Goal: Task Accomplishment & Management: Complete application form

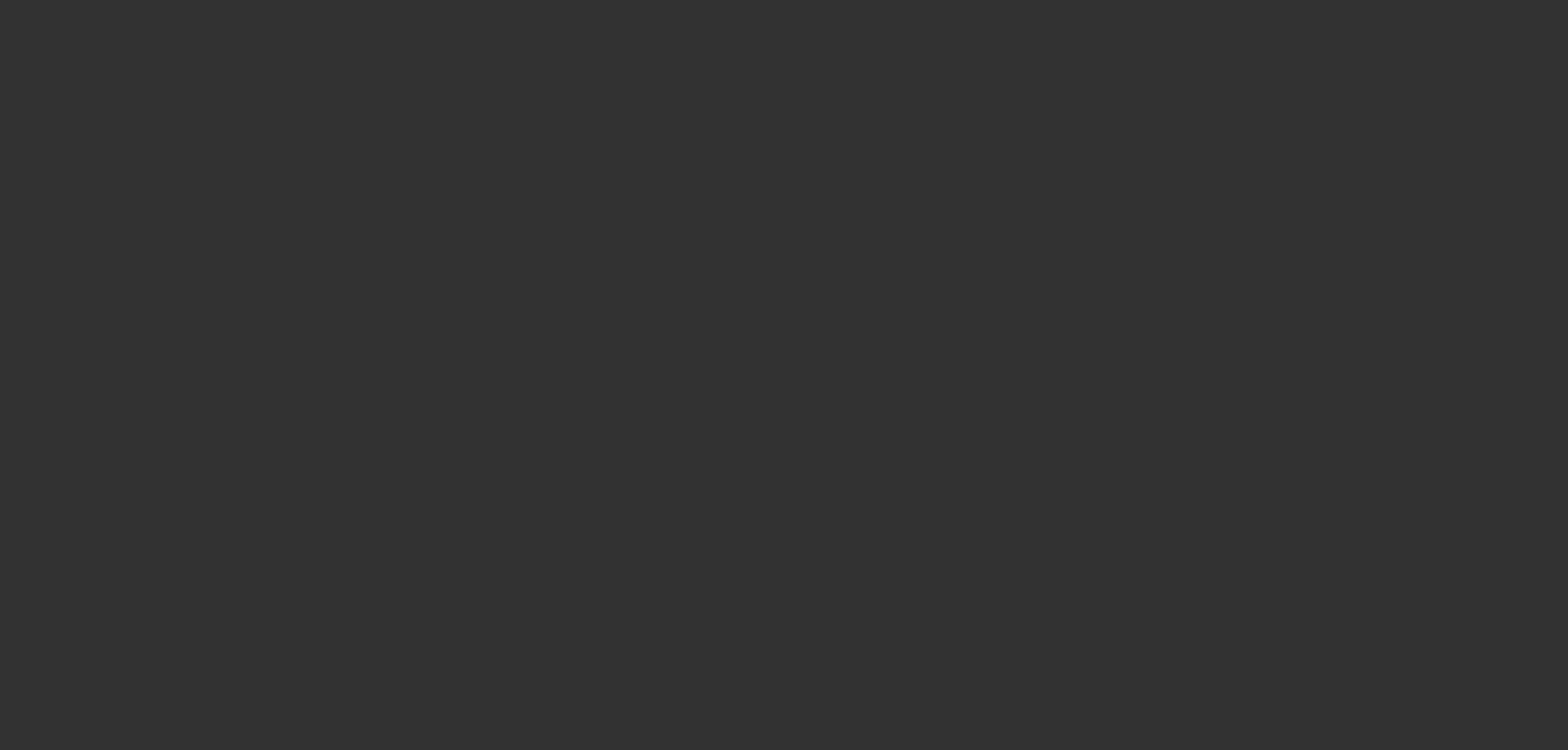
select select "3"
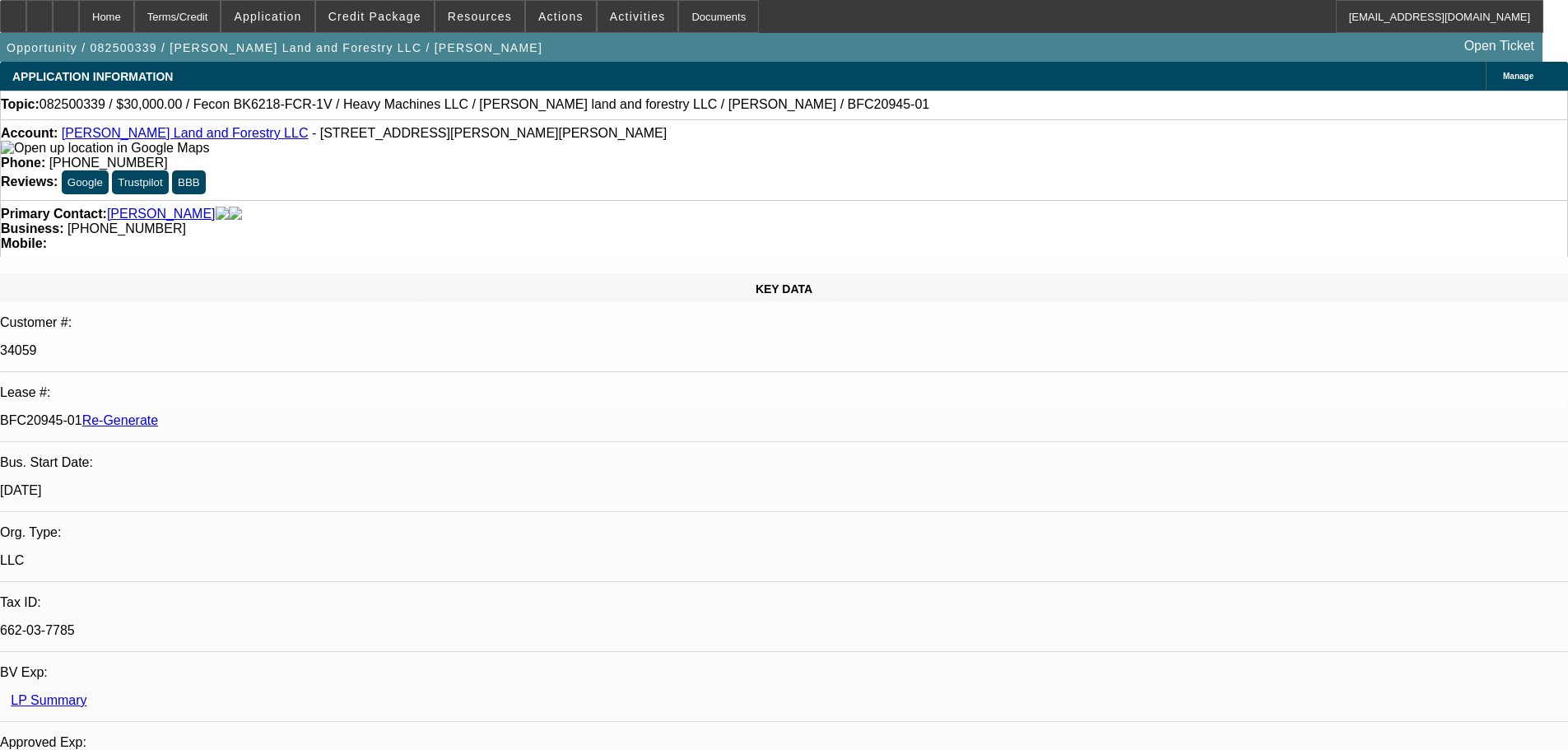
select select "0"
select select "2"
select select "0"
select select "6"
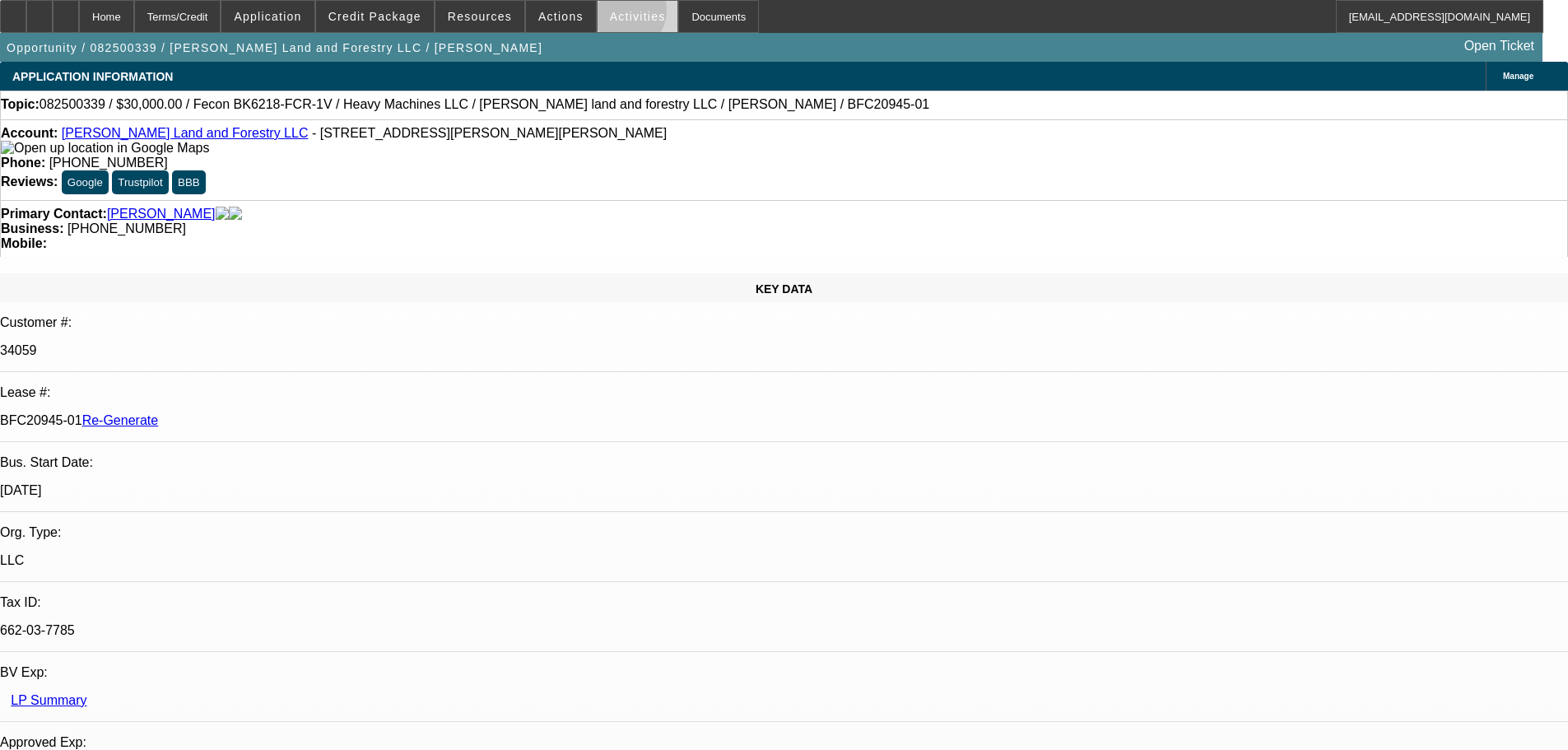
click at [610, 14] on span "Activities" at bounding box center [638, 16] width 56 height 13
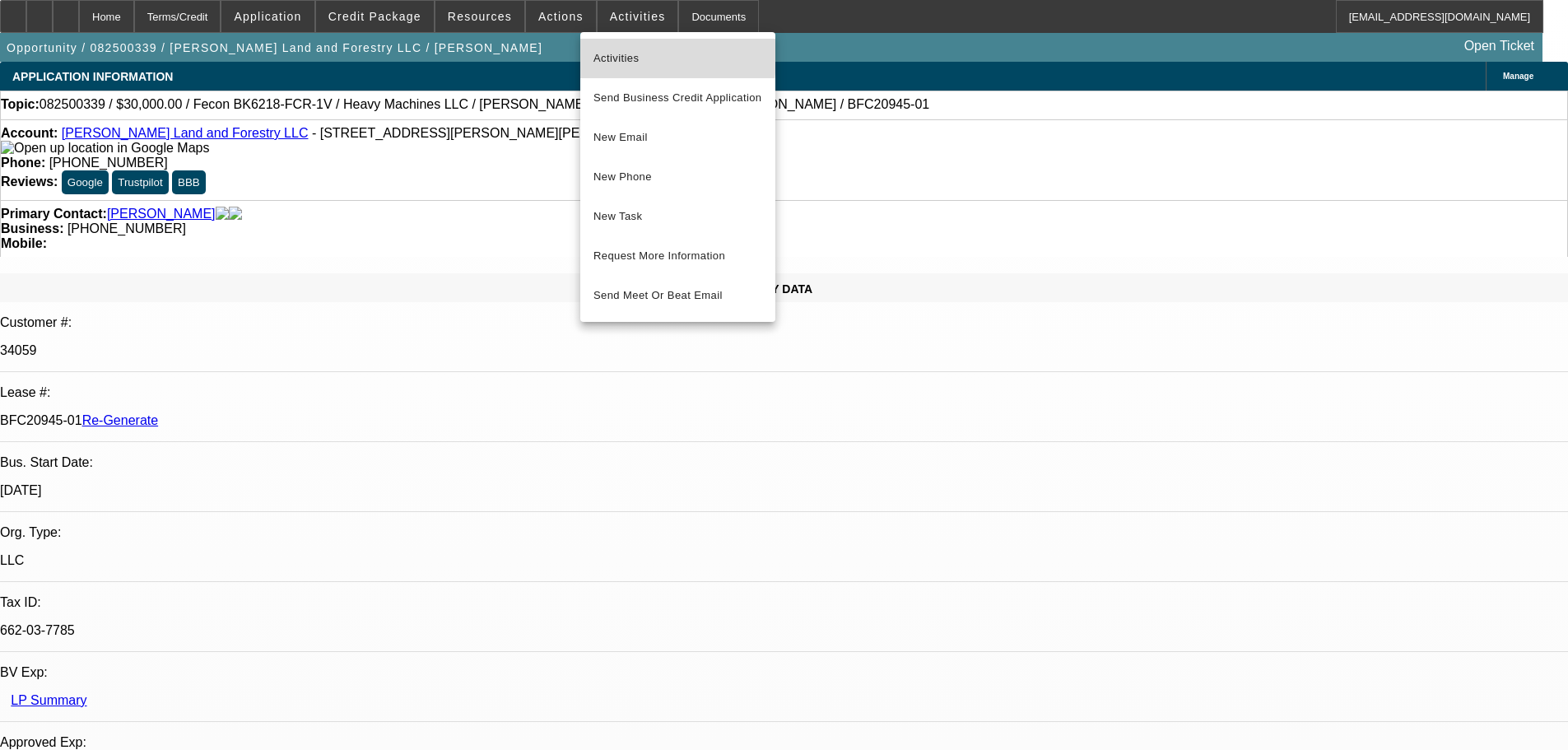
click at [628, 53] on span "Activities" at bounding box center [678, 58] width 169 height 19
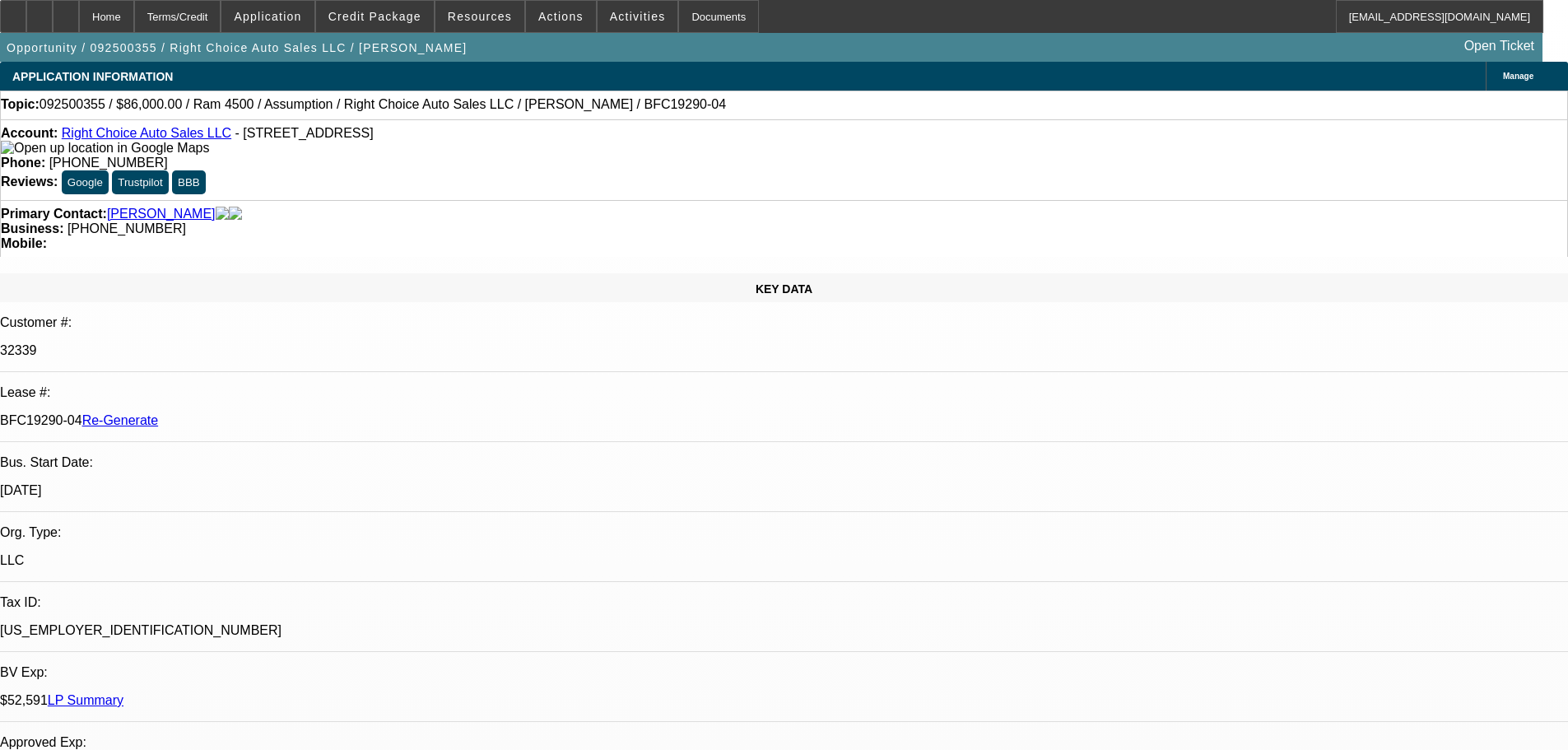
select select "3"
select select "0"
select select "2"
select select "0"
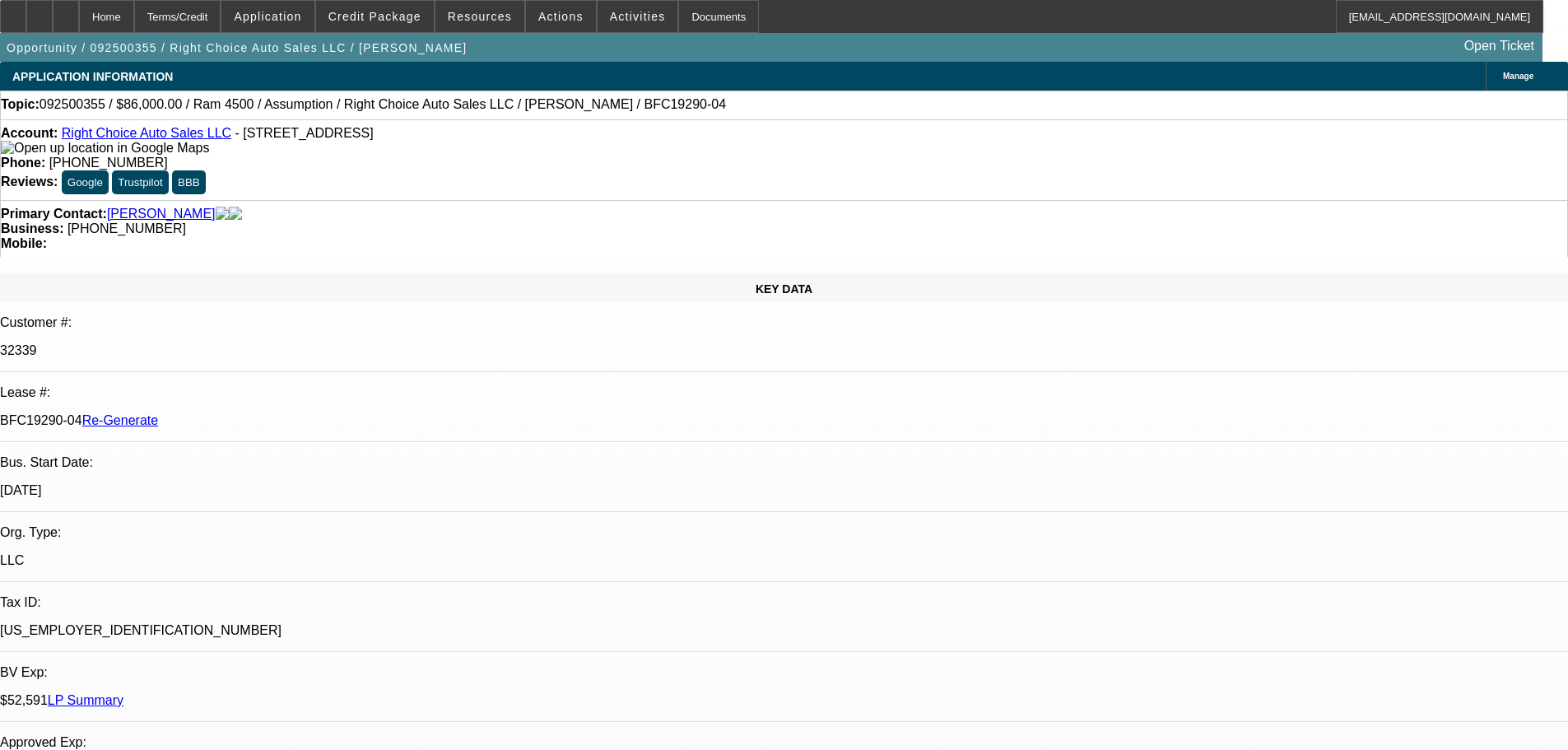
select select "4"
click at [611, 25] on span at bounding box center [638, 16] width 81 height 40
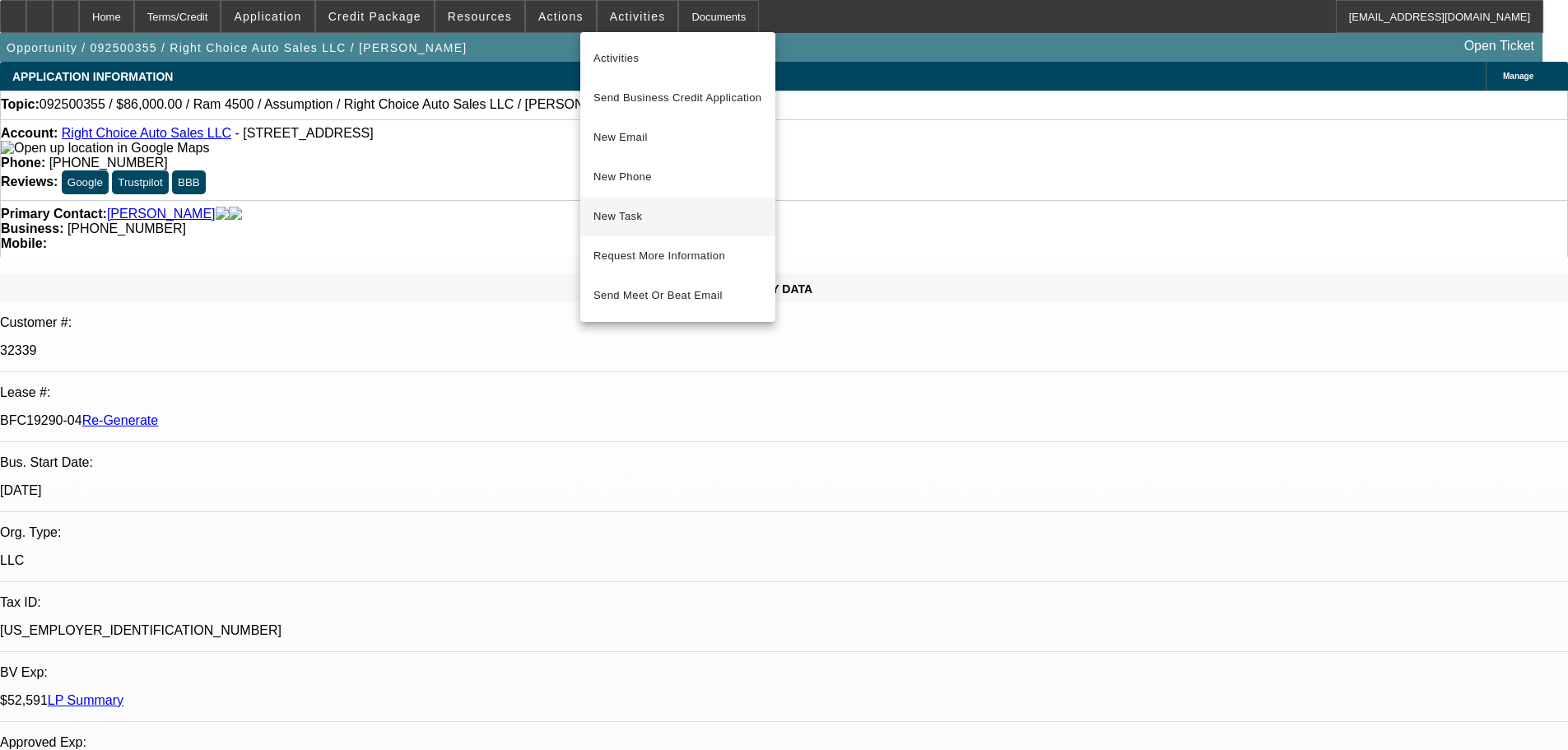
click at [636, 217] on span "New Task" at bounding box center [678, 216] width 169 height 19
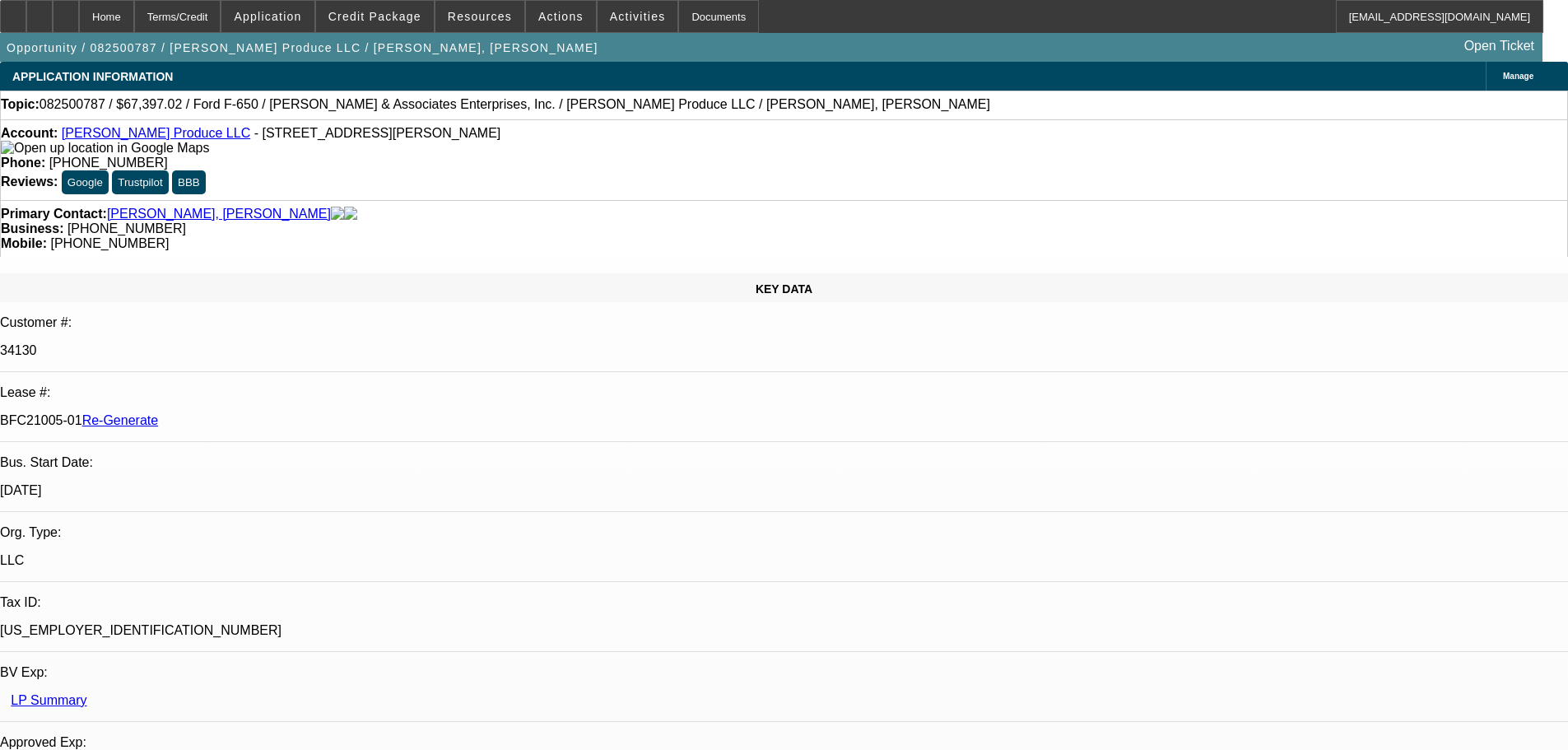
select select "3"
select select "0"
select select "6"
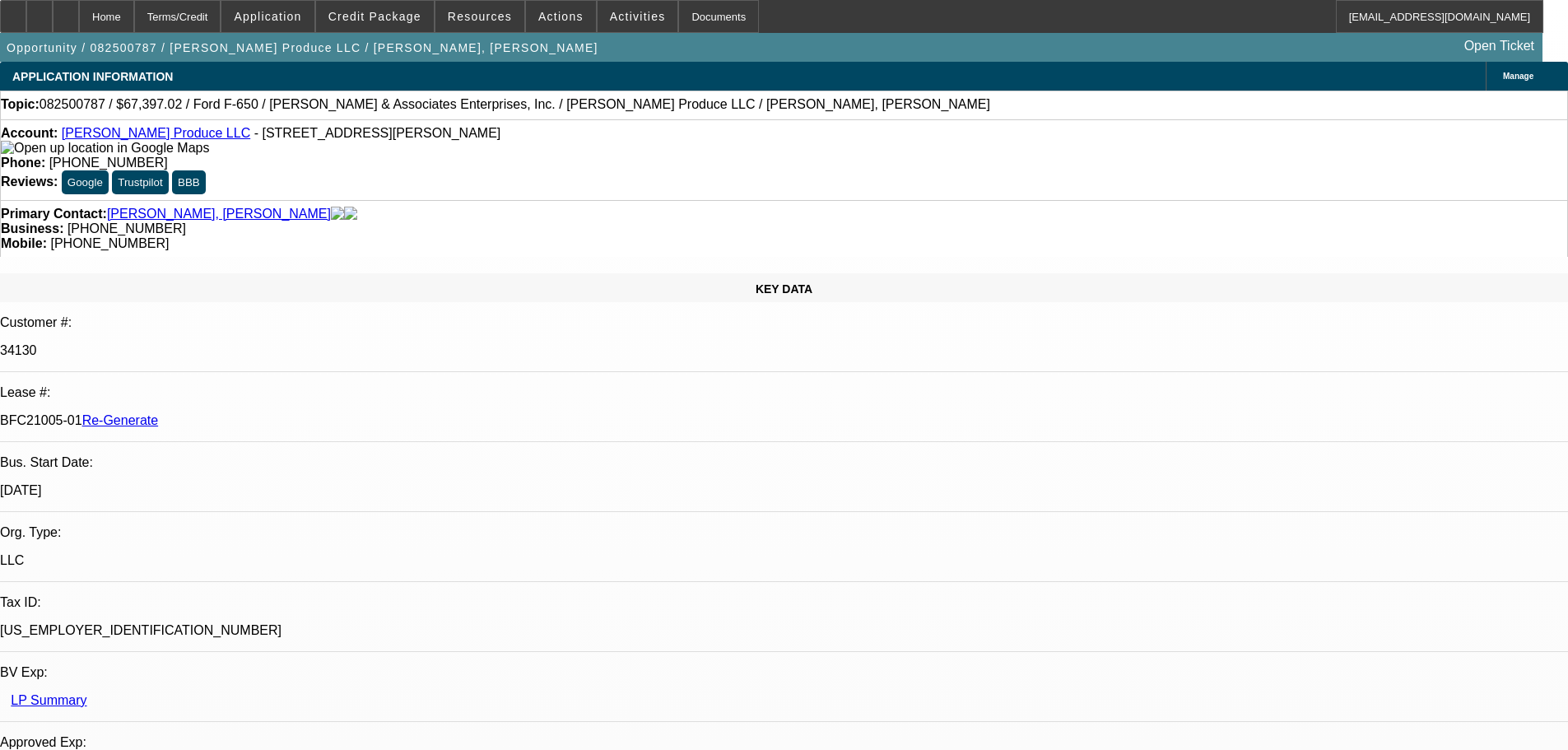
scroll to position [3210, 0]
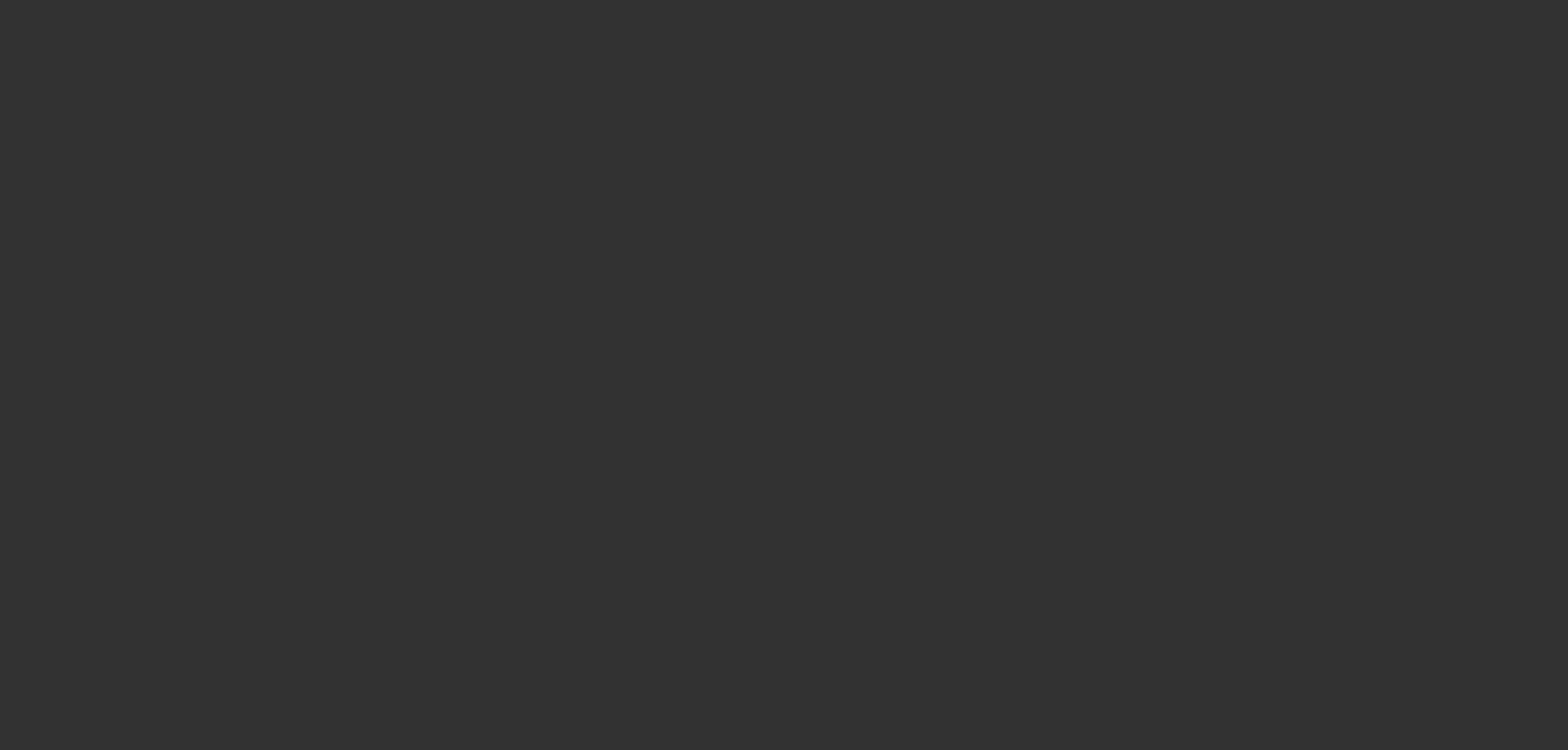
select select "3"
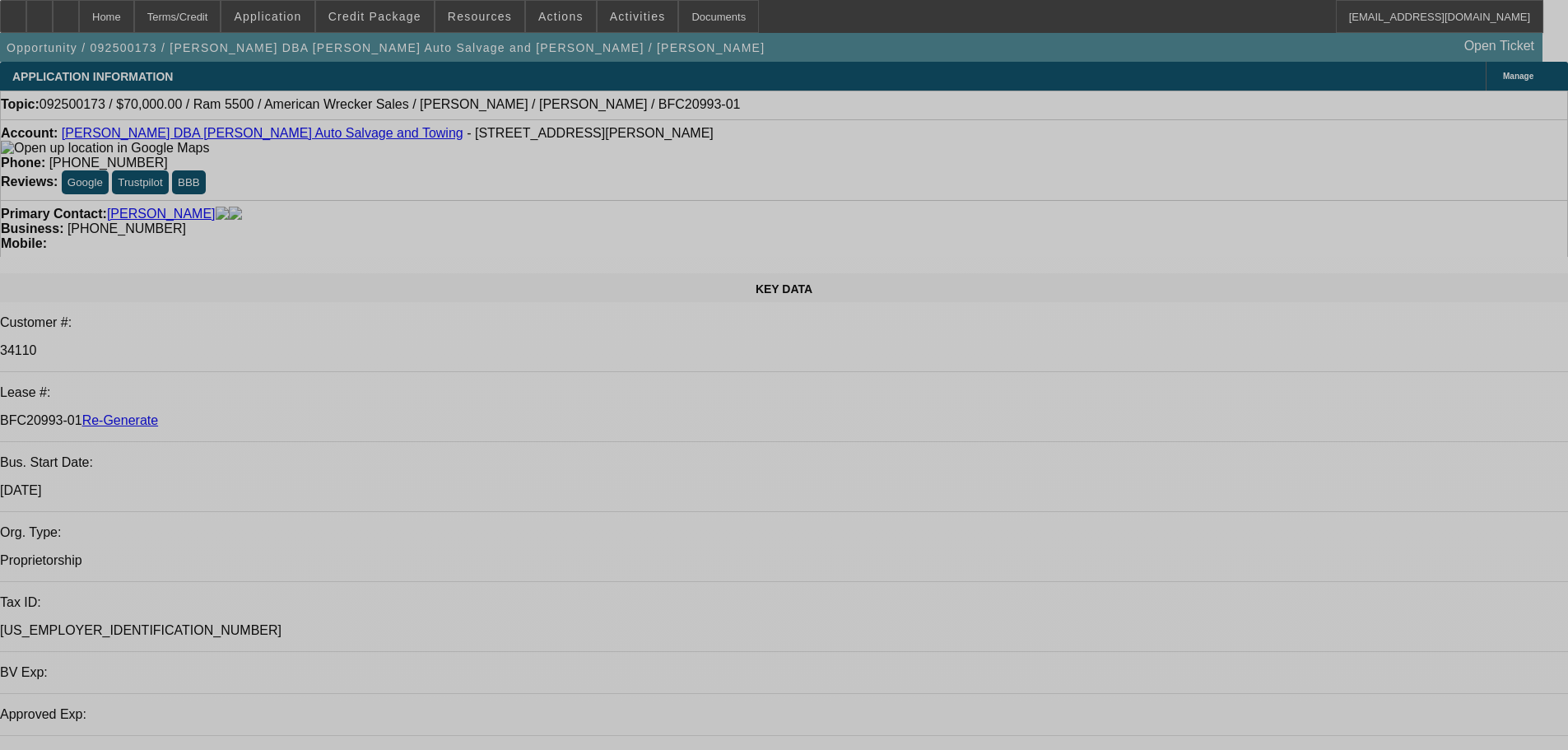
select select "0"
select select "2"
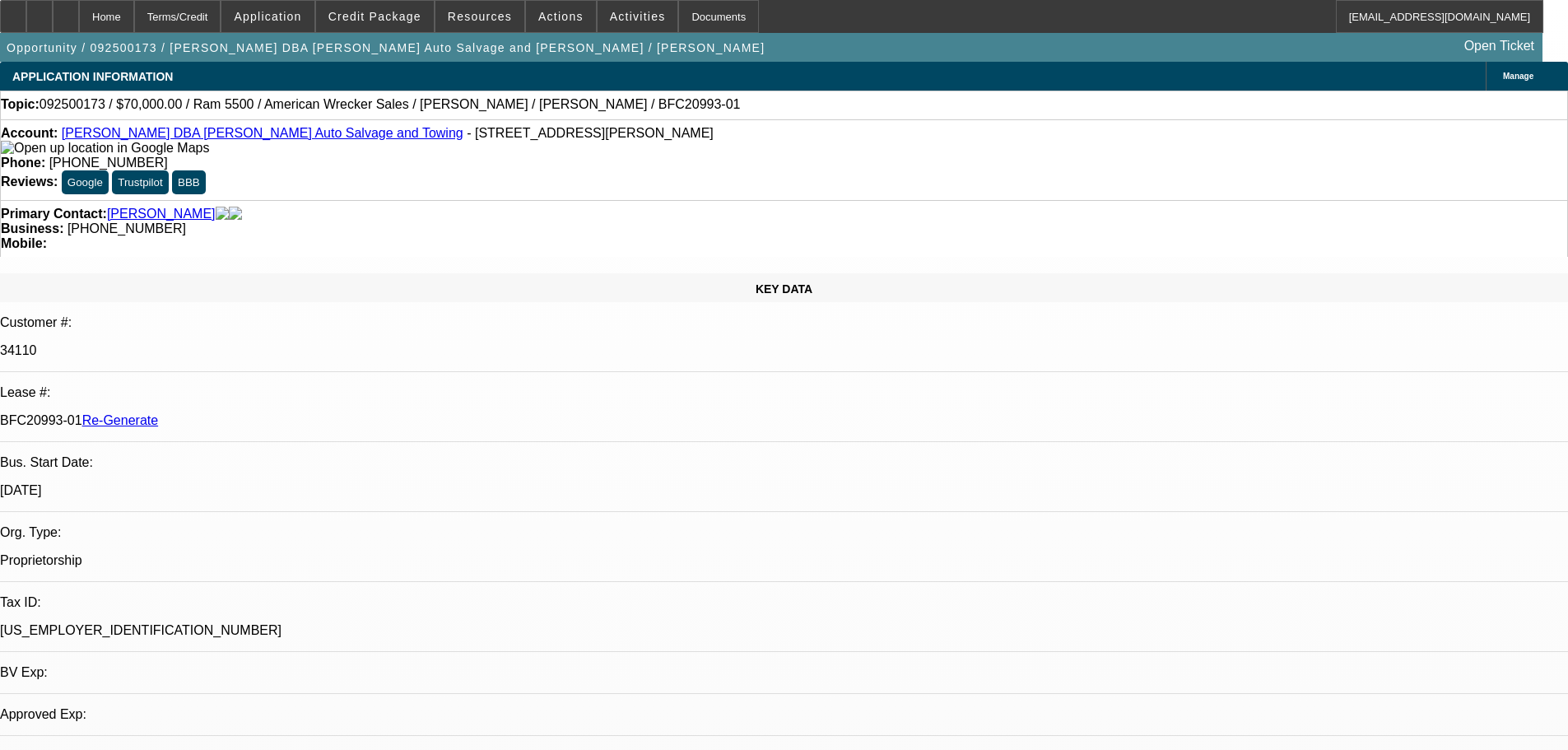
select select "0"
select select "1"
select select "2"
select select "6"
click at [697, 25] on div "Documents" at bounding box center [719, 16] width 81 height 33
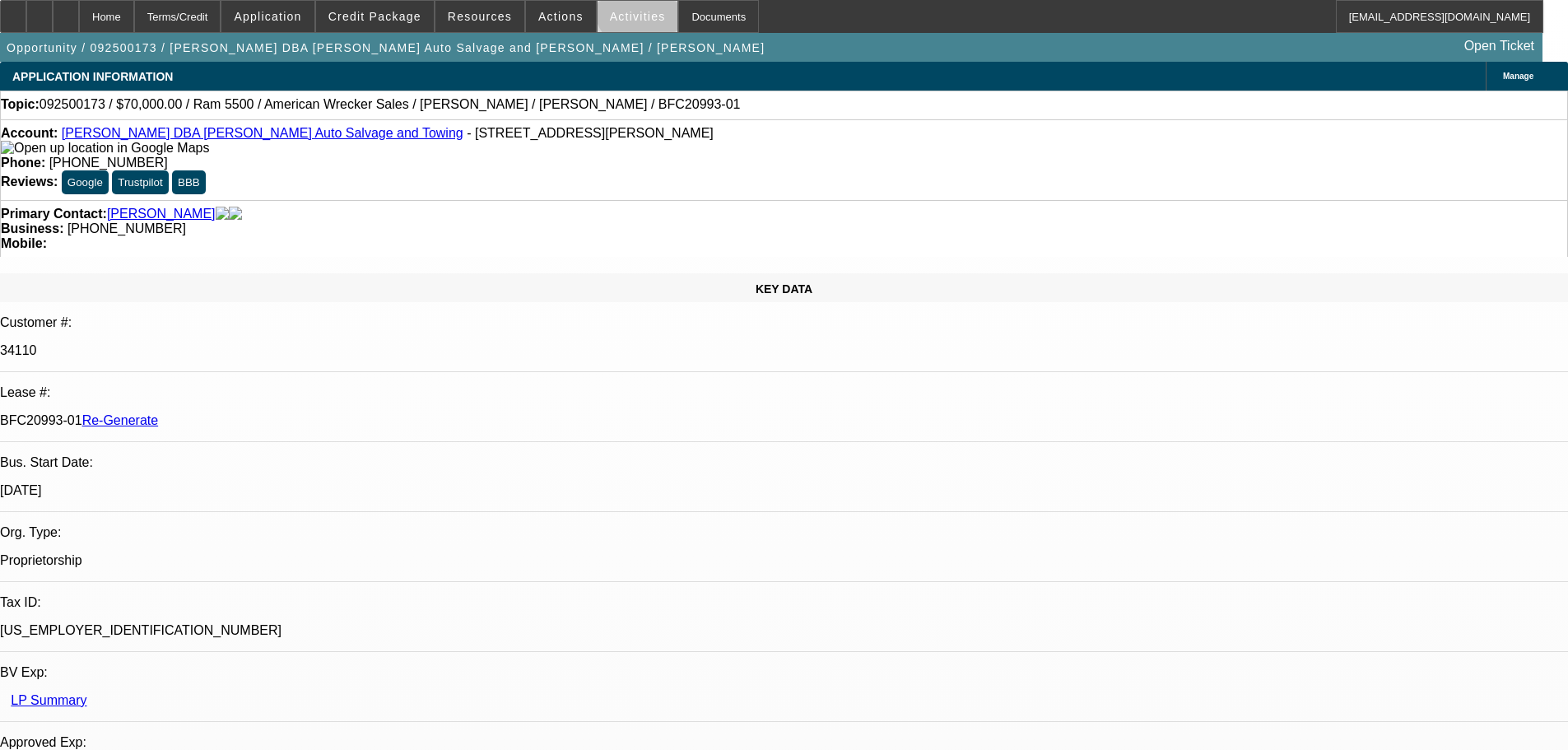
click at [627, 9] on span at bounding box center [638, 16] width 81 height 40
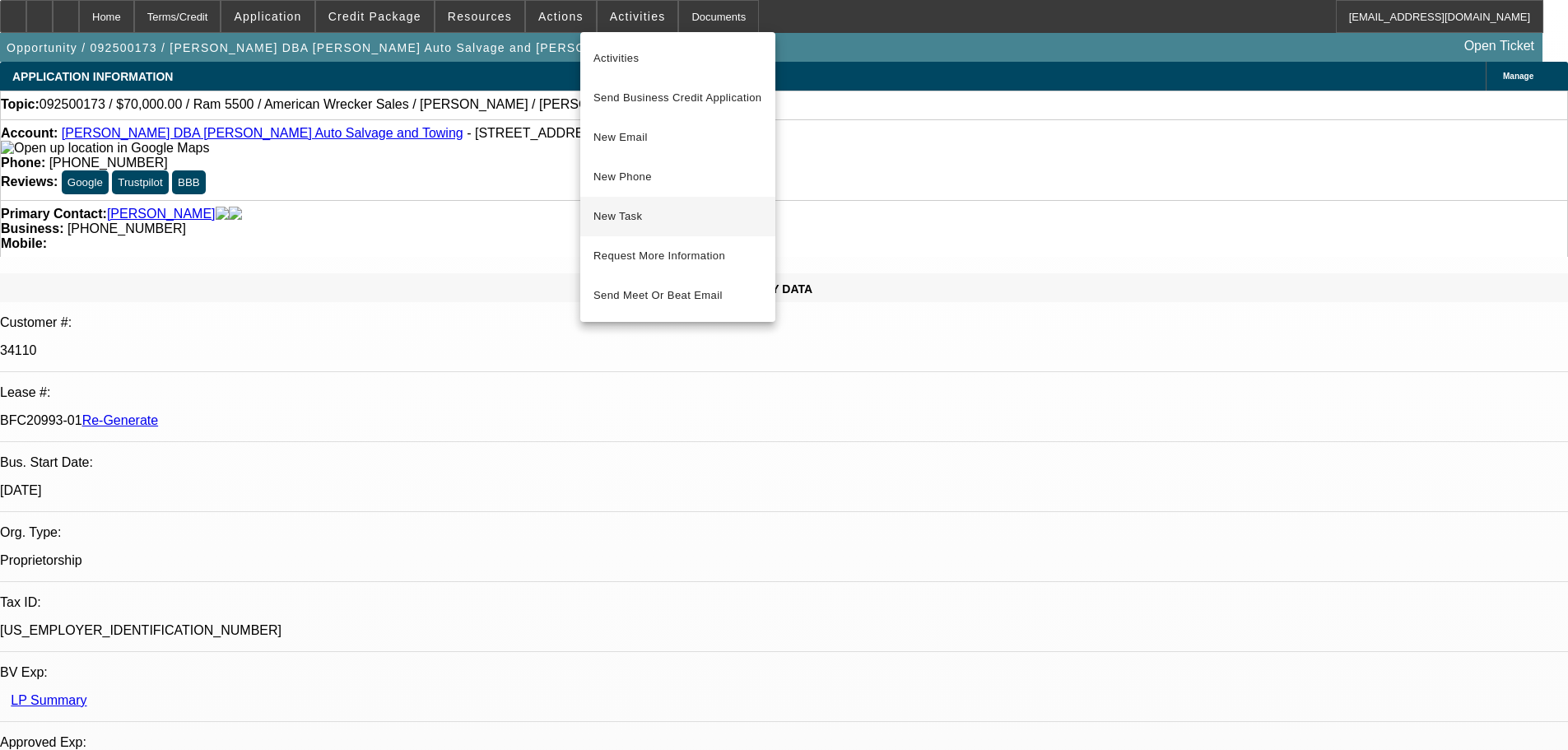
click at [650, 221] on span "New Task" at bounding box center [678, 216] width 169 height 19
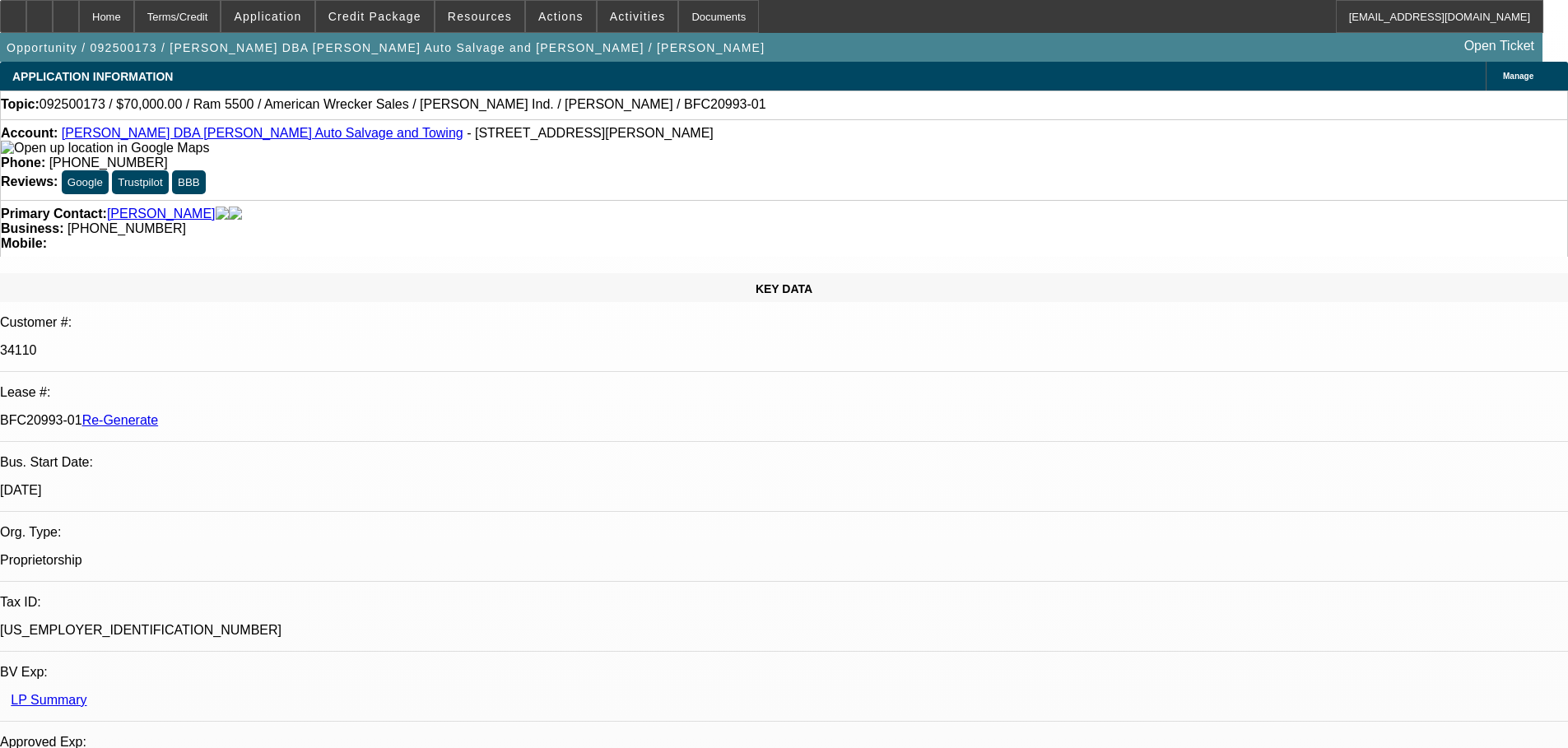
select select "4"
select select "0"
select select "2"
select select "0"
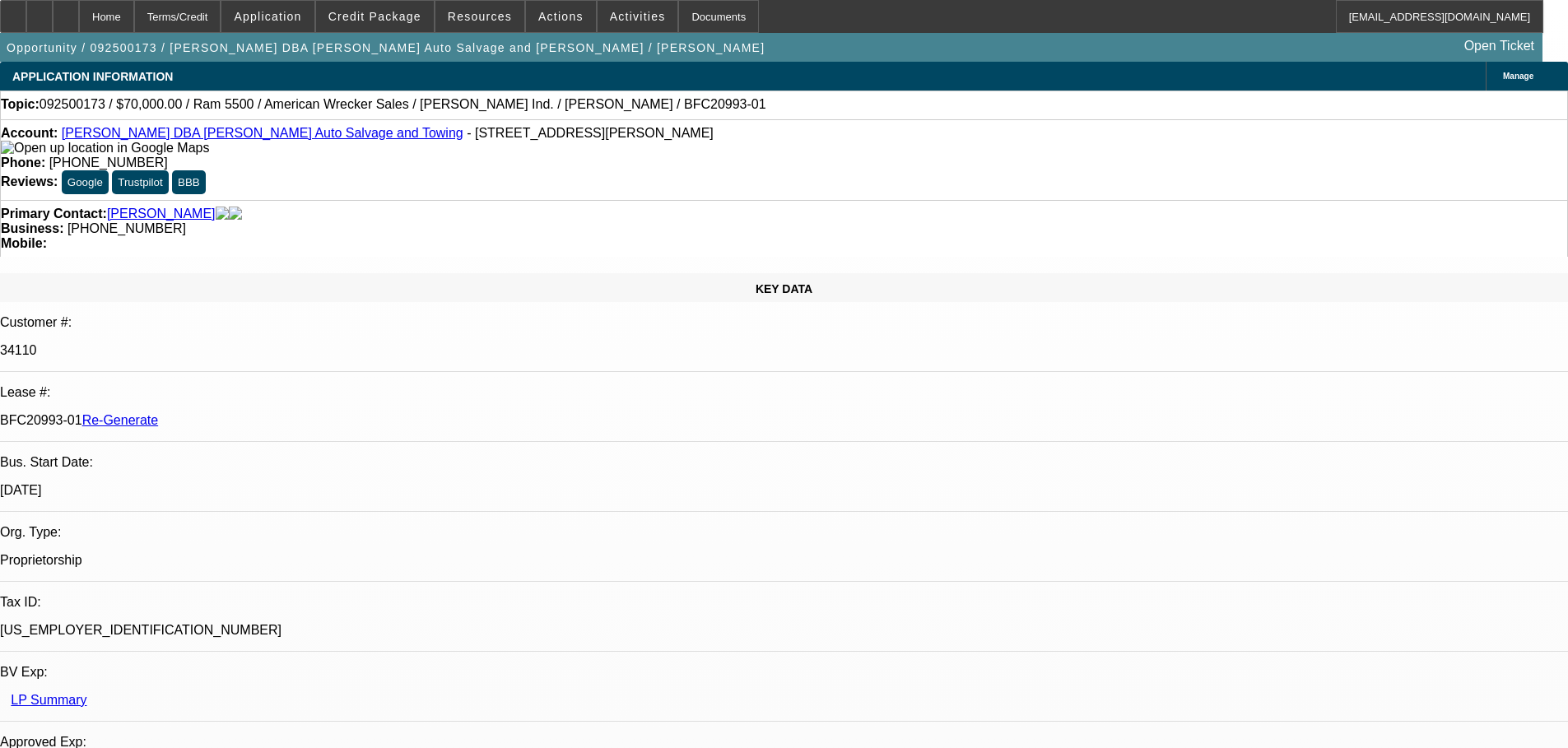
select select "2"
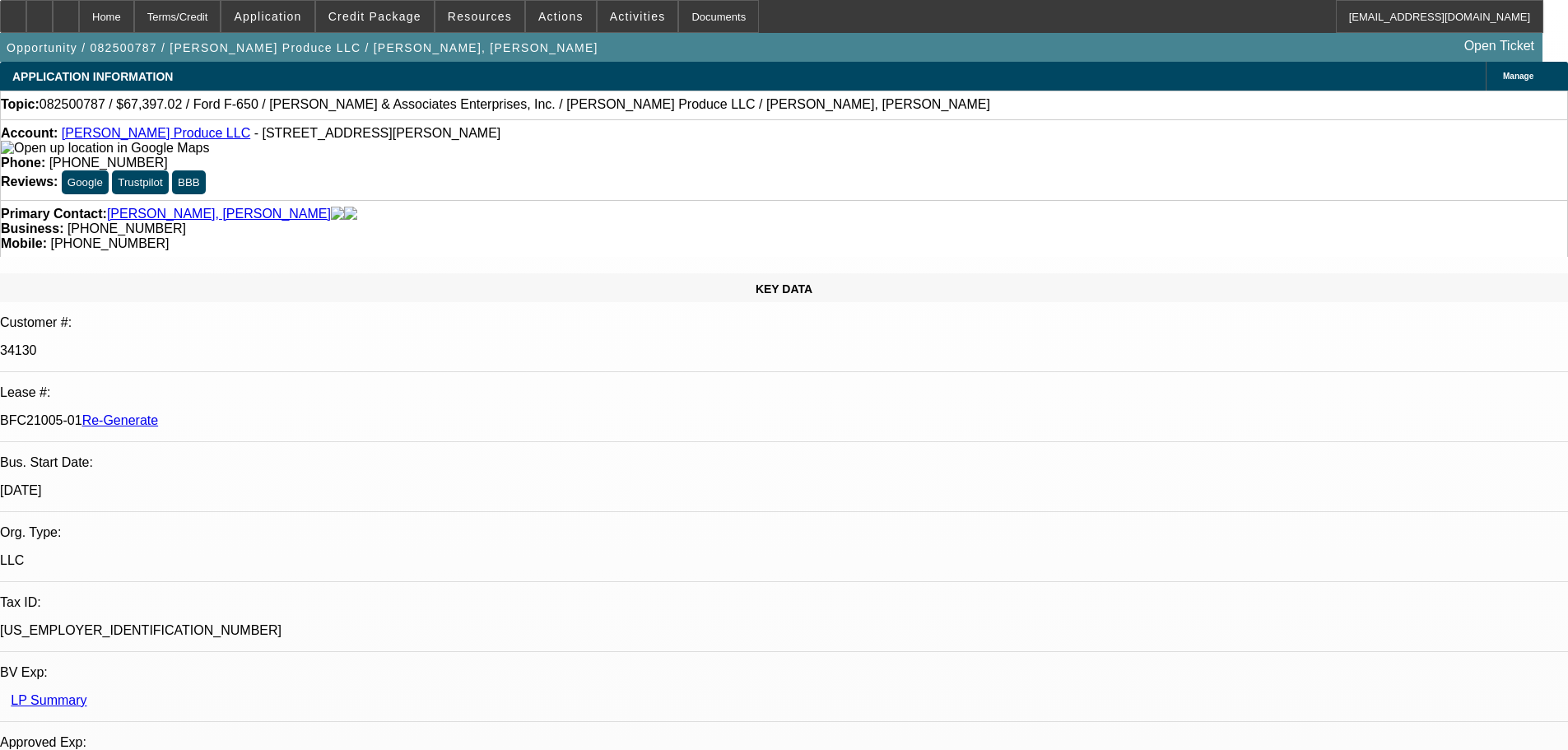
select select "3"
select select "0"
select select "6"
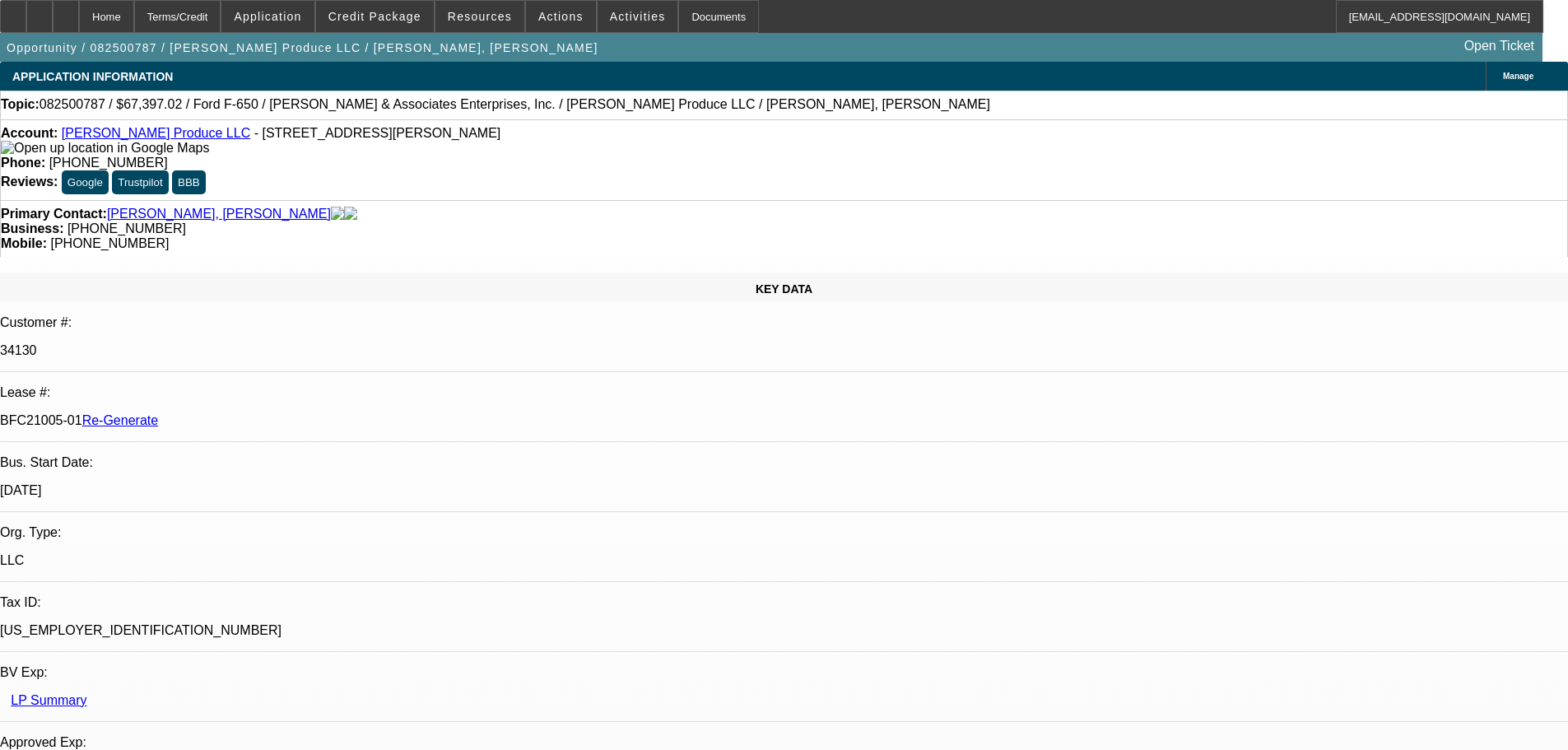
scroll to position [3210, 0]
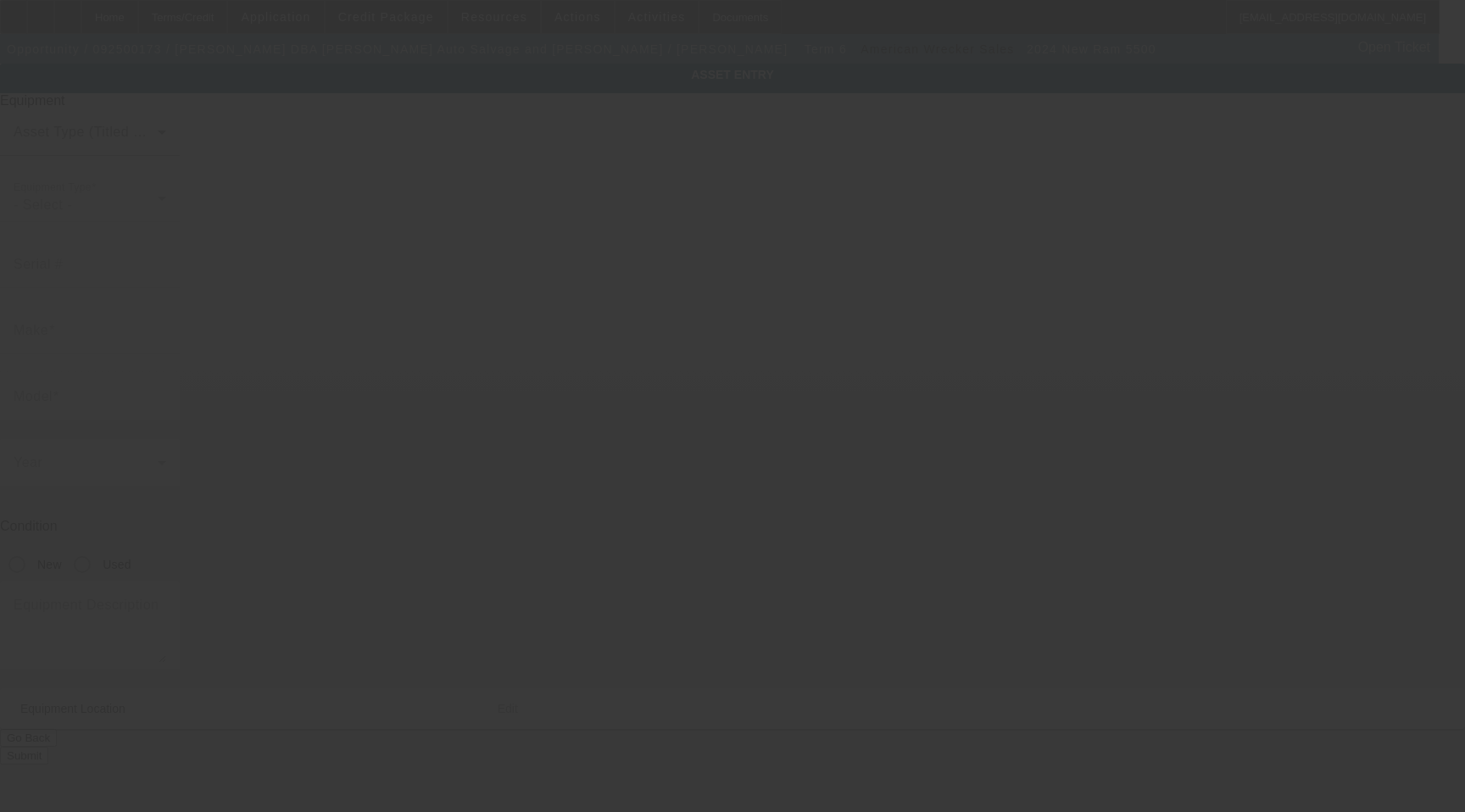
type input "Ram"
type input "5500"
radio input "true"
type input "[STREET_ADDRESS]"
type input "Saint [PERSON_NAME]"
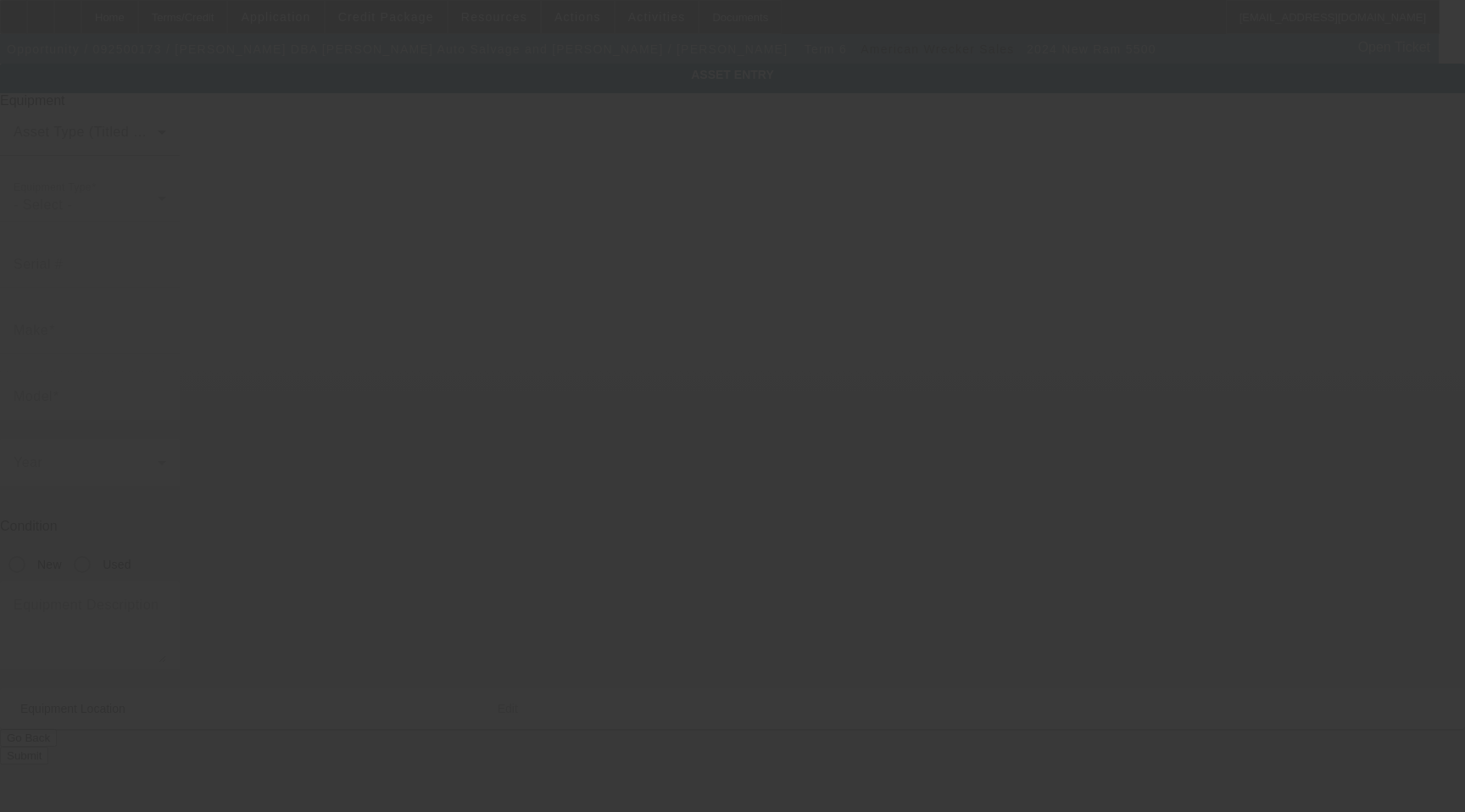
type input "29135"
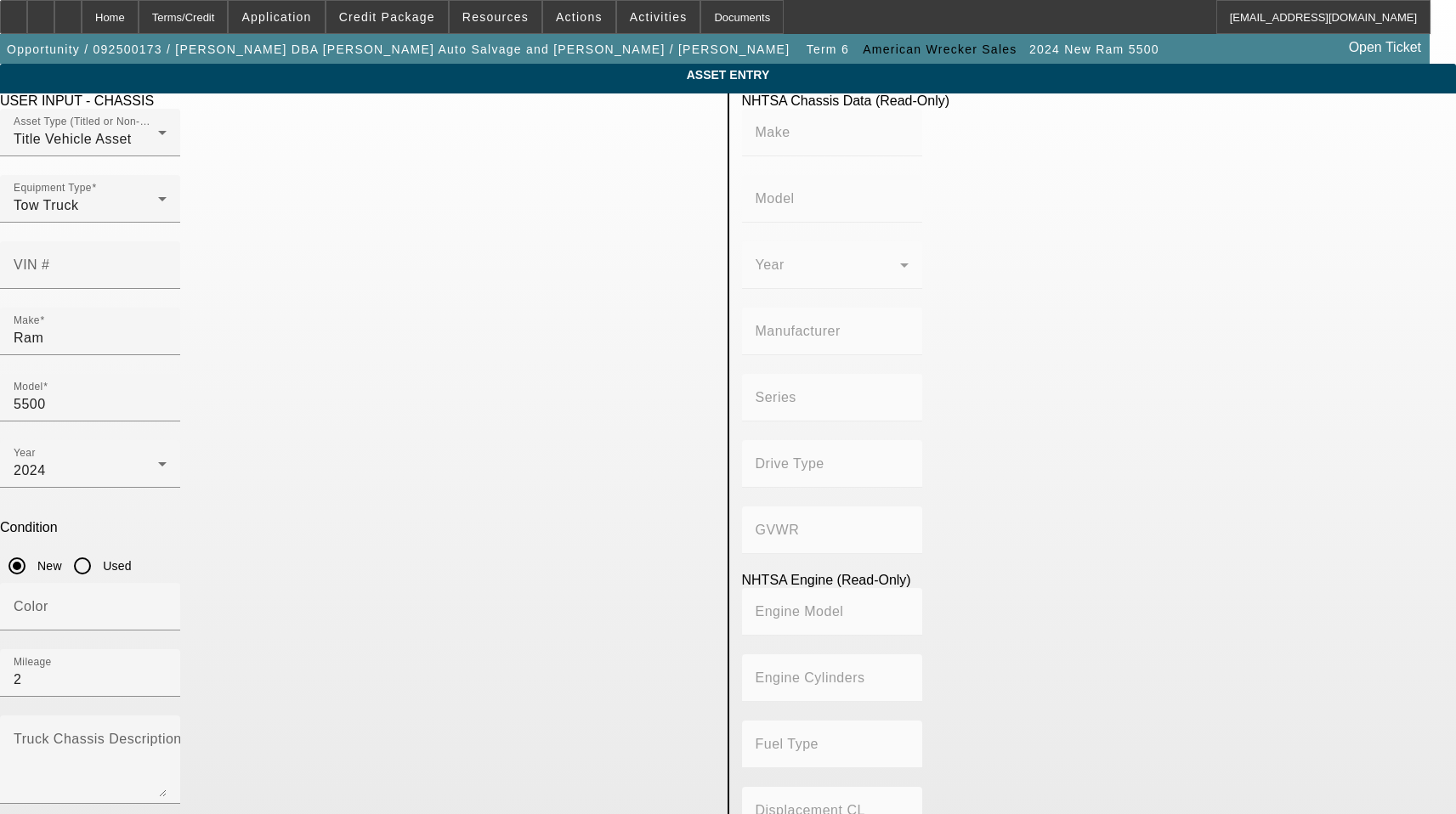
drag, startPoint x: 1280, startPoint y: 394, endPoint x: 1055, endPoint y: 356, distance: 228.2
click at [1280, 394] on app-asset-collateral-manage "ASSET ENTRY Delete asset USER INPUT - CHASSIS Asset Type (Titled or Non-Titled)…" at bounding box center [728, 724] width 1456 height 1322
click at [166, 241] on div "VIN #" at bounding box center [91, 265] width 153 height 48
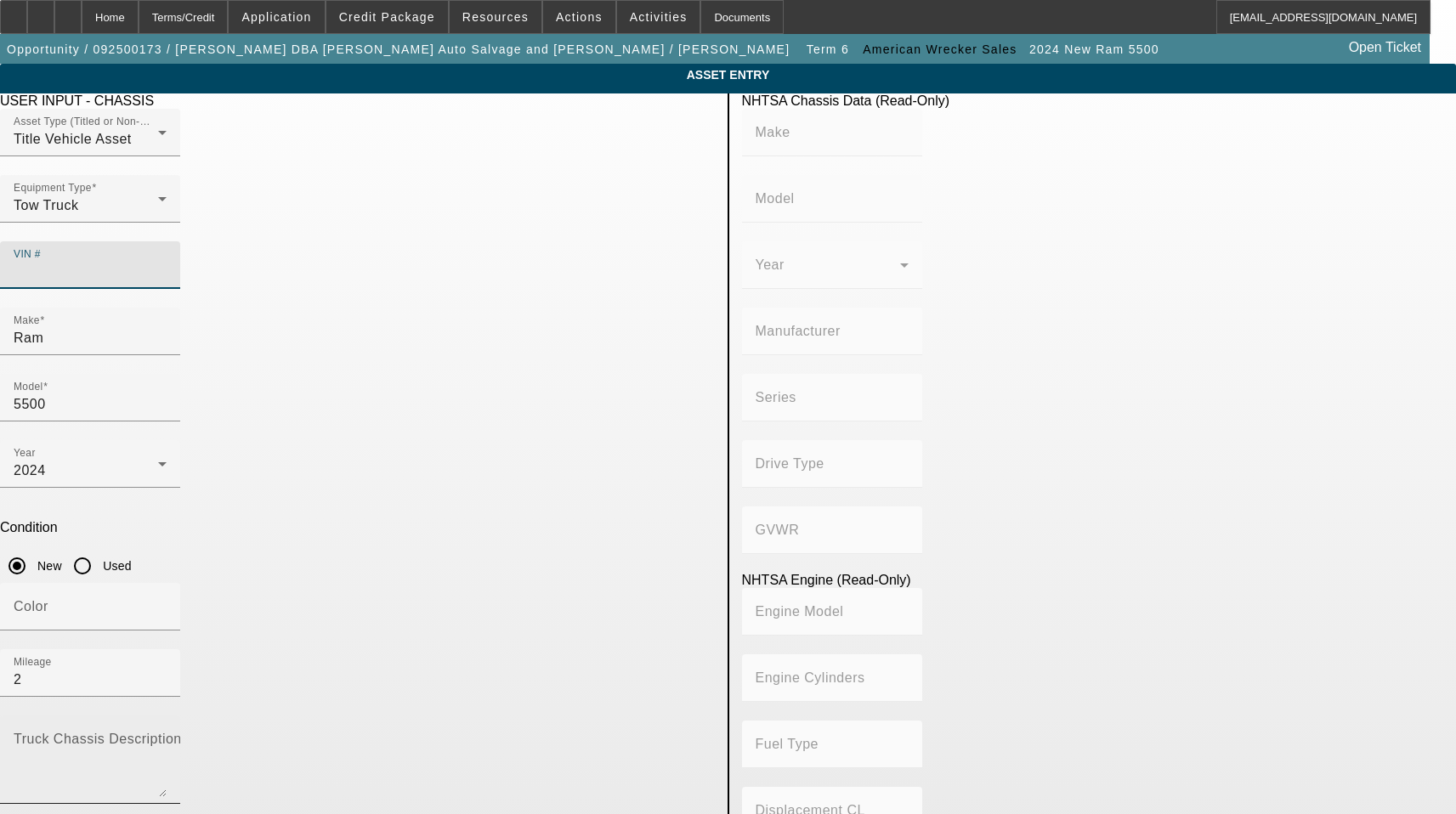
paste input "3C7WRNDL1RG175015"
type input "3C7WRNDL1RG175015"
click at [166, 735] on textarea "Truck Chassis Description (Describe the truck chassis only)" at bounding box center [91, 765] width 153 height 61
type textarea "With"
type input "RAM"
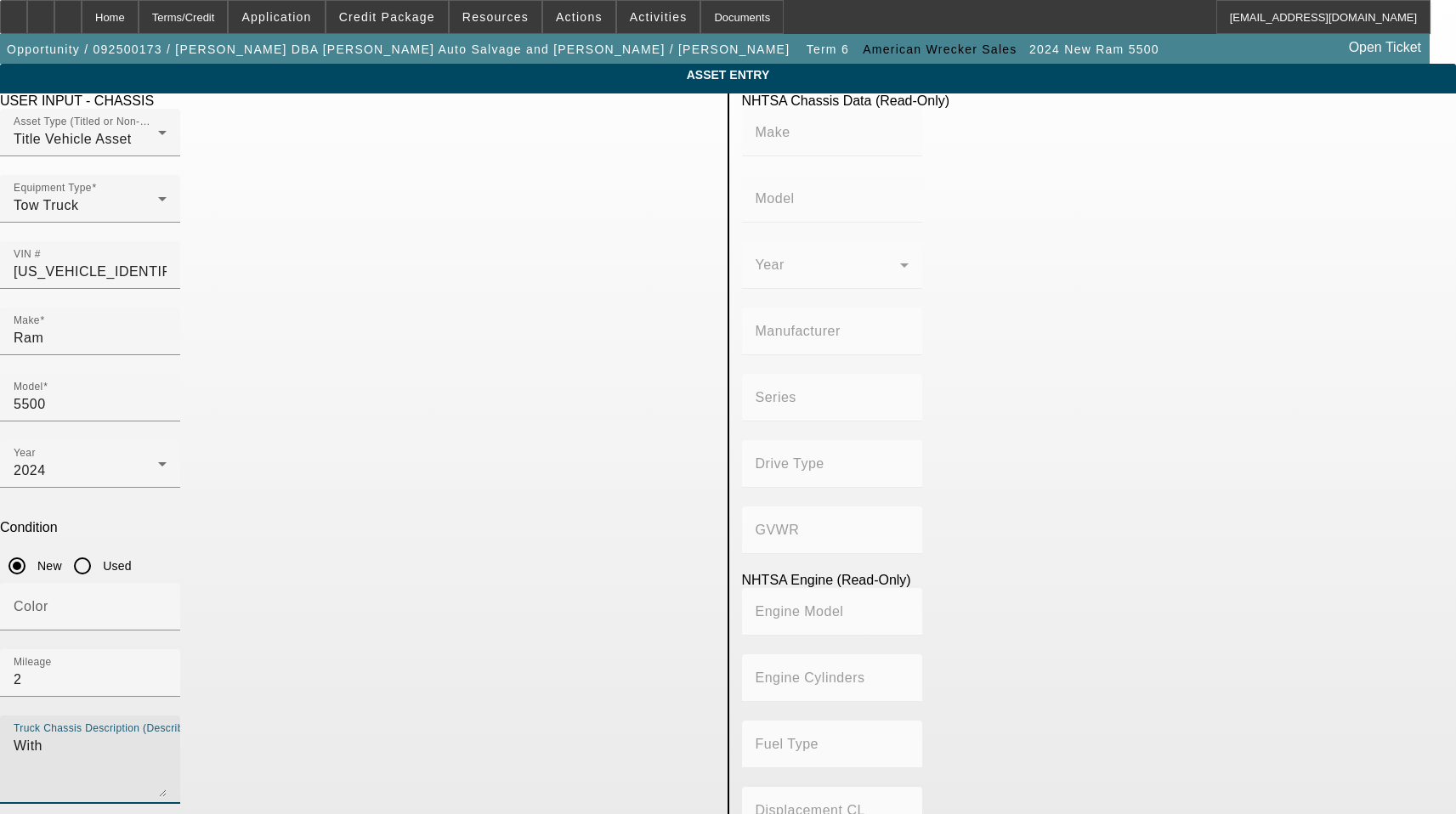
type input "5500"
type input "CHRYSLER DE MEXICO TOLUCA"
type input "4WD/4-Wheel Drive/4x4"
type input "Class 5: 16,001 - 19,500 lb (7,258 - 8,845 kg)"
type input "6"
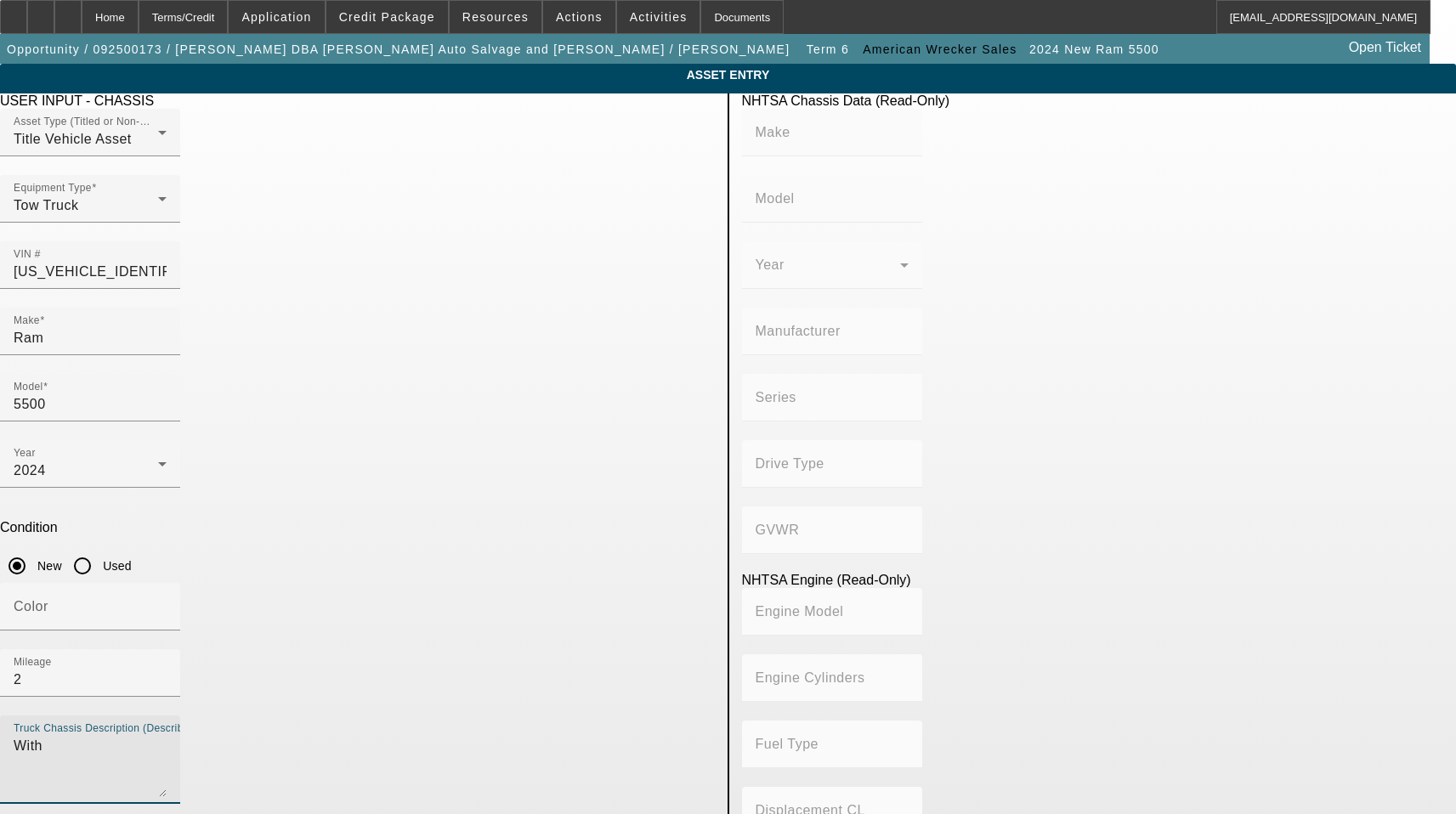
type input "Diesel"
type input "408.85908543470"
type input "6.7"
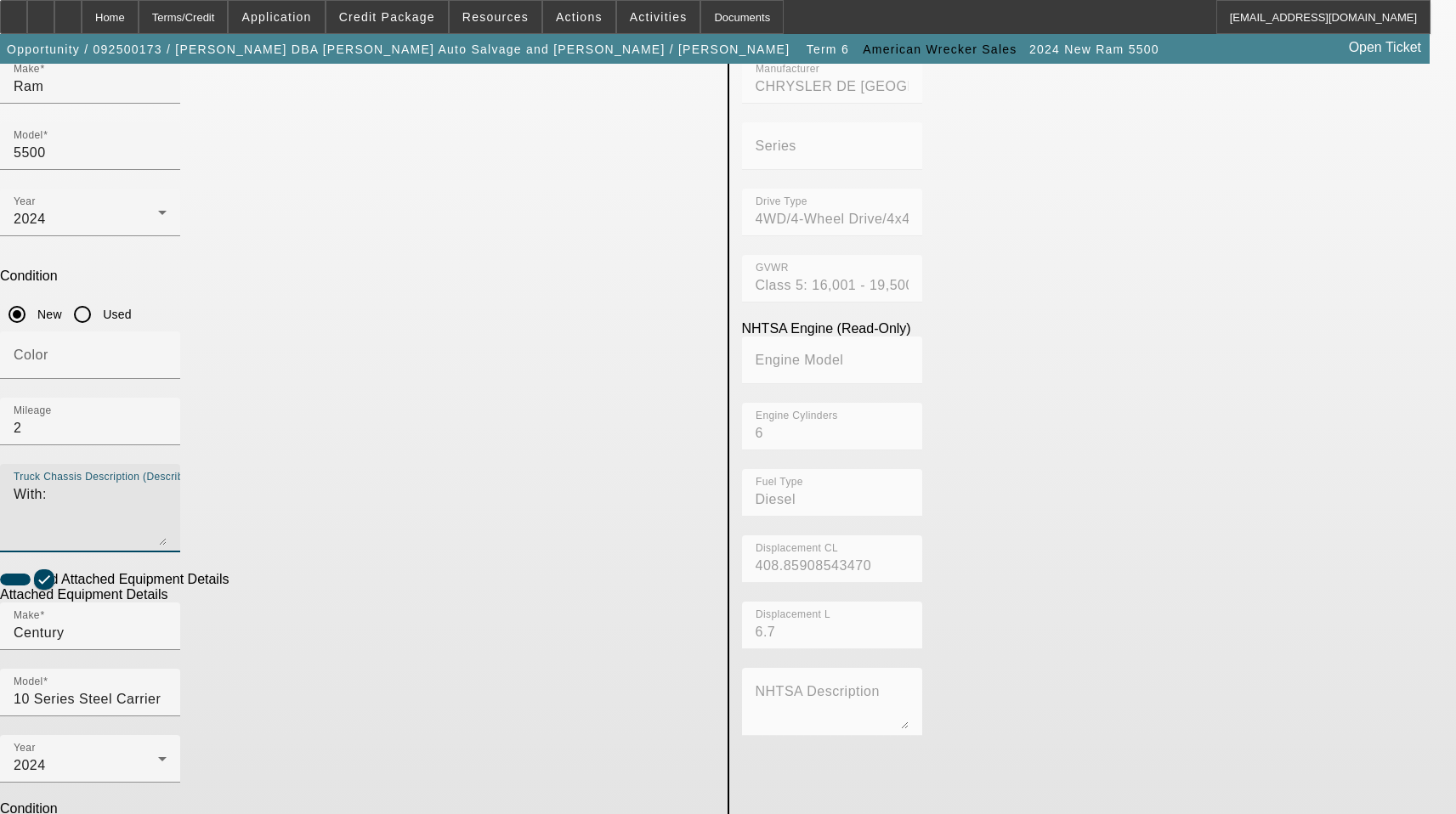
scroll to position [255, 0]
type textarea "With:"
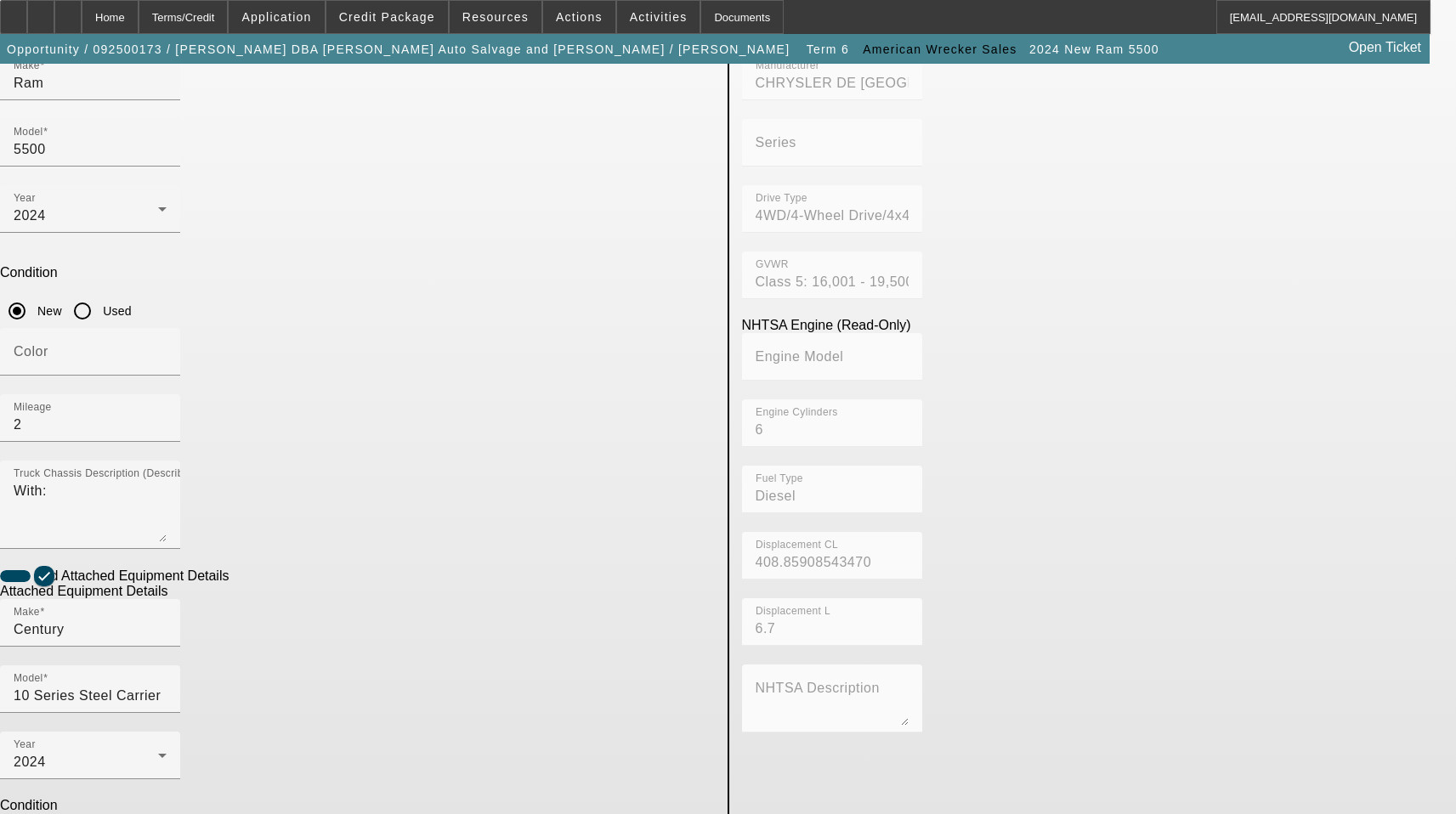
type textarea "I"
type textarea "Includes all options, attachments, and accessories"
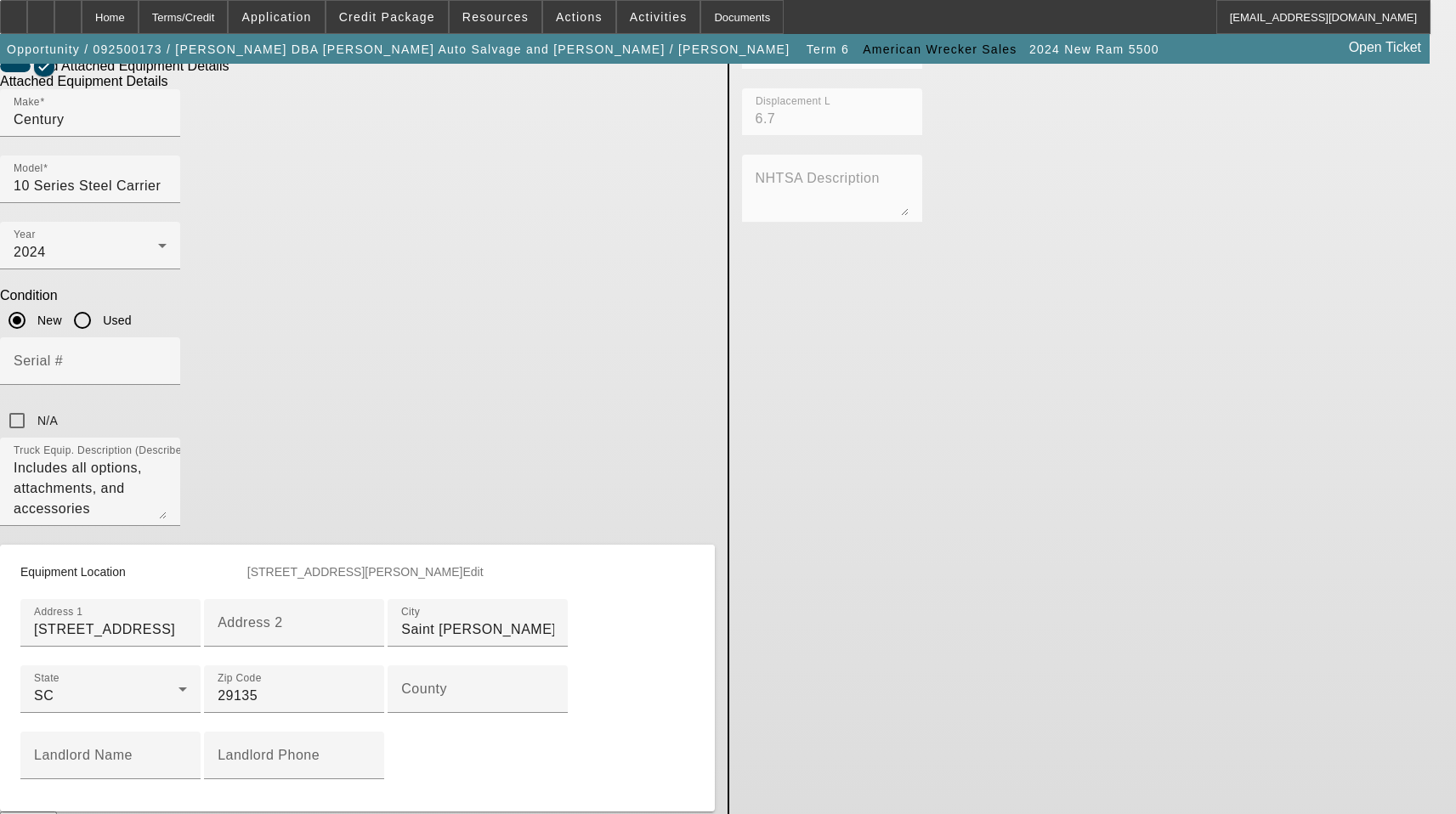
scroll to position [862, 0]
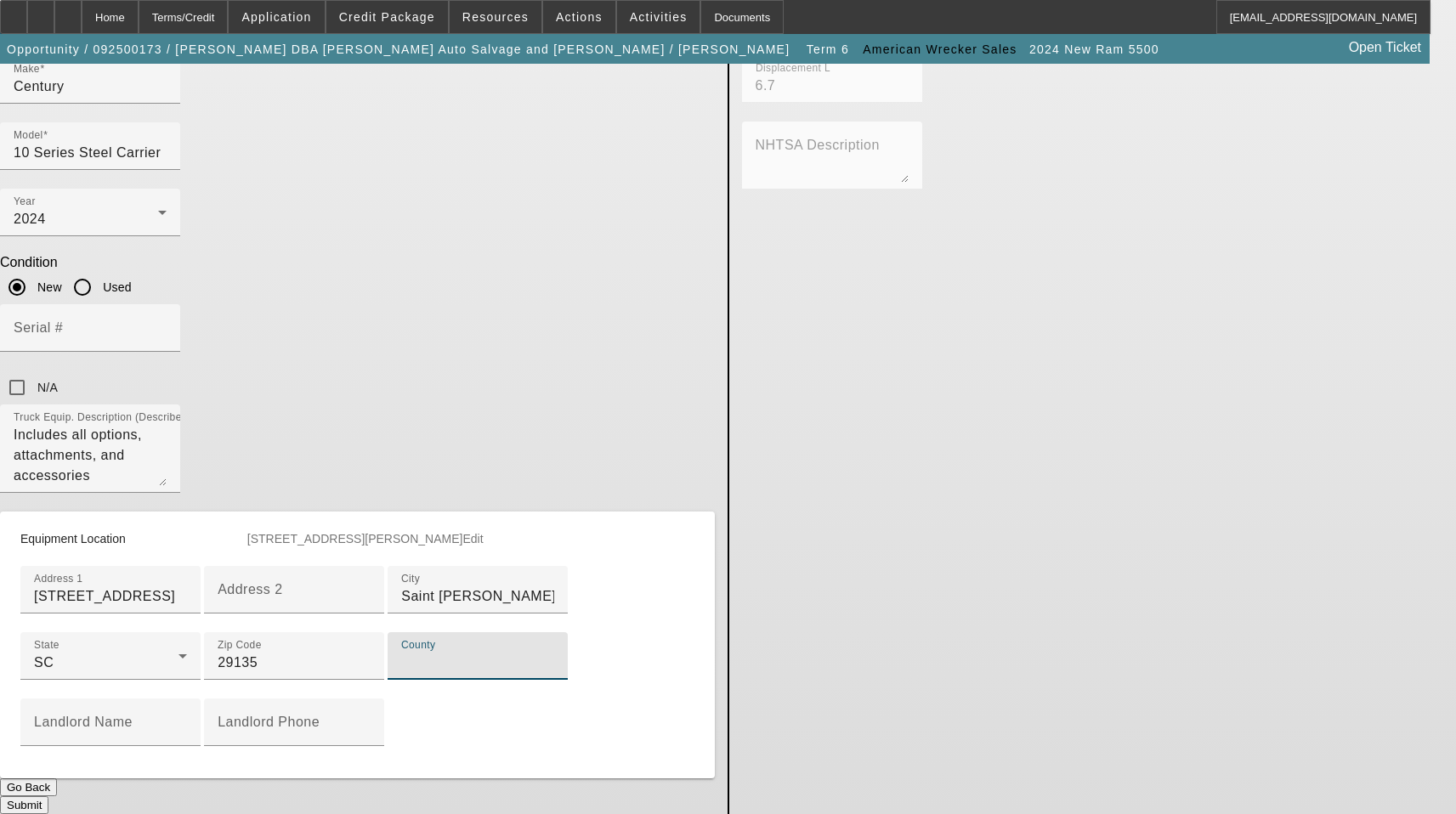
click at [401, 653] on input "County" at bounding box center [478, 663] width 153 height 20
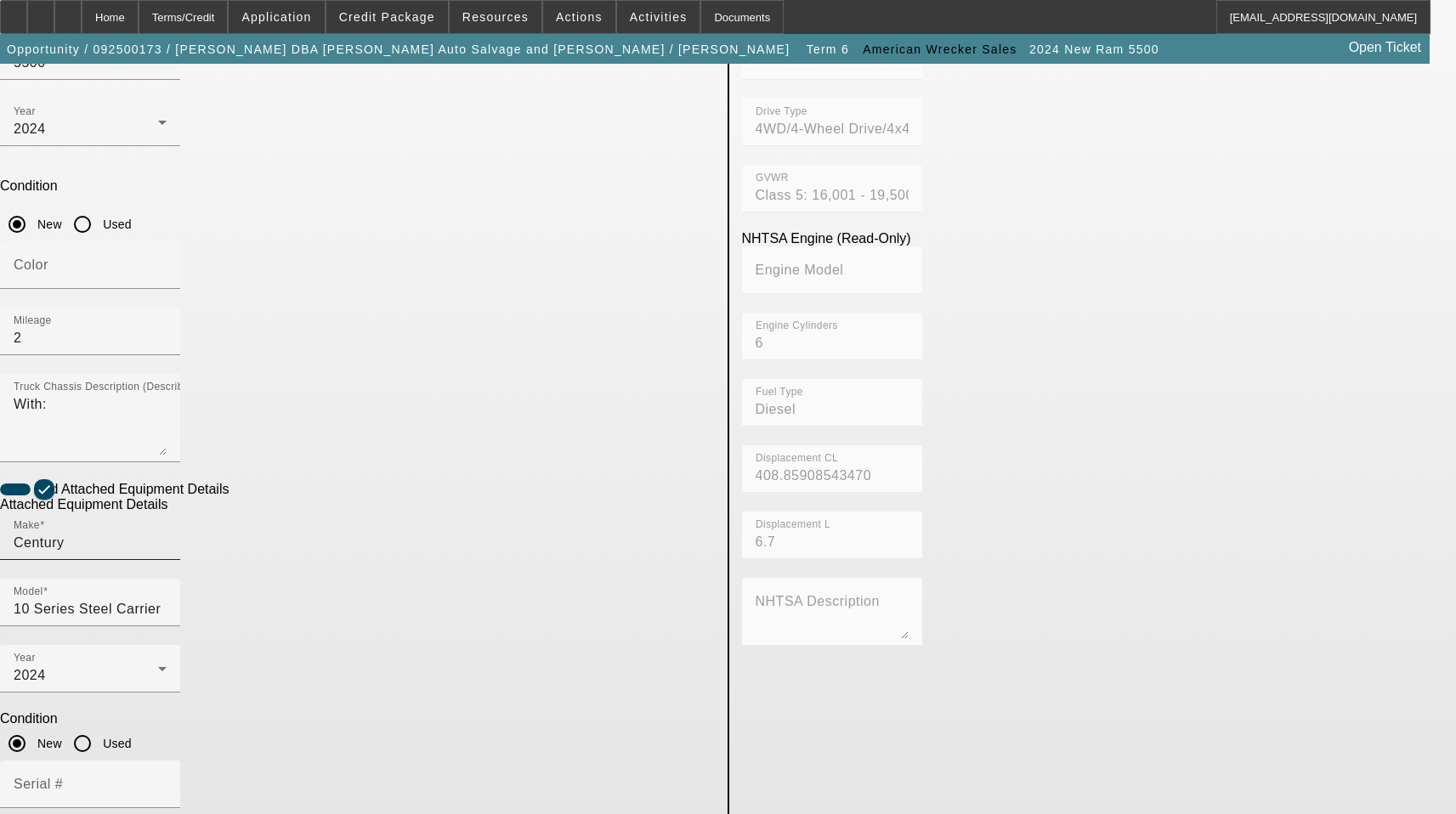
scroll to position [267, 0]
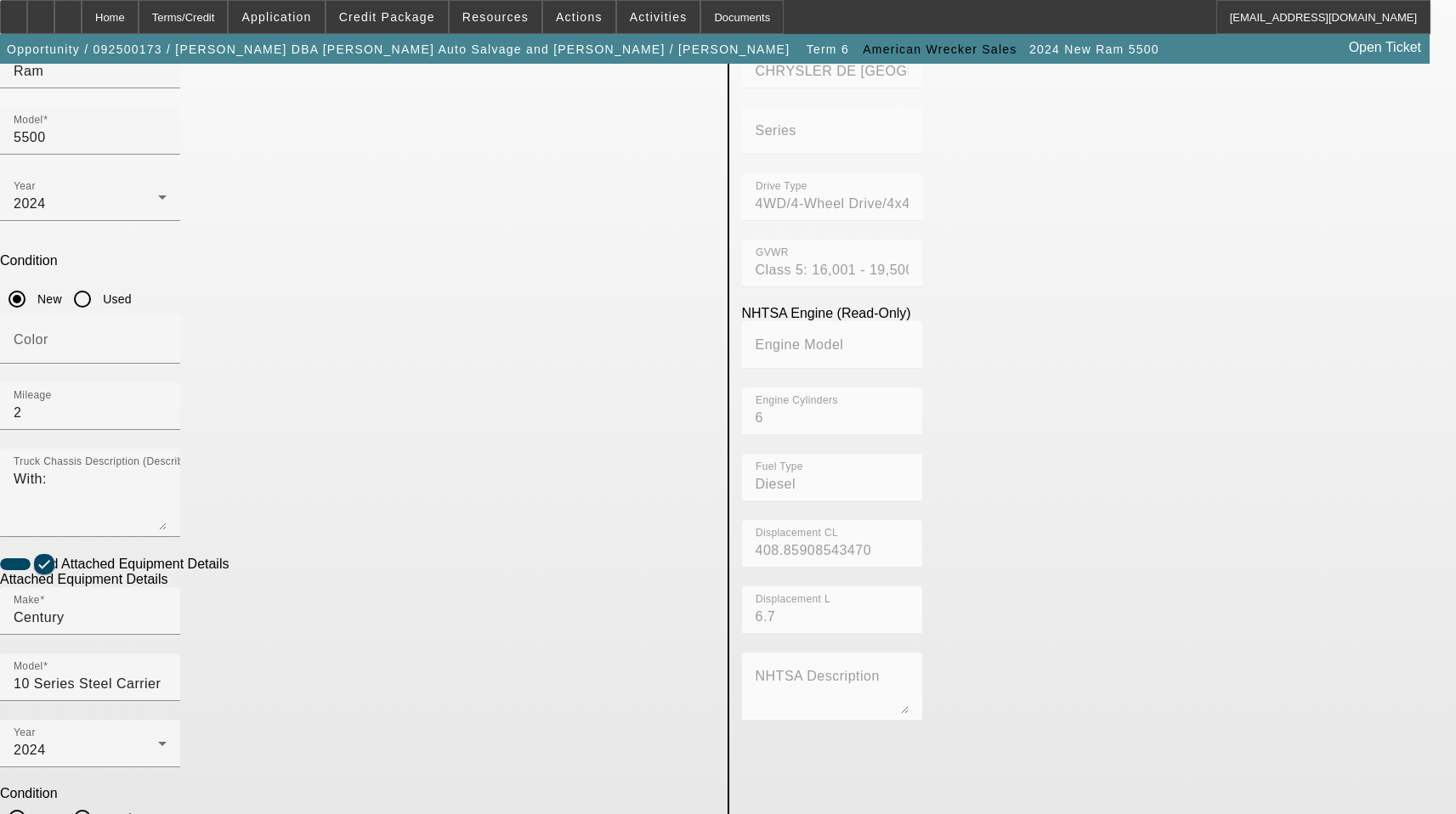
type input "[PERSON_NAME]"
paste input "[US_VEHICLE_IDENTIFICATION_NUMBER]"
type input "[US_VEHICLE_IDENTIFICATION_NUMBER]"
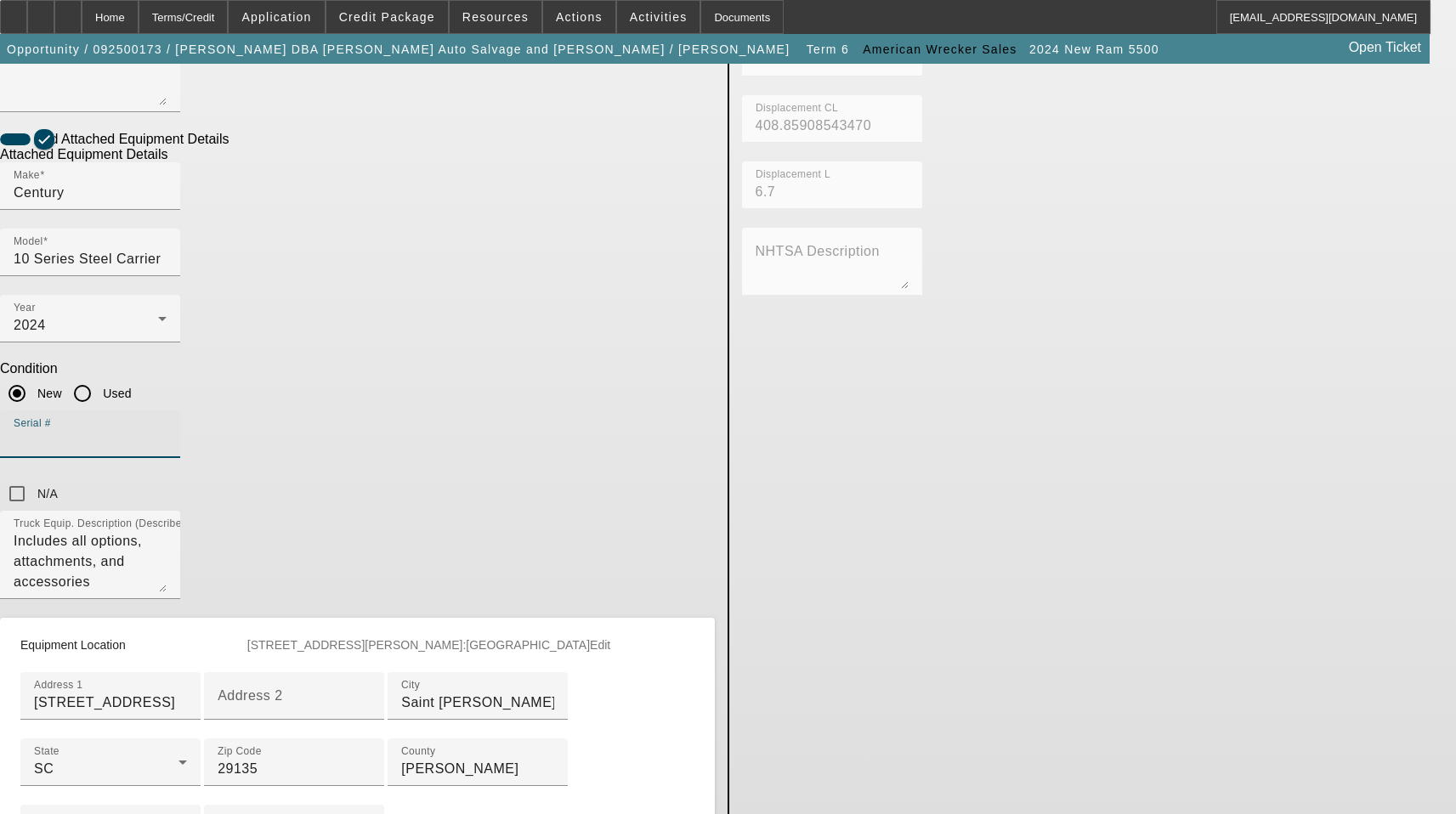
scroll to position [862, 0]
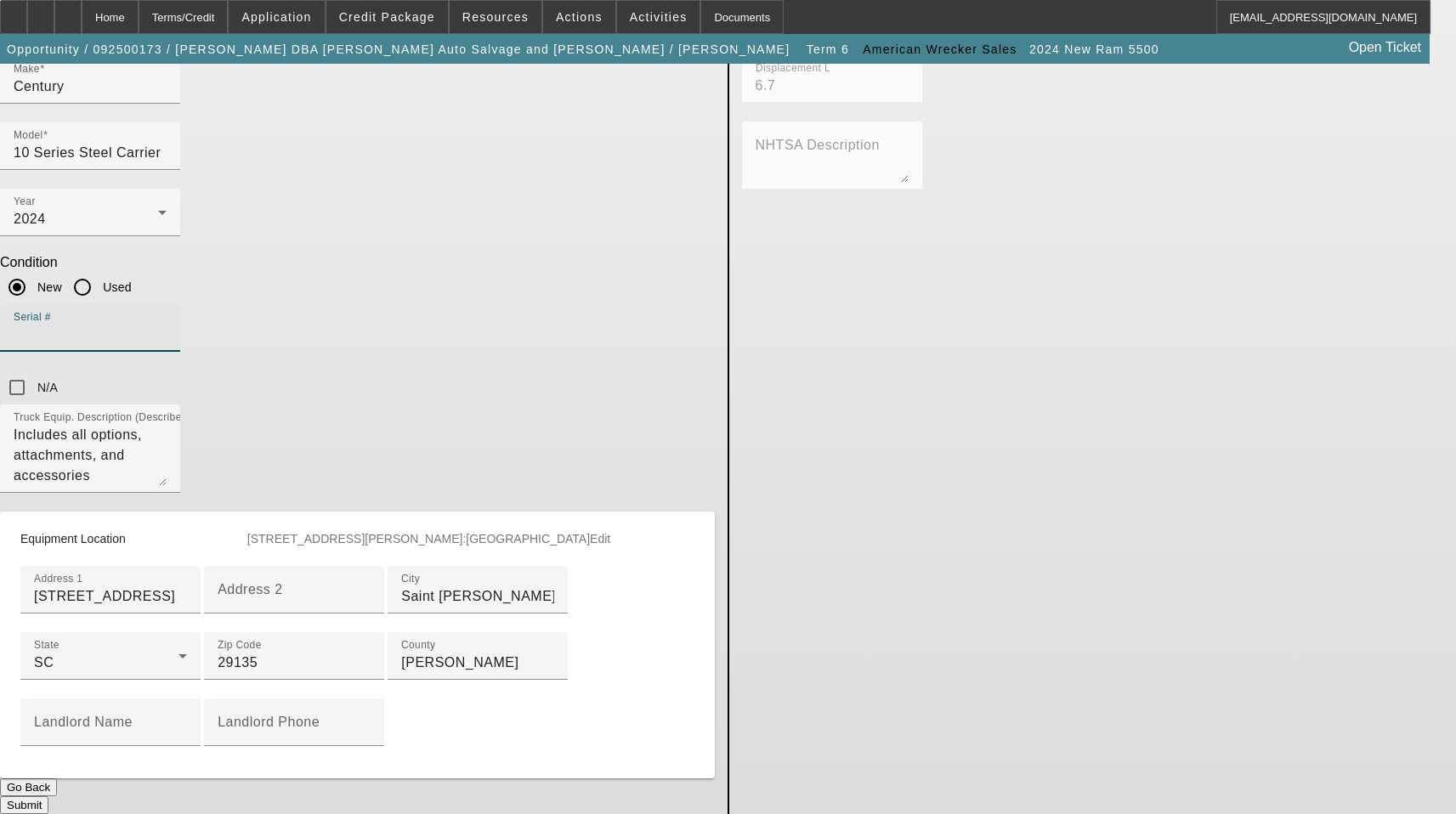
click at [49, 796] on button "Submit" at bounding box center [24, 805] width 49 height 18
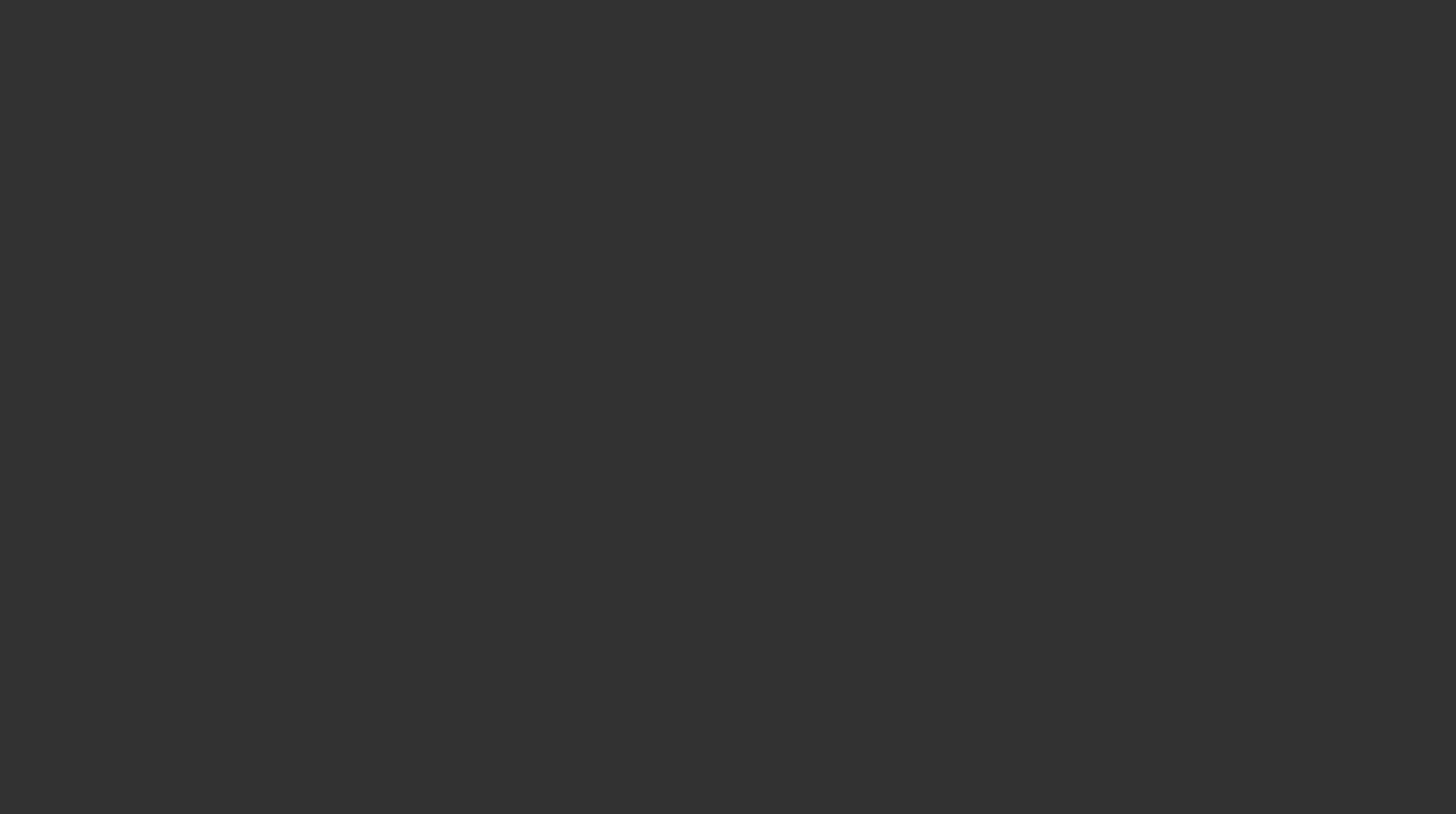
select select "3"
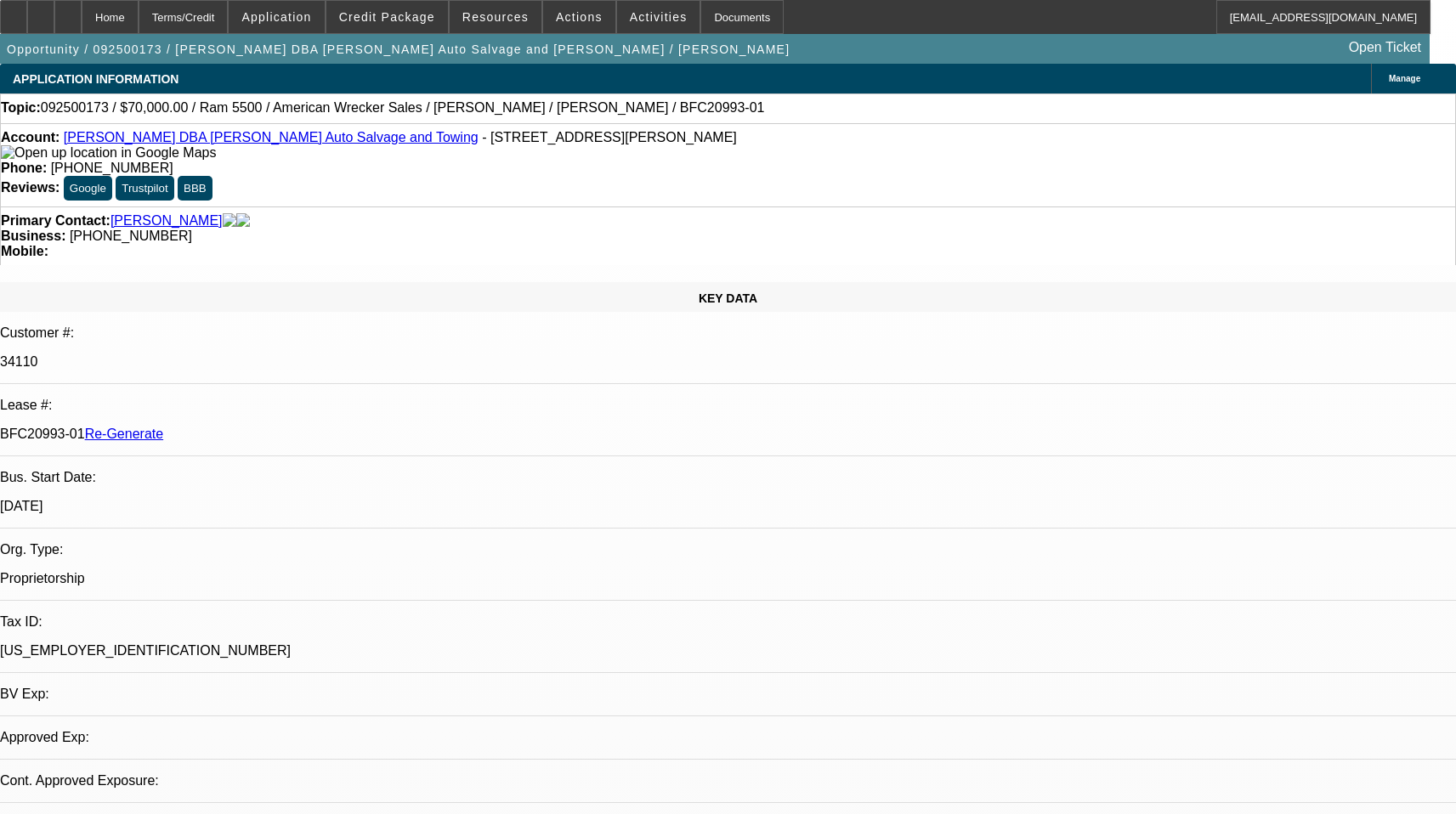
select select "0"
select select "2"
select select "0"
select select "1"
select select "2"
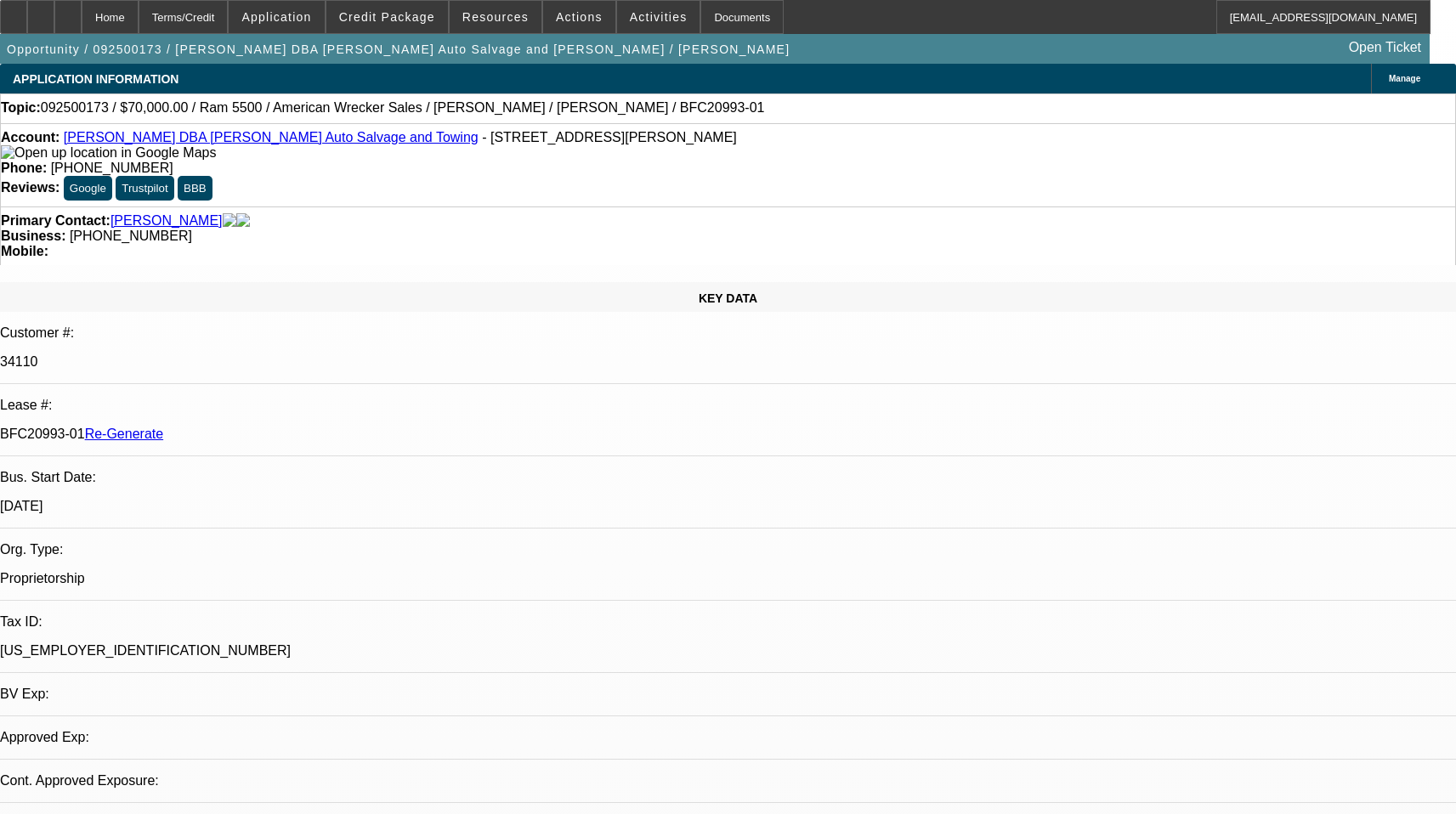
select select "6"
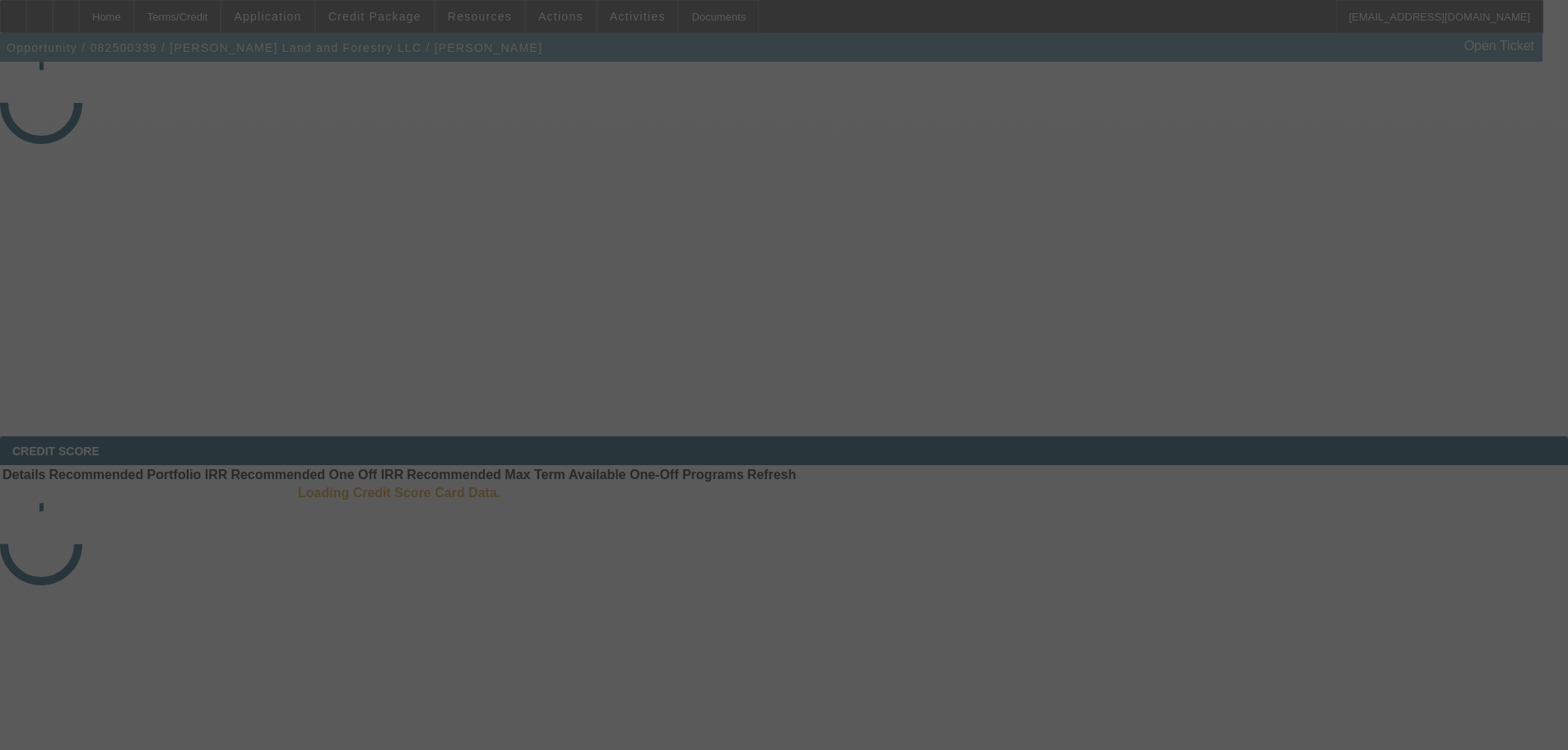
select select "3"
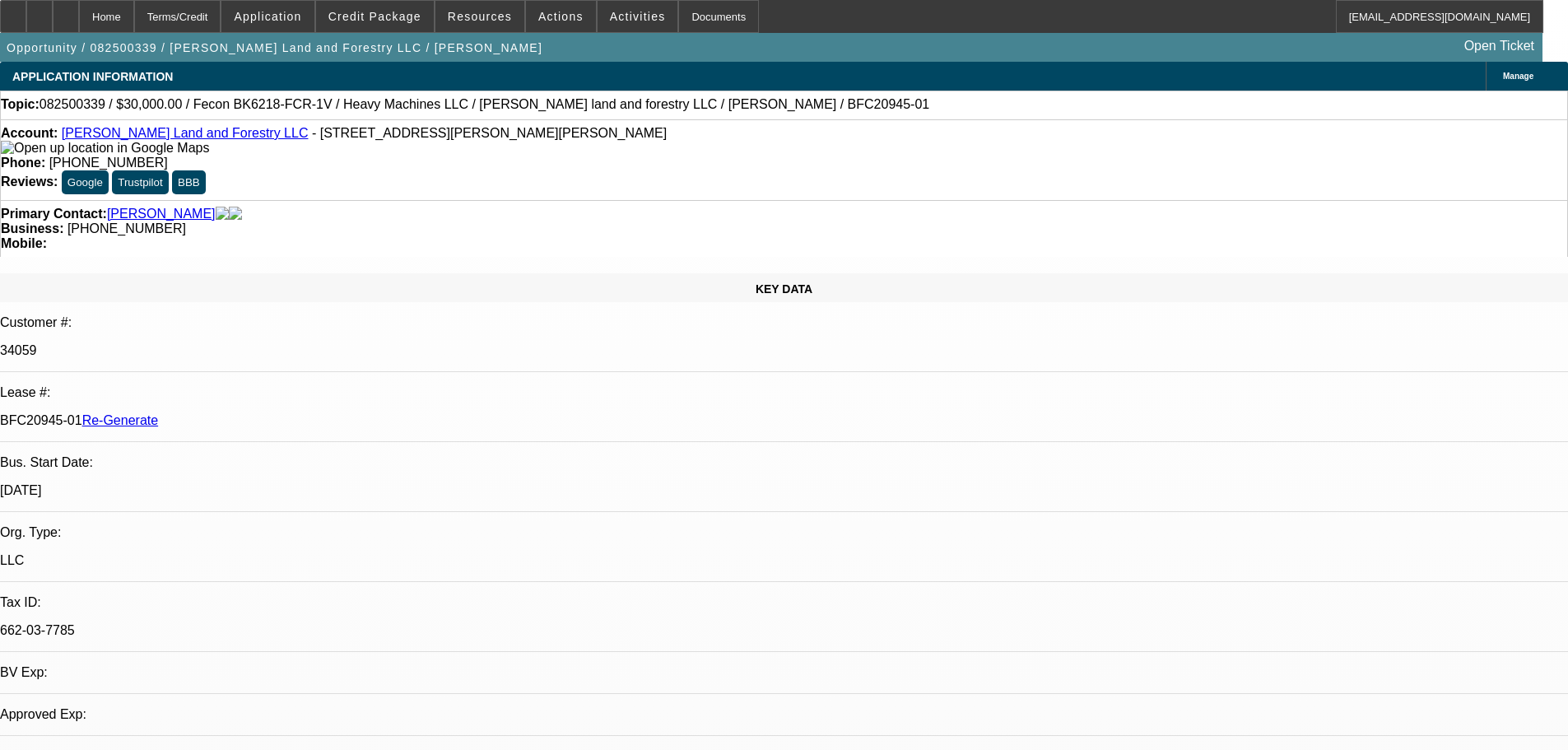
select select "0"
select select "2"
select select "0"
select select "6"
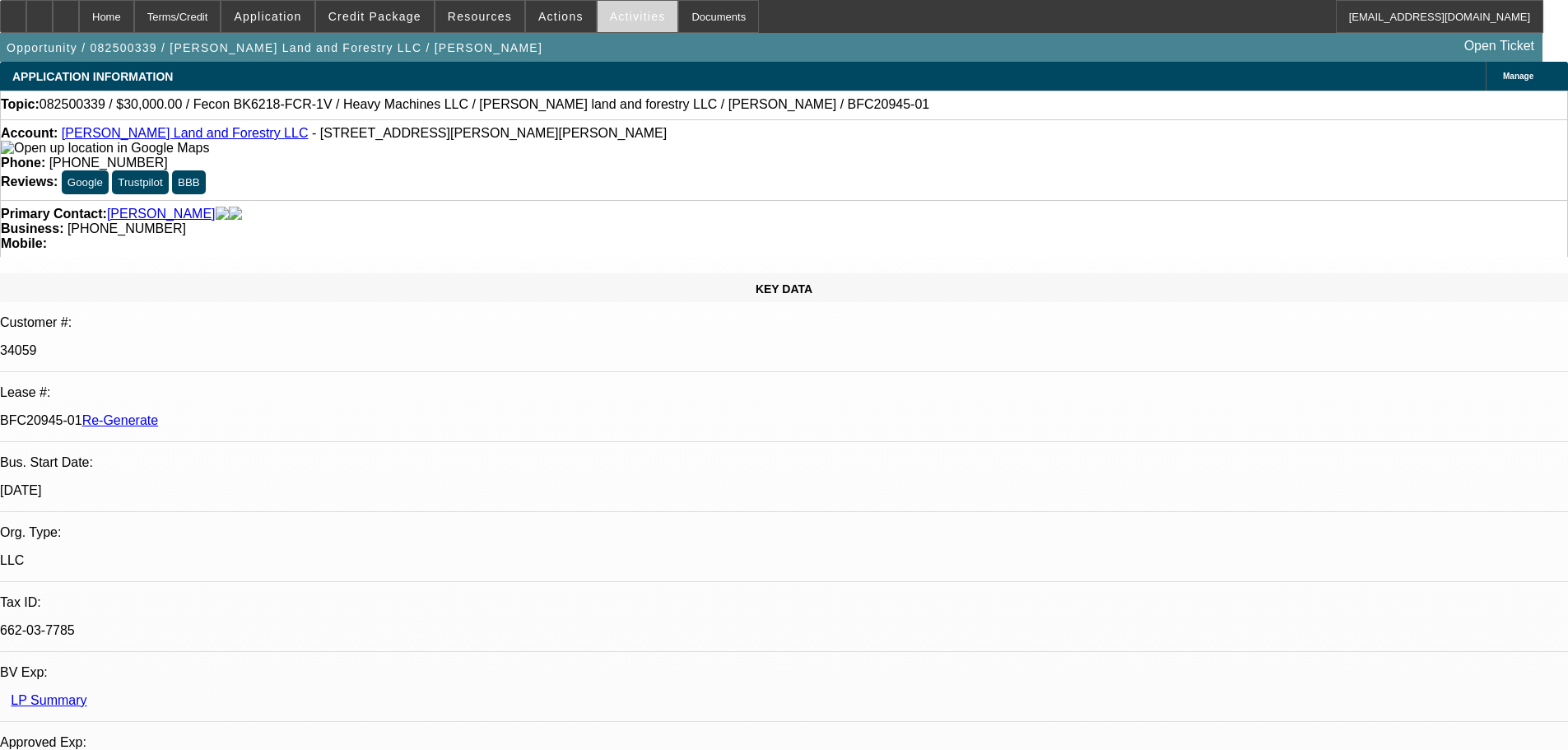
click at [611, 27] on span at bounding box center [638, 16] width 81 height 40
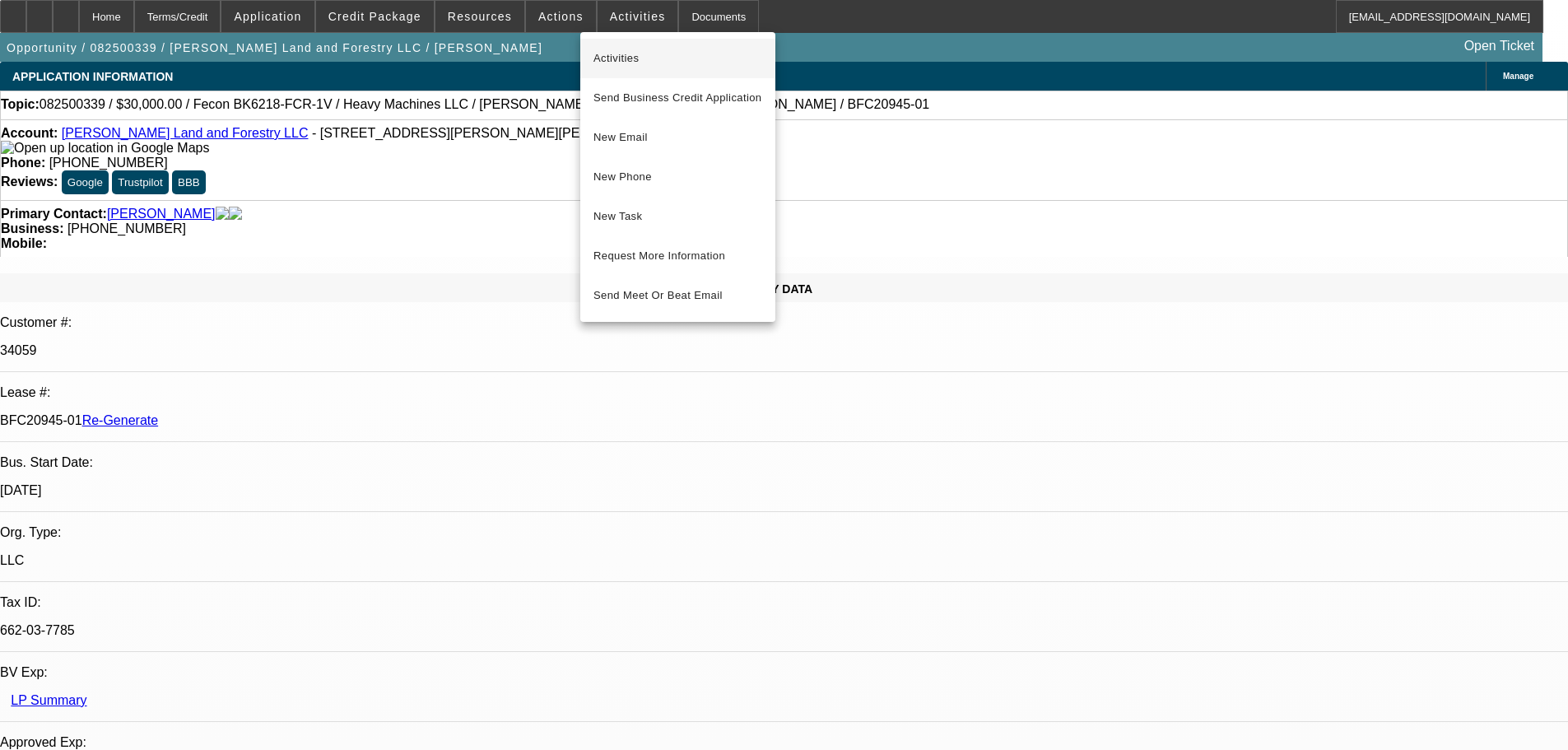
click at [645, 57] on span "Activities" at bounding box center [678, 58] width 169 height 19
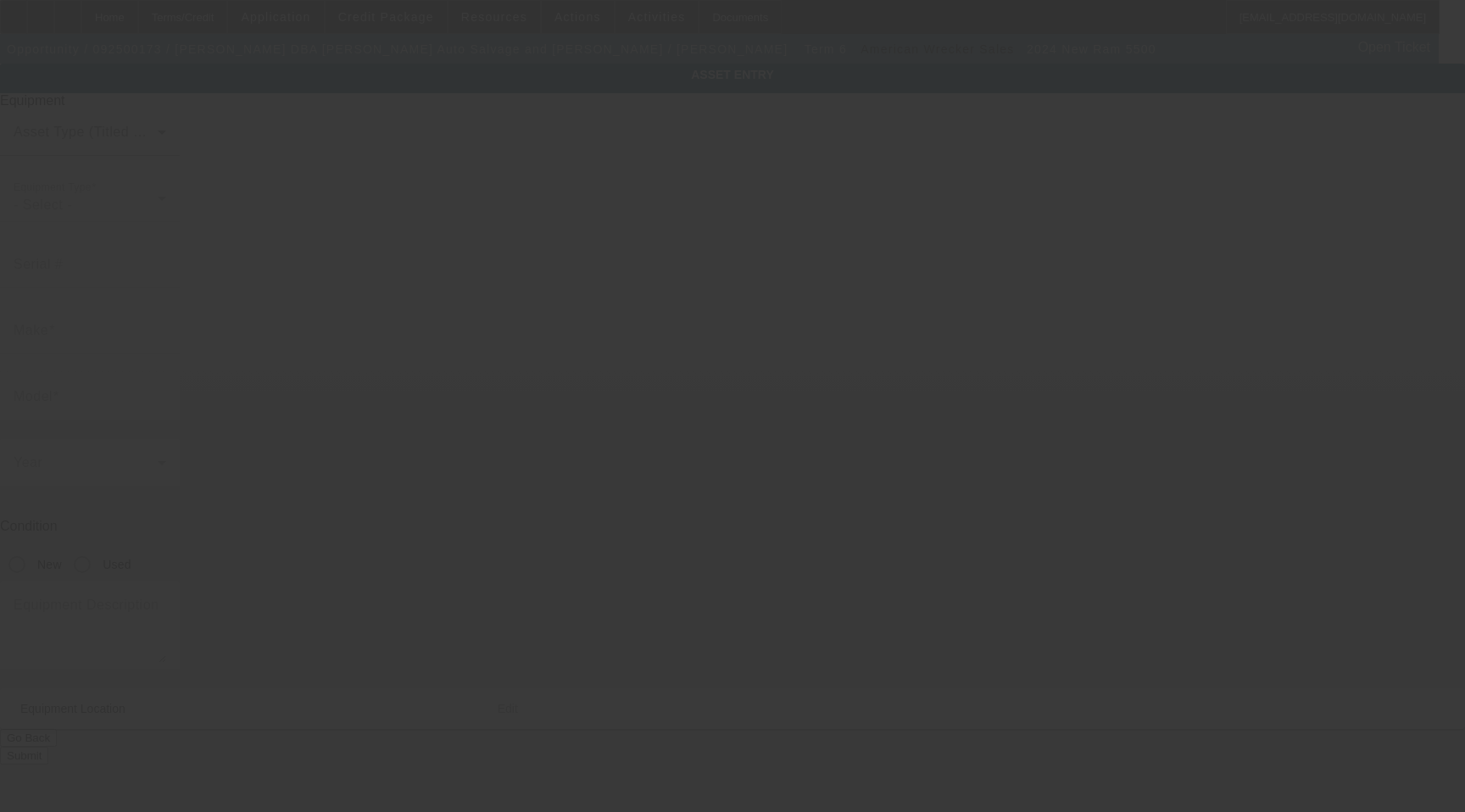
type input "[US_VEHICLE_IDENTIFICATION_NUMBER]"
type input "Ram"
type input "5500"
radio input "true"
type textarea "With:"
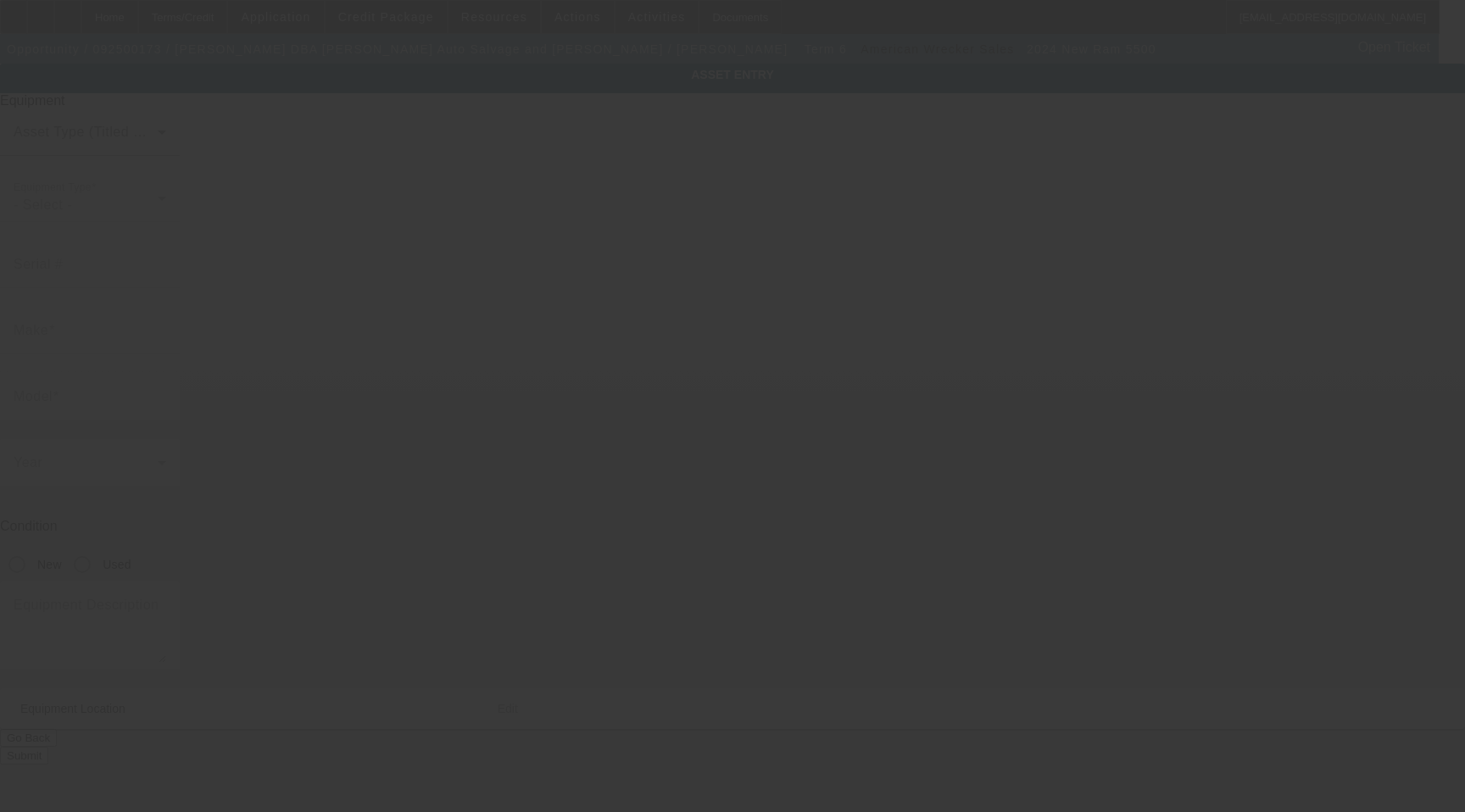
type input "[STREET_ADDRESS]"
type input "Saint [PERSON_NAME]"
type input "29135"
type input "[PERSON_NAME]"
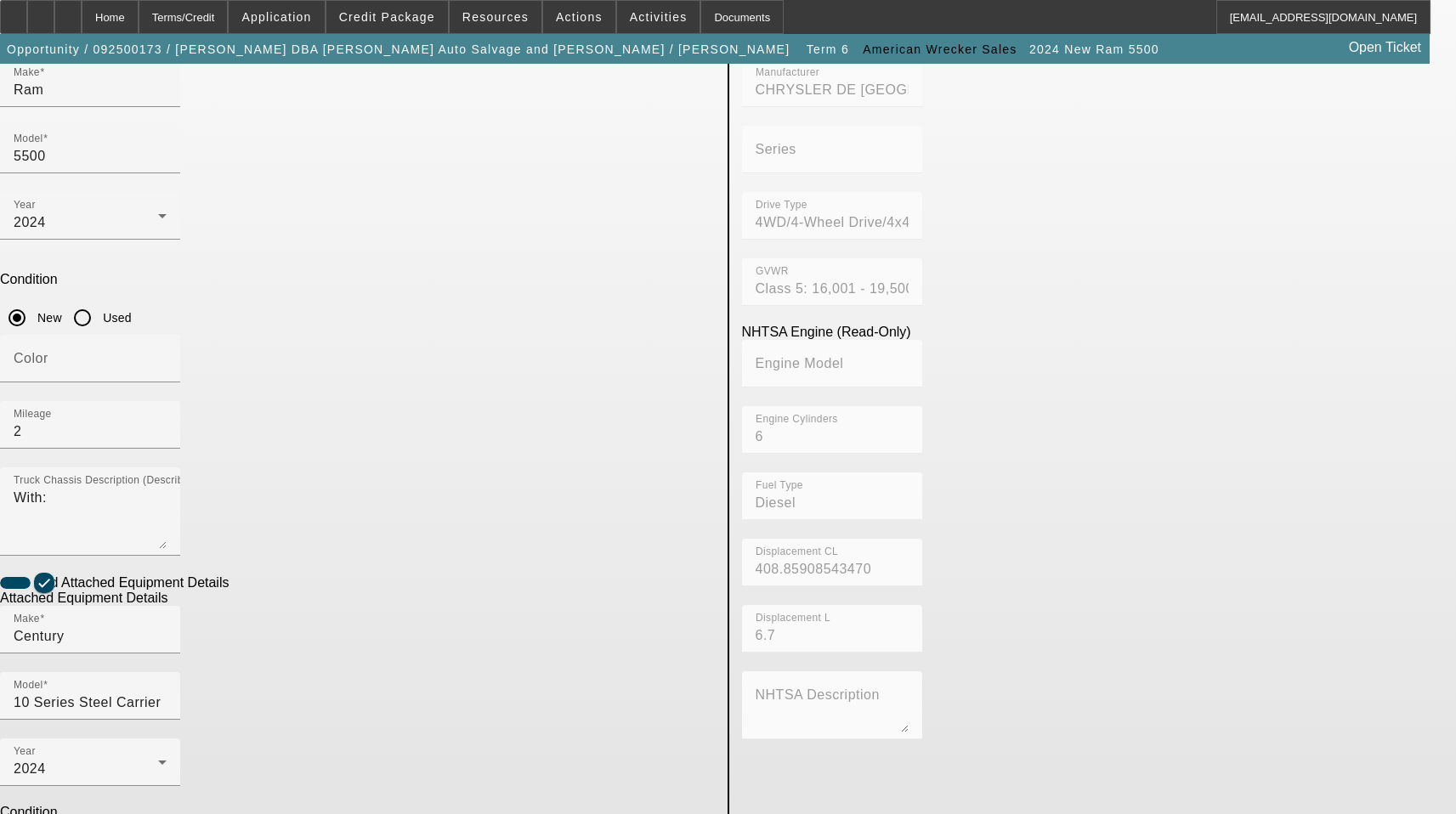
scroll to position [255, 0]
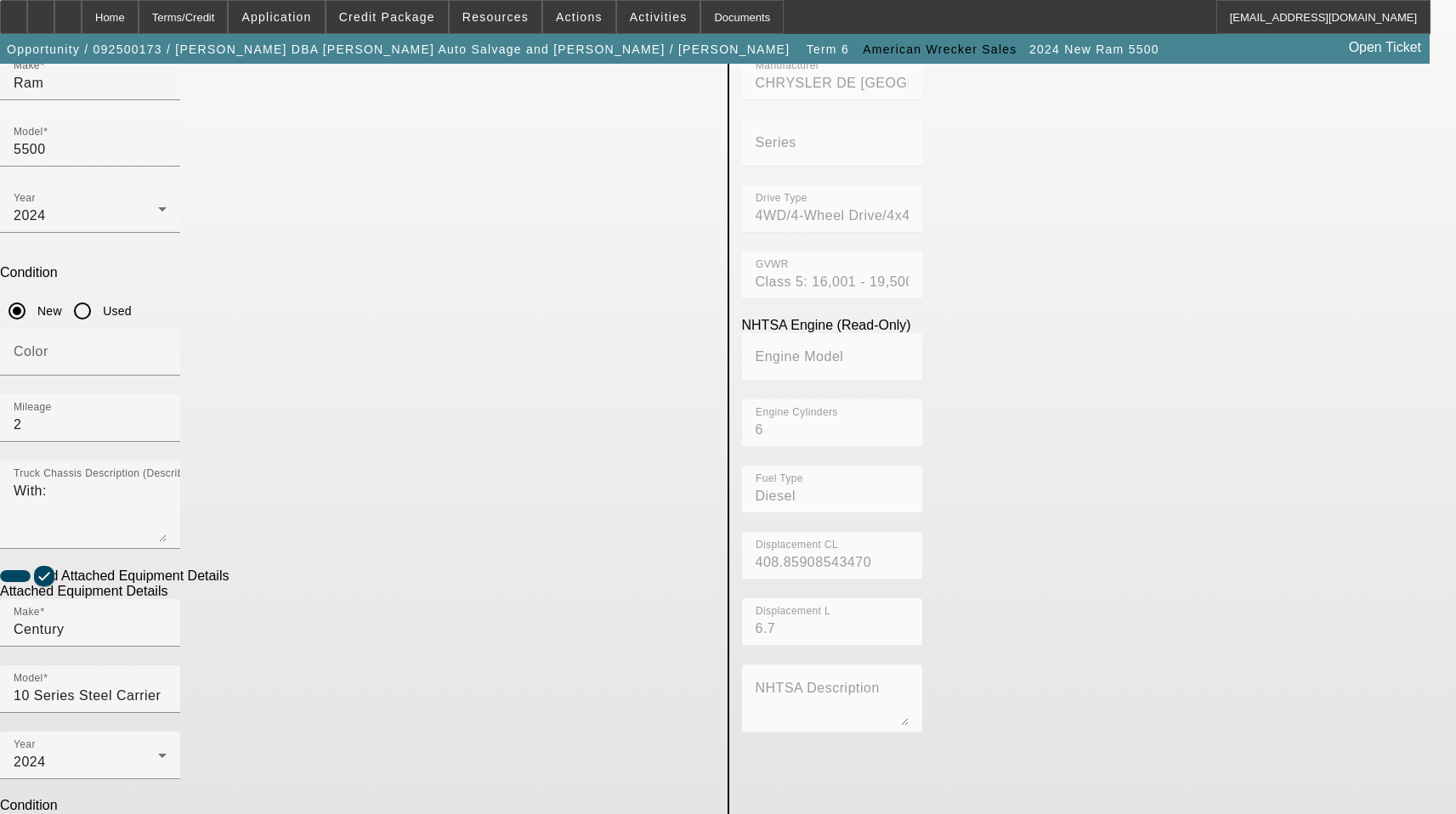
paste input "ST10C2E243579"
type input "ST10C2E243579"
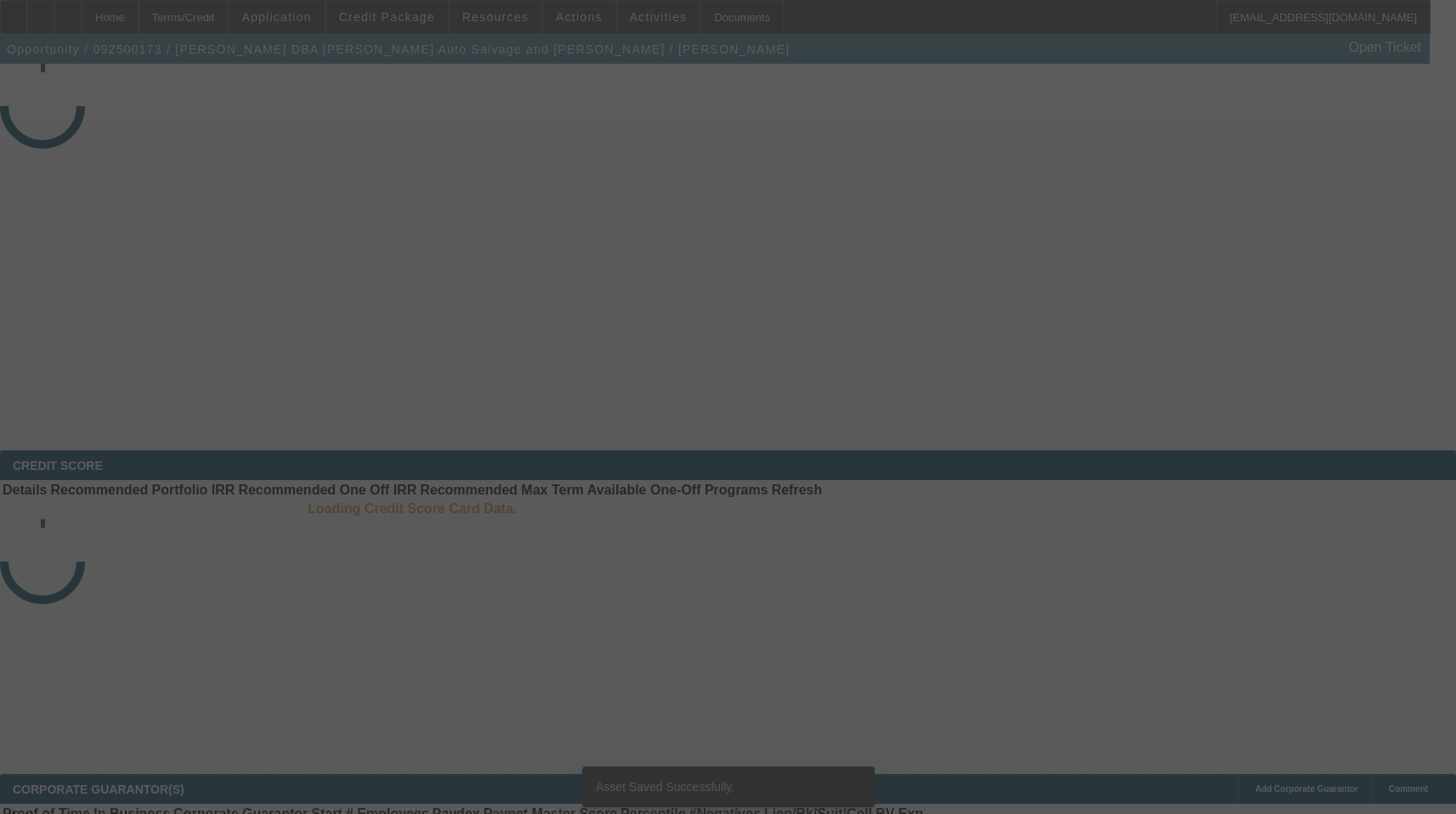
select select "3"
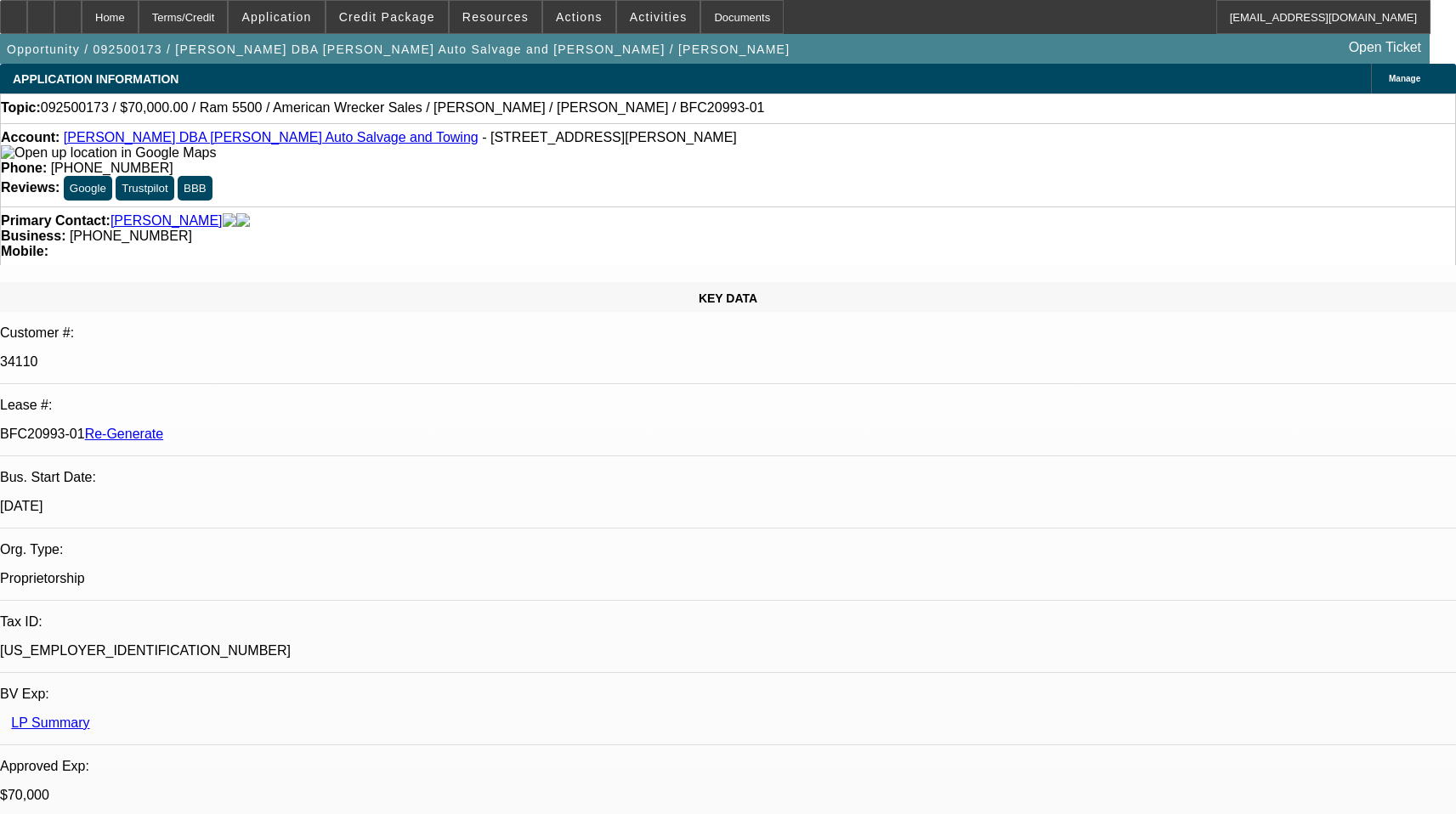
select select "0"
select select "2"
select select "0"
select select "6"
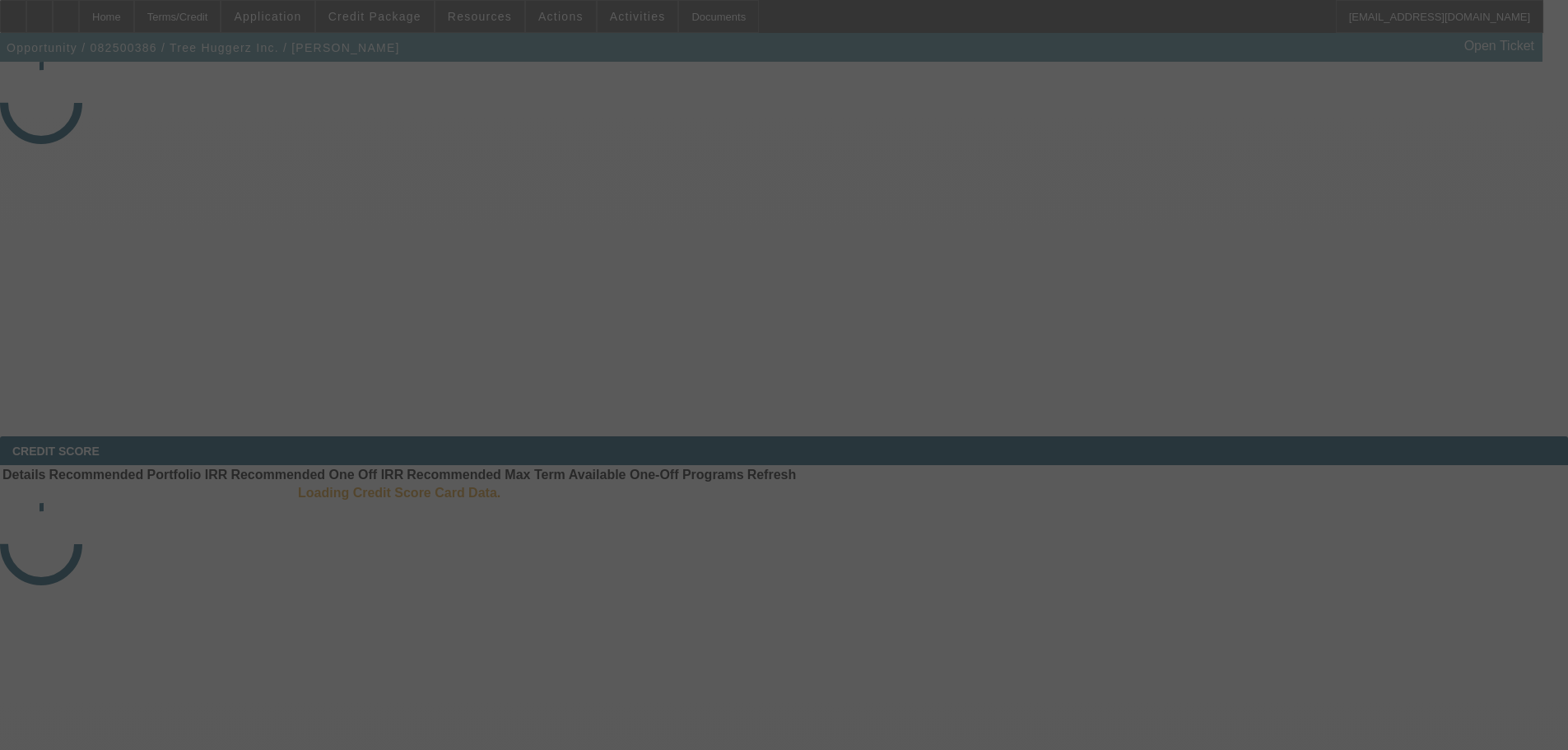
select select "4"
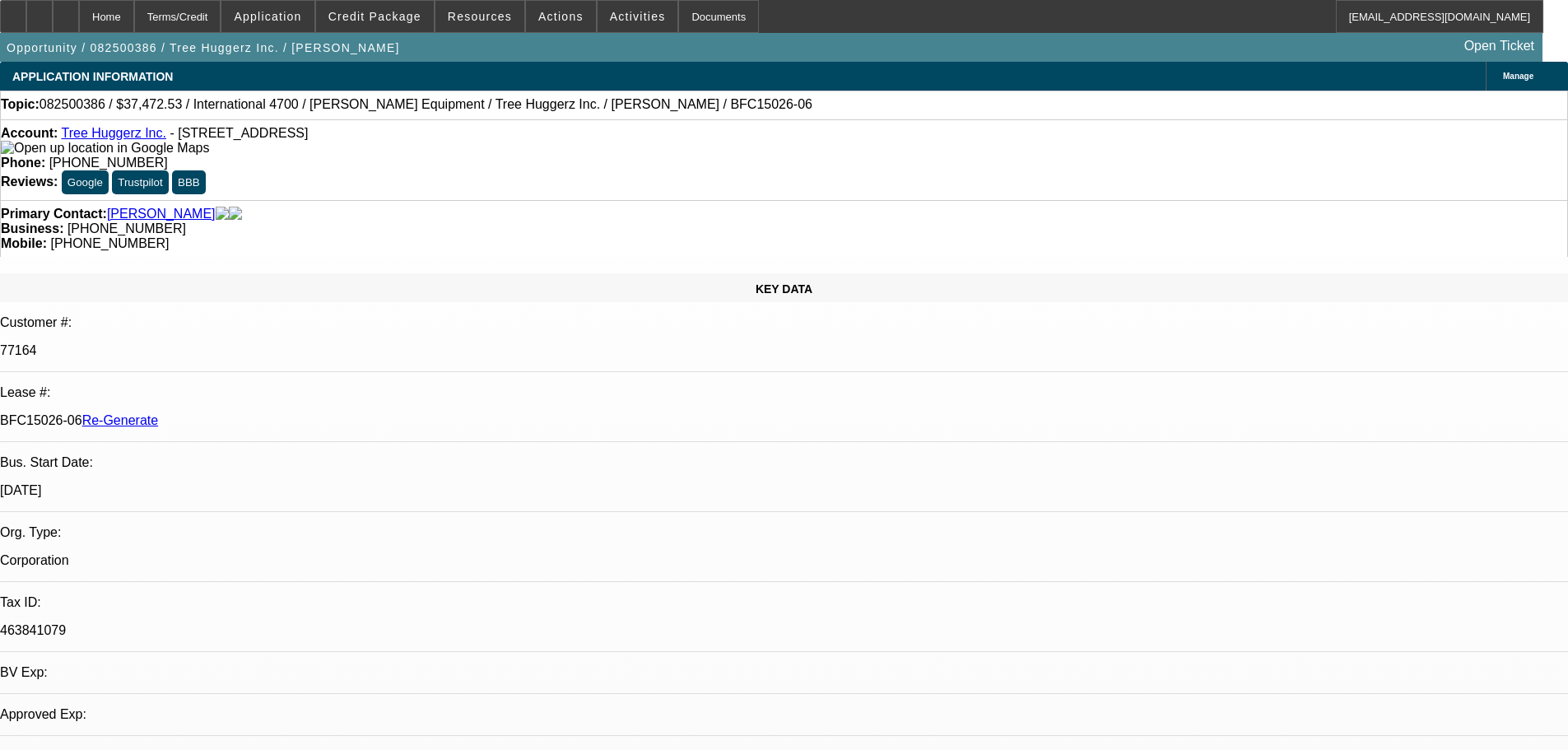
select select "0"
select select "6"
drag, startPoint x: 189, startPoint y: 281, endPoint x: 263, endPoint y: 279, distance: 74.0
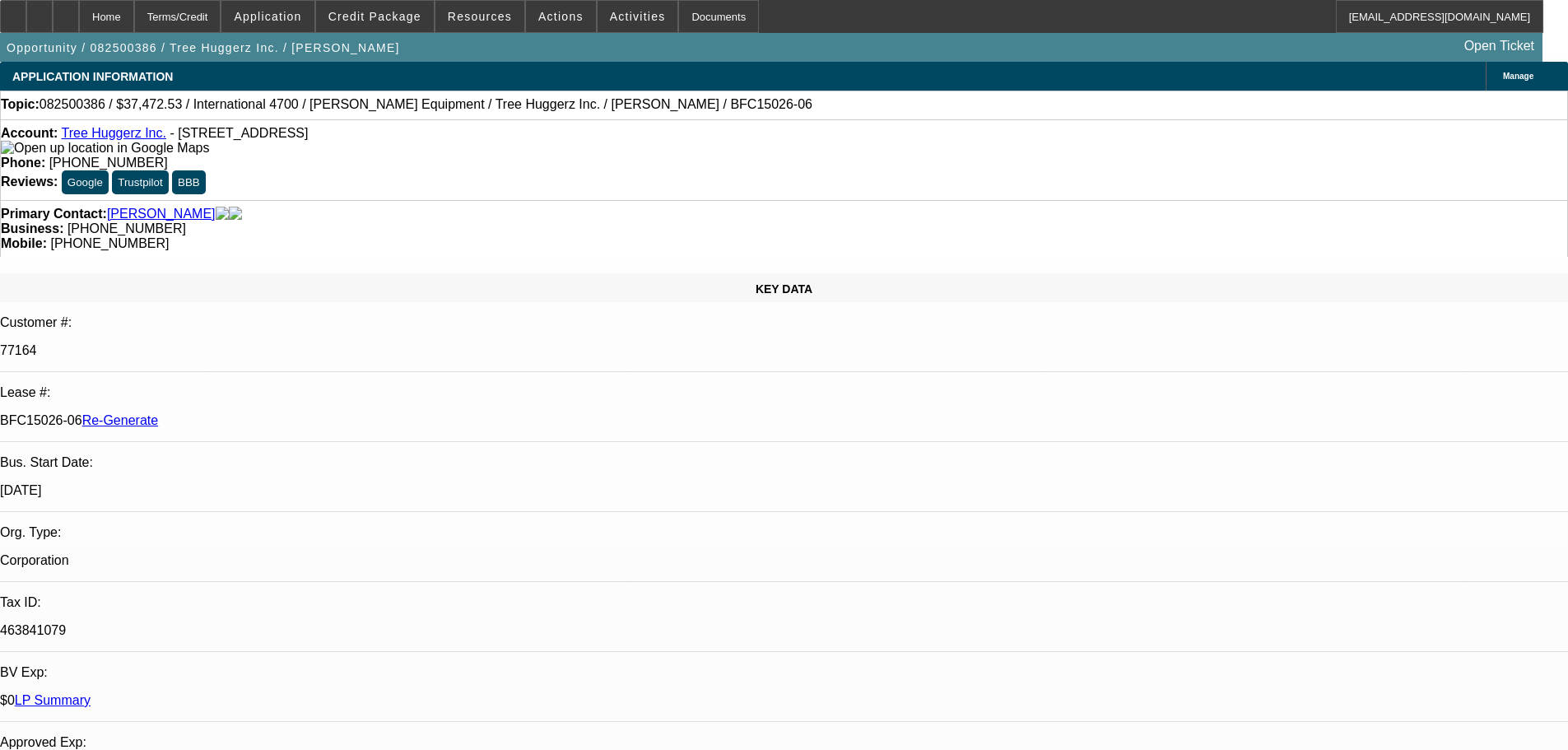
click at [263, 414] on div "BFC15026-06 Re-Generate" at bounding box center [784, 420] width 1568 height 14
copy p "BFC15026-06"
drag, startPoint x: 1455, startPoint y: 352, endPoint x: 1574, endPoint y: 150, distance: 234.4
click at [1568, 150] on html "Home Terms/Credit Application Credit Package Resources Actions Activities Docum…" at bounding box center [784, 375] width 1568 height 750
click at [718, 104] on div "Topic: 082500386 / $37,472.53 / International 4700 / [PERSON_NAME] Equipment / …" at bounding box center [784, 104] width 1567 height 14
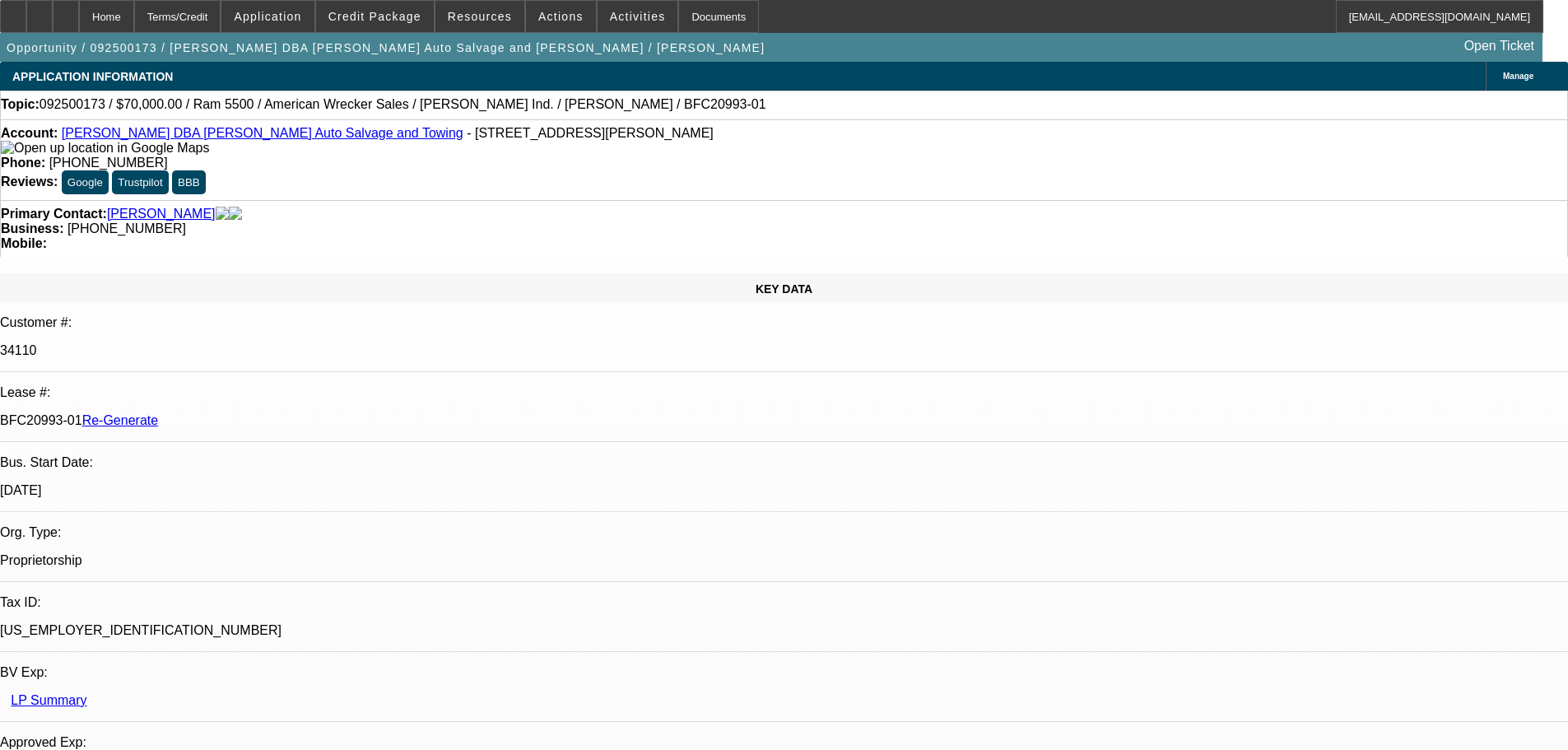
select select "4"
select select "0"
select select "2"
select select "0"
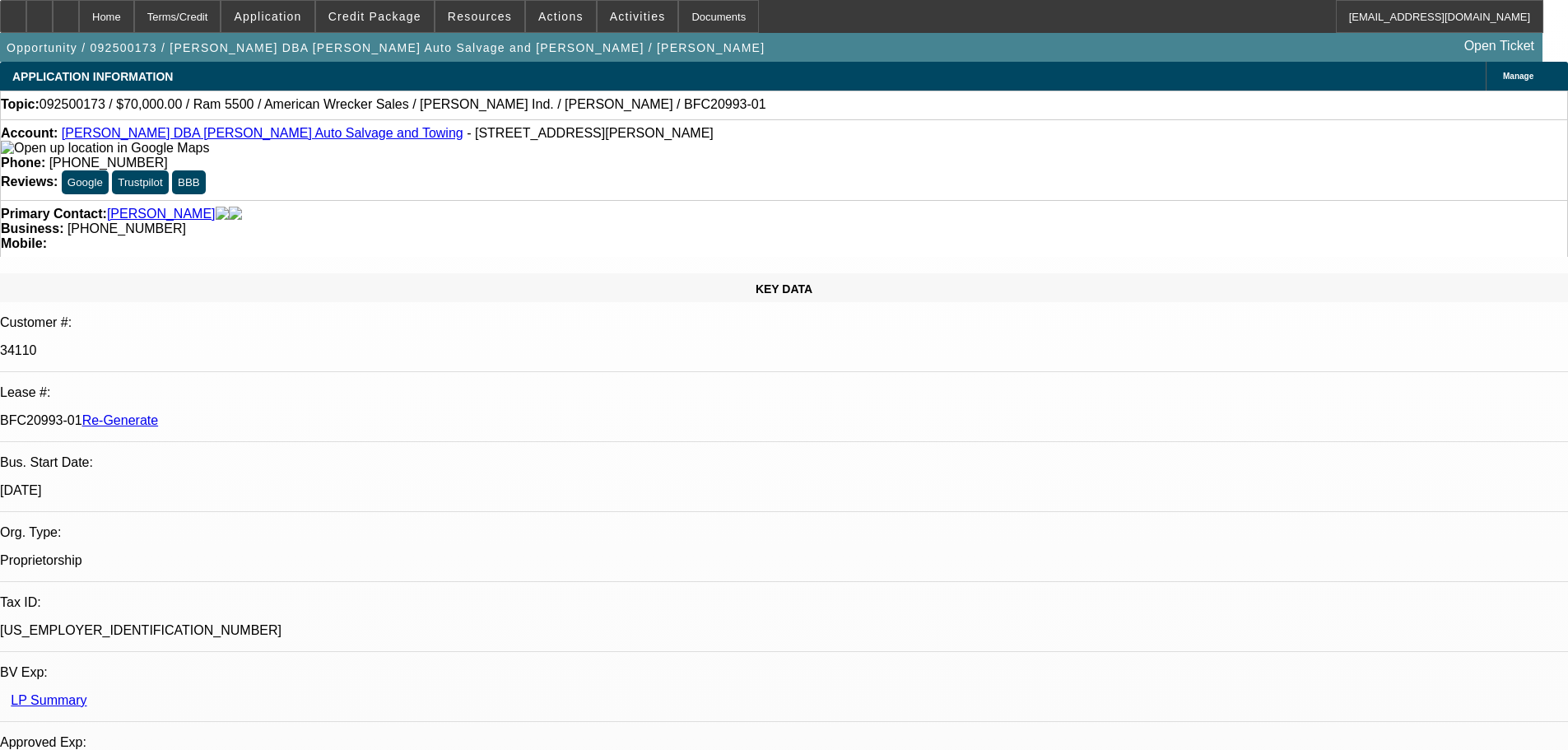
select select "2"
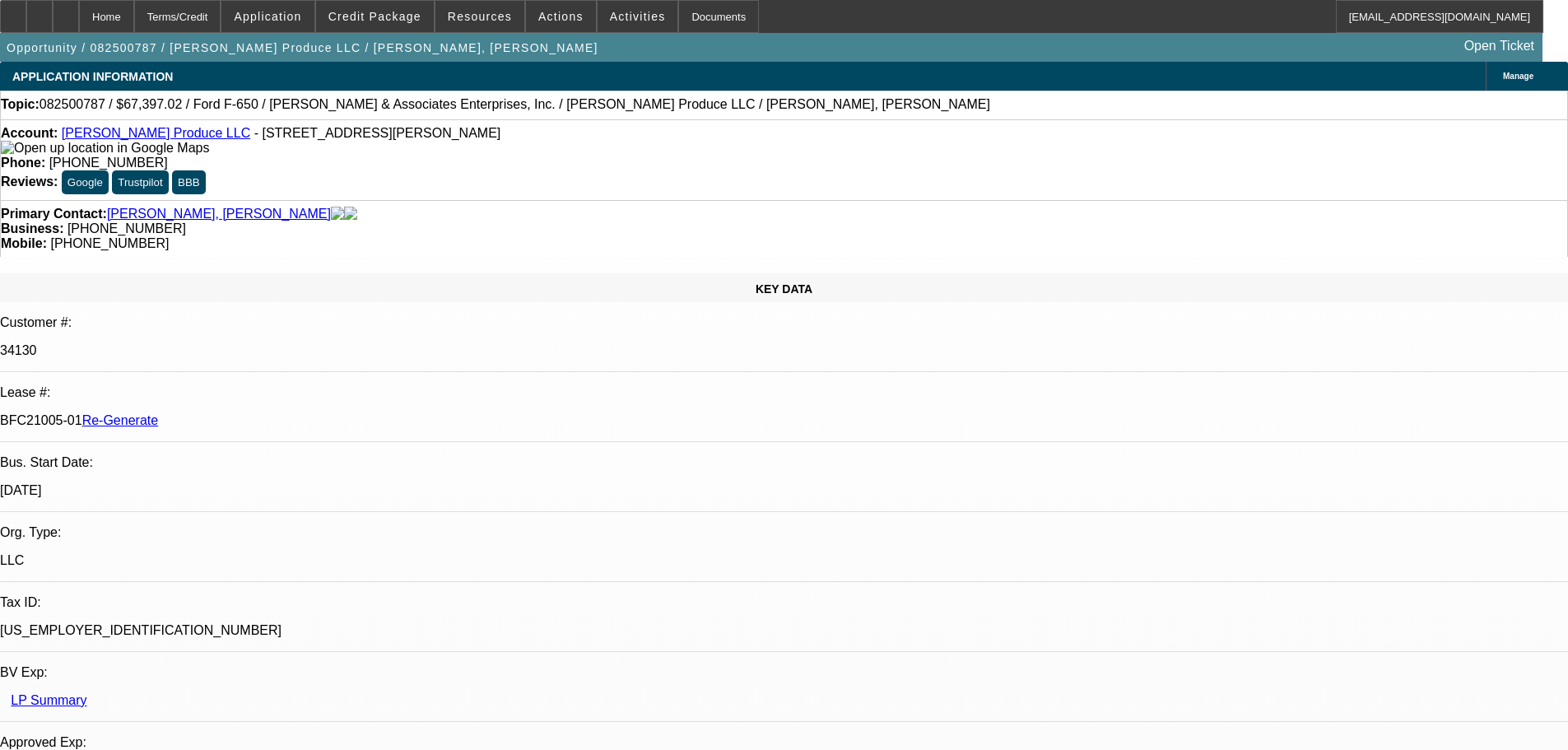
select select "3"
select select "0"
select select "6"
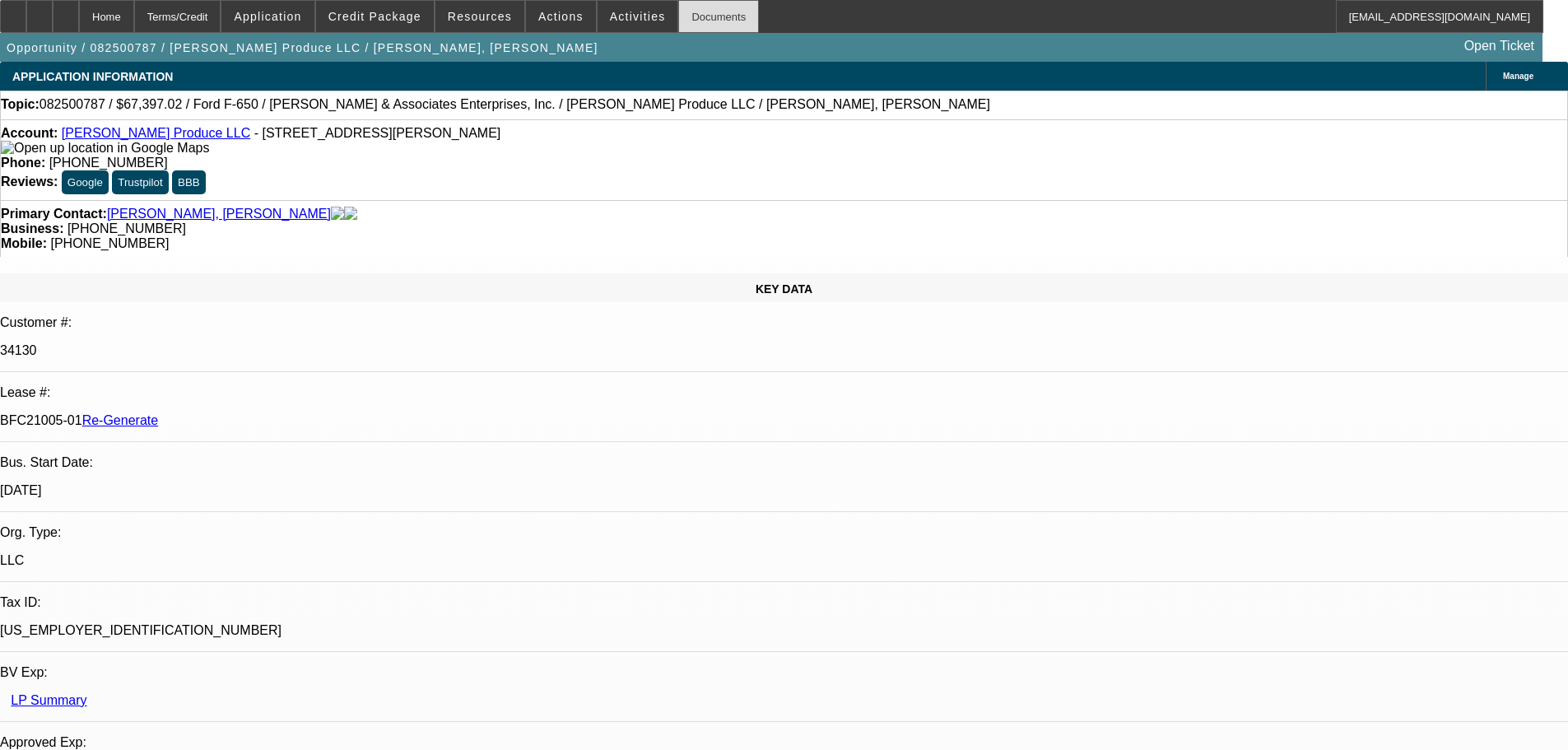
click at [714, 17] on div "Documents" at bounding box center [719, 16] width 81 height 33
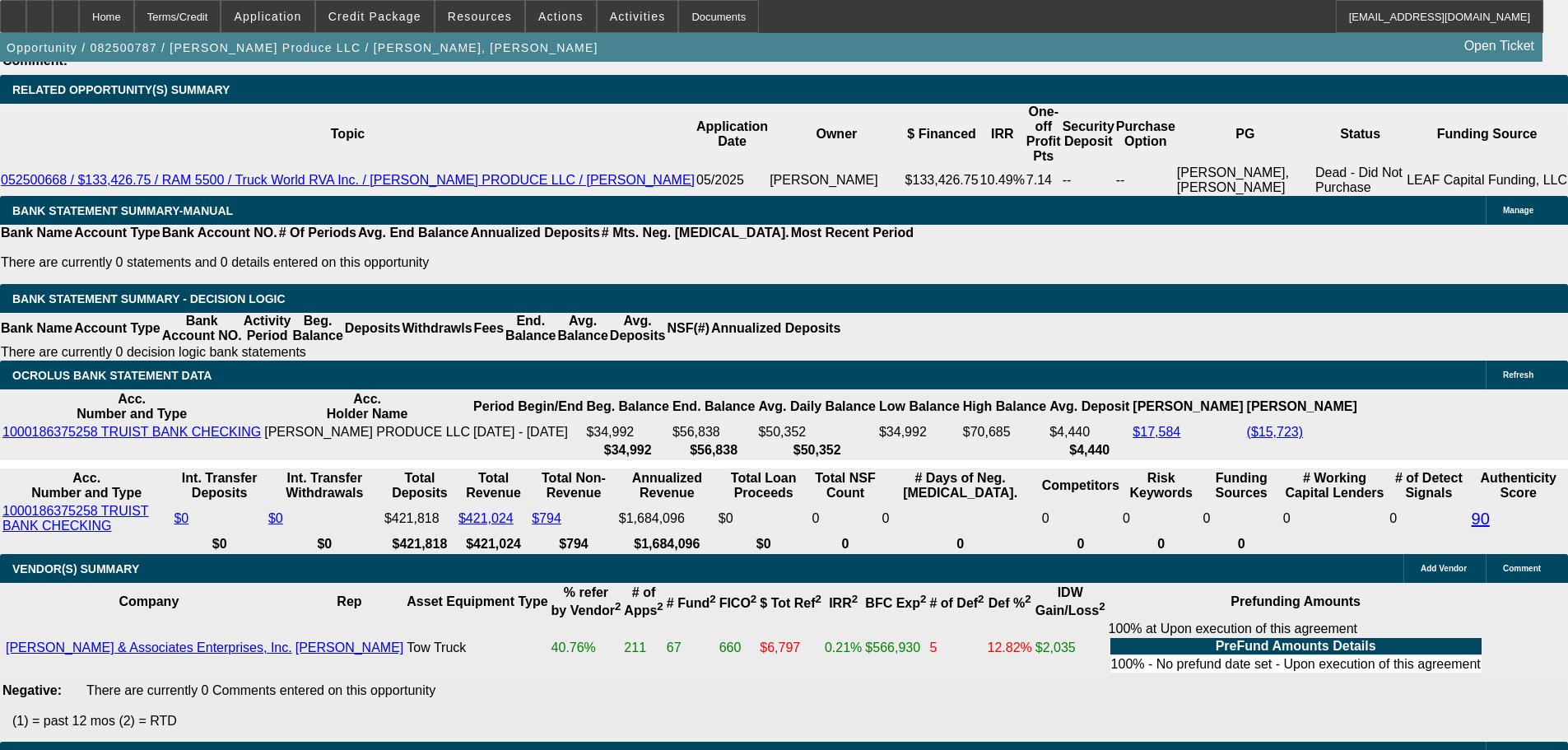
scroll to position [2963, 0]
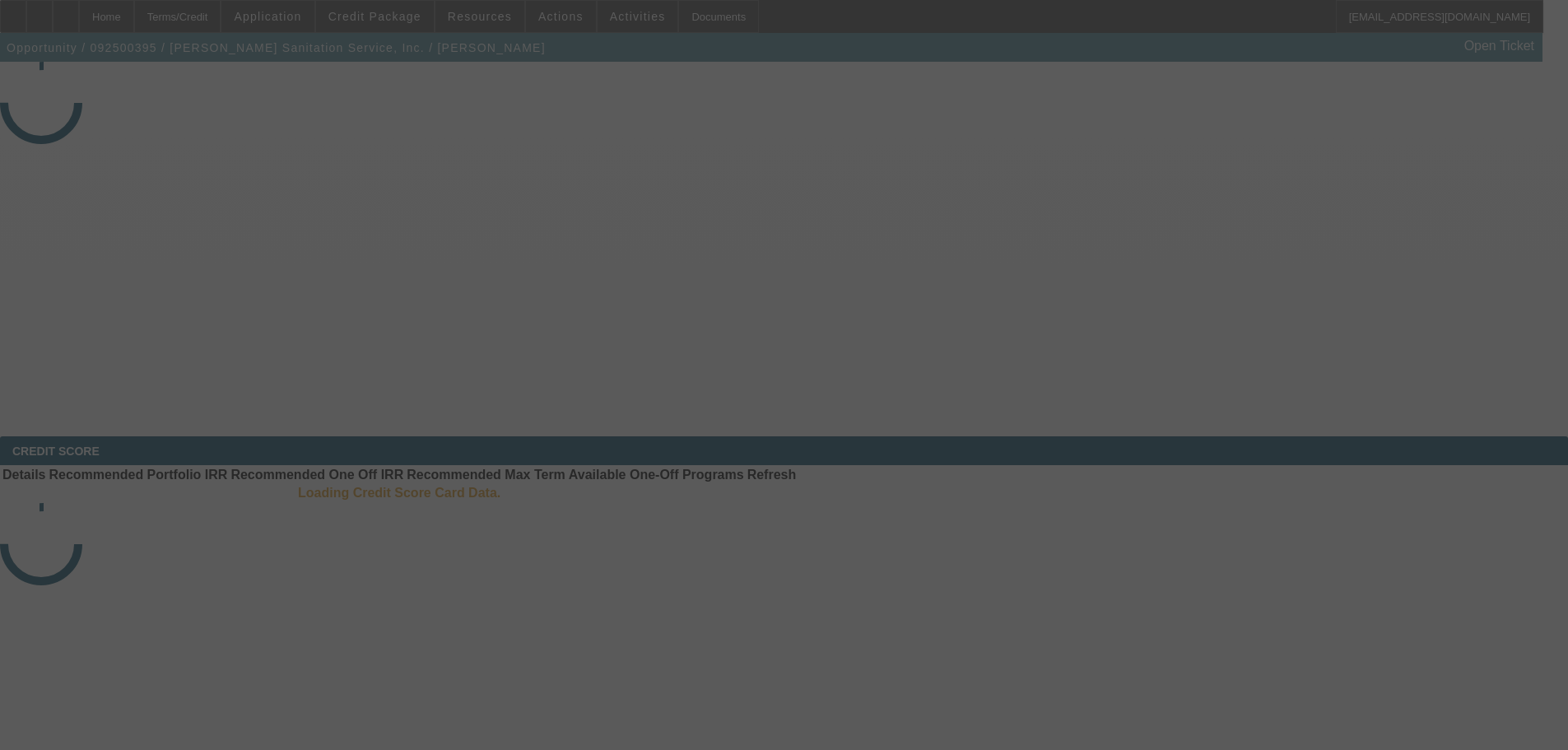
select select "3"
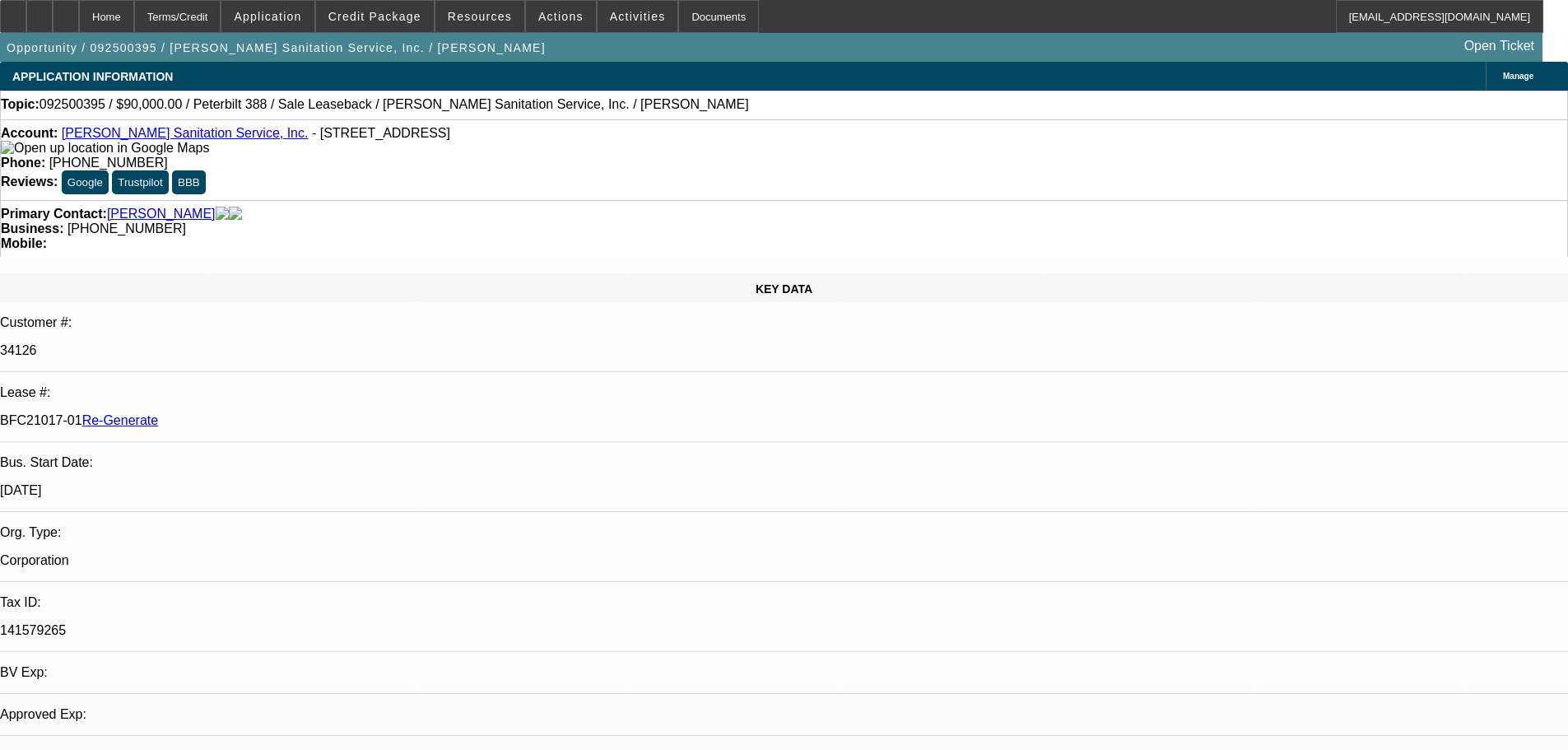
select select "0"
select select "2"
select select "0"
select select "6"
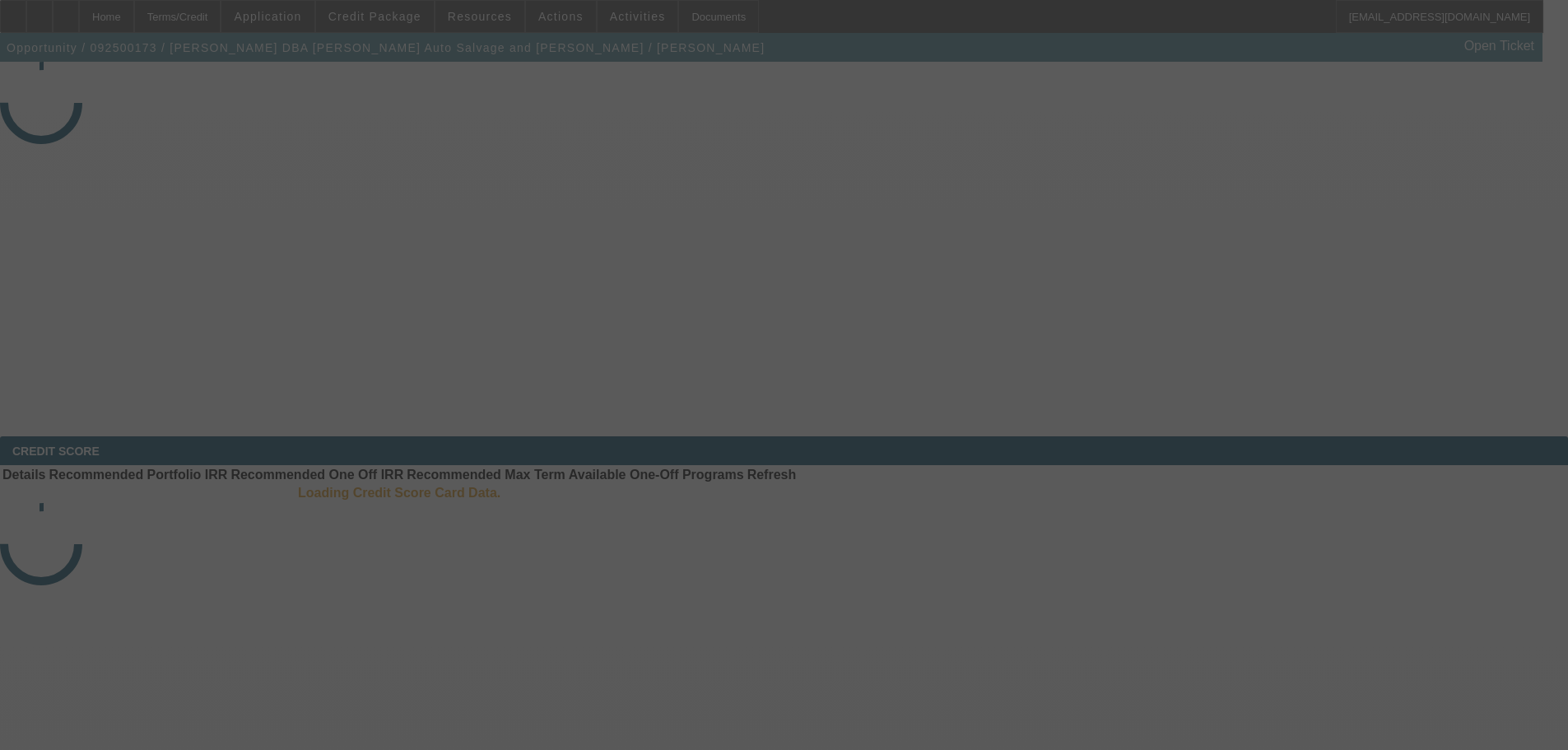
select select "3"
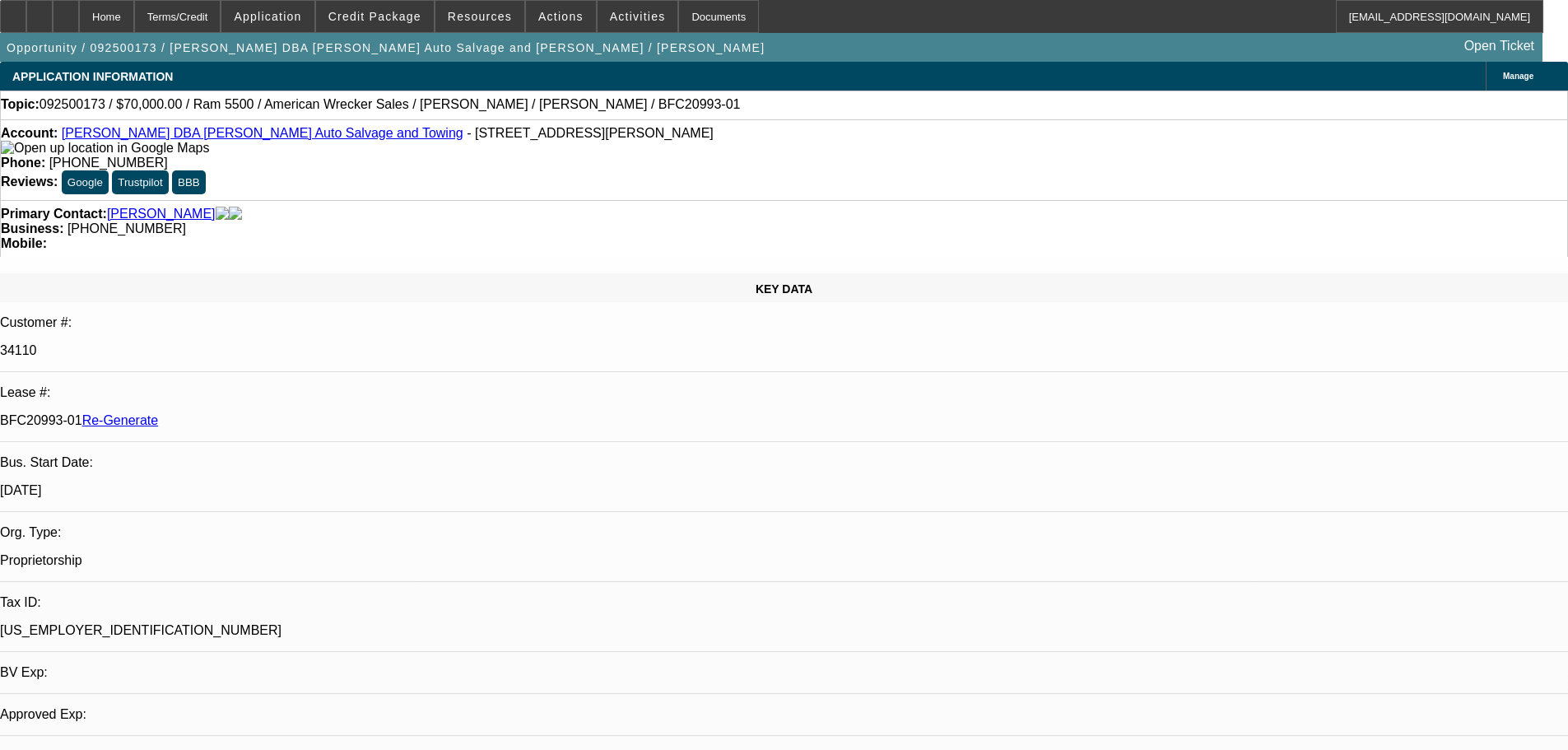
select select "0"
select select "2"
select select "0"
select select "1"
select select "2"
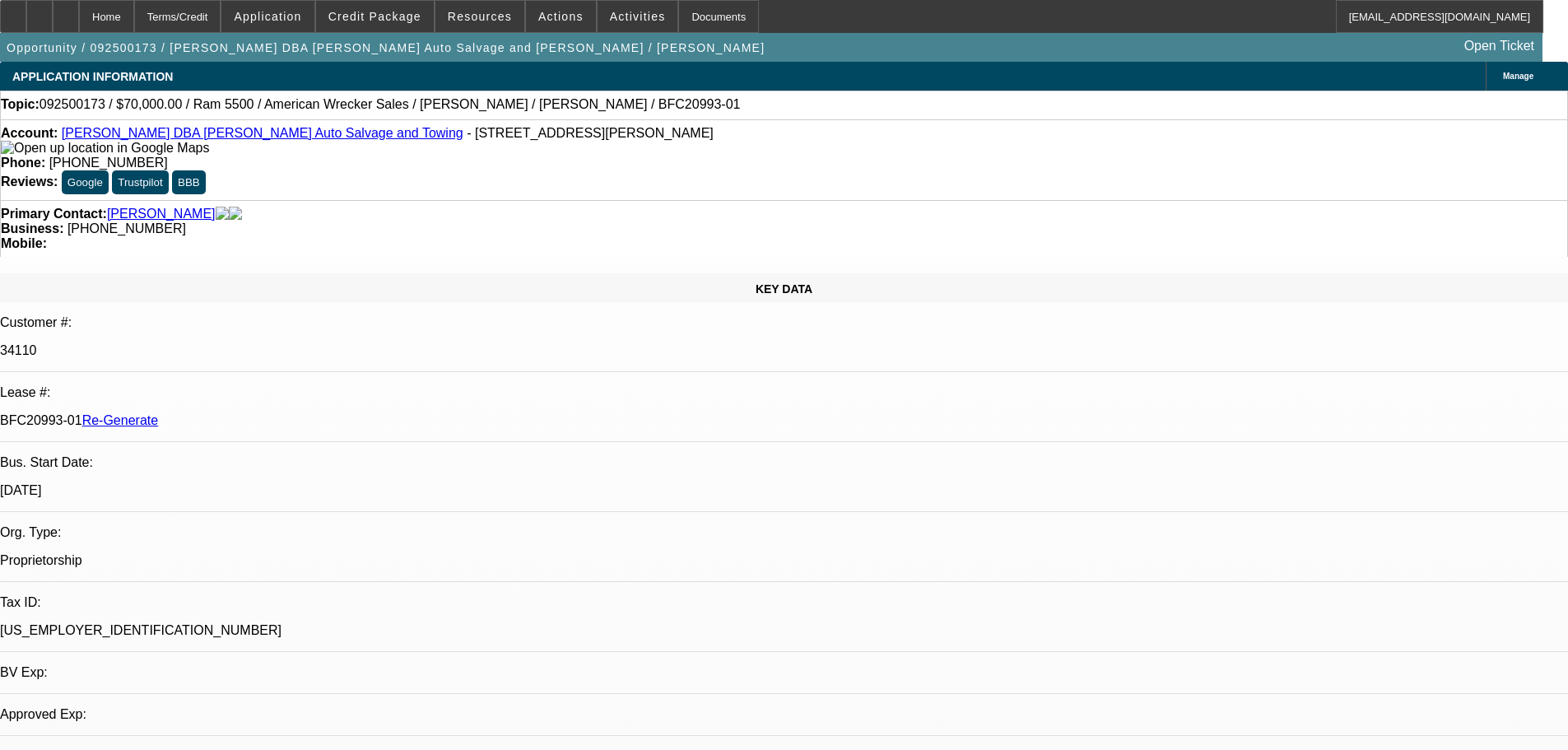
select select "6"
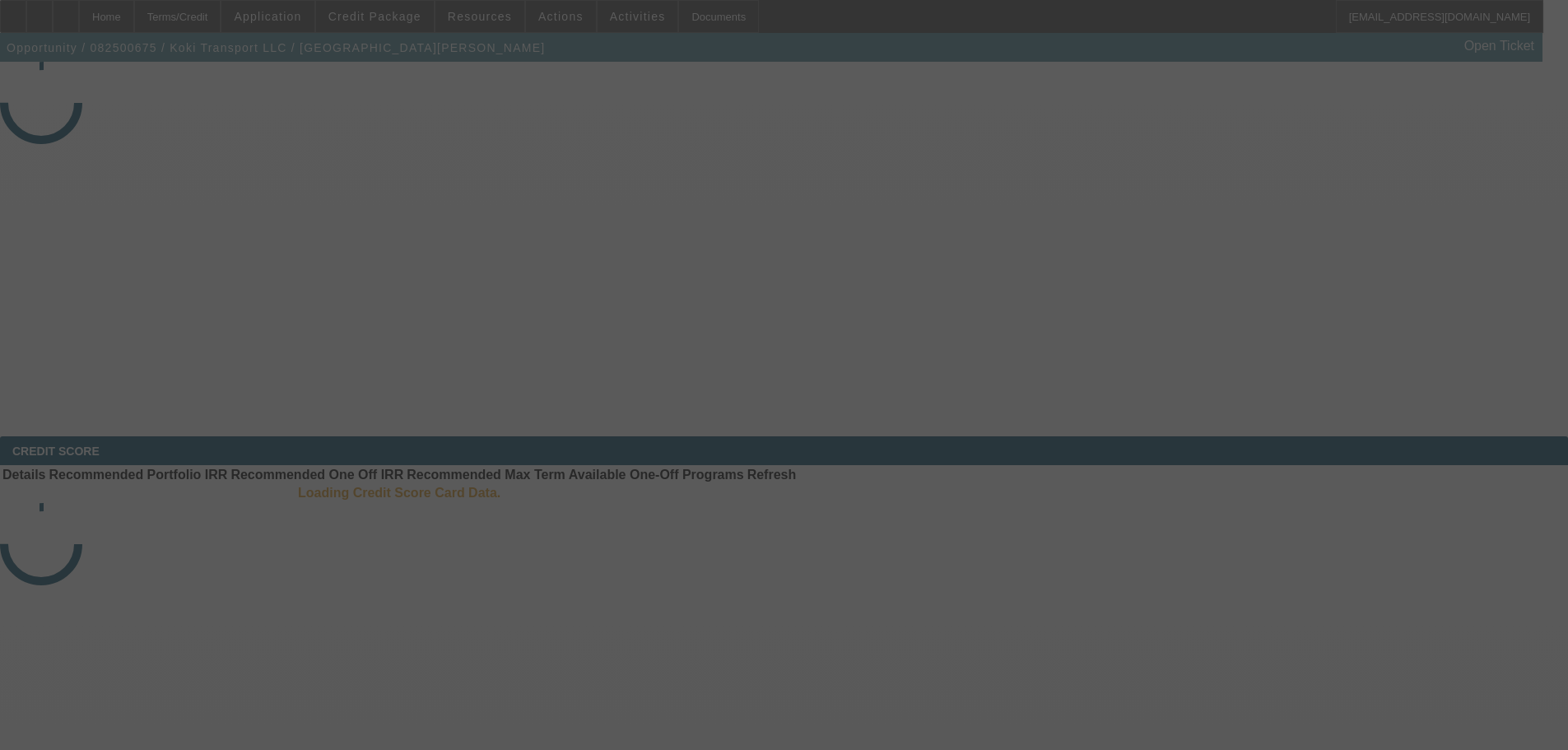
select select "3"
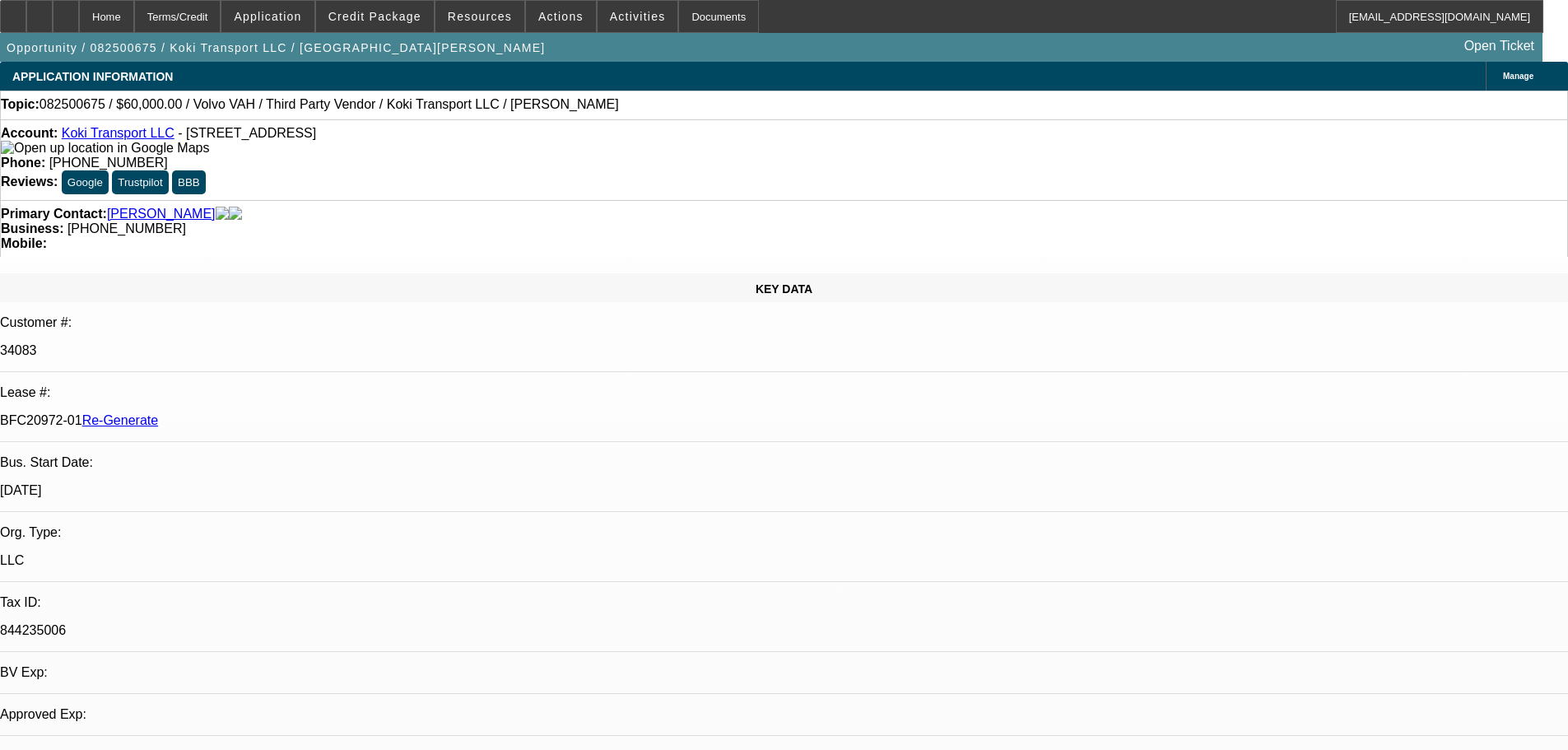
select select "0.2"
select select "2"
select select "0"
select select "6"
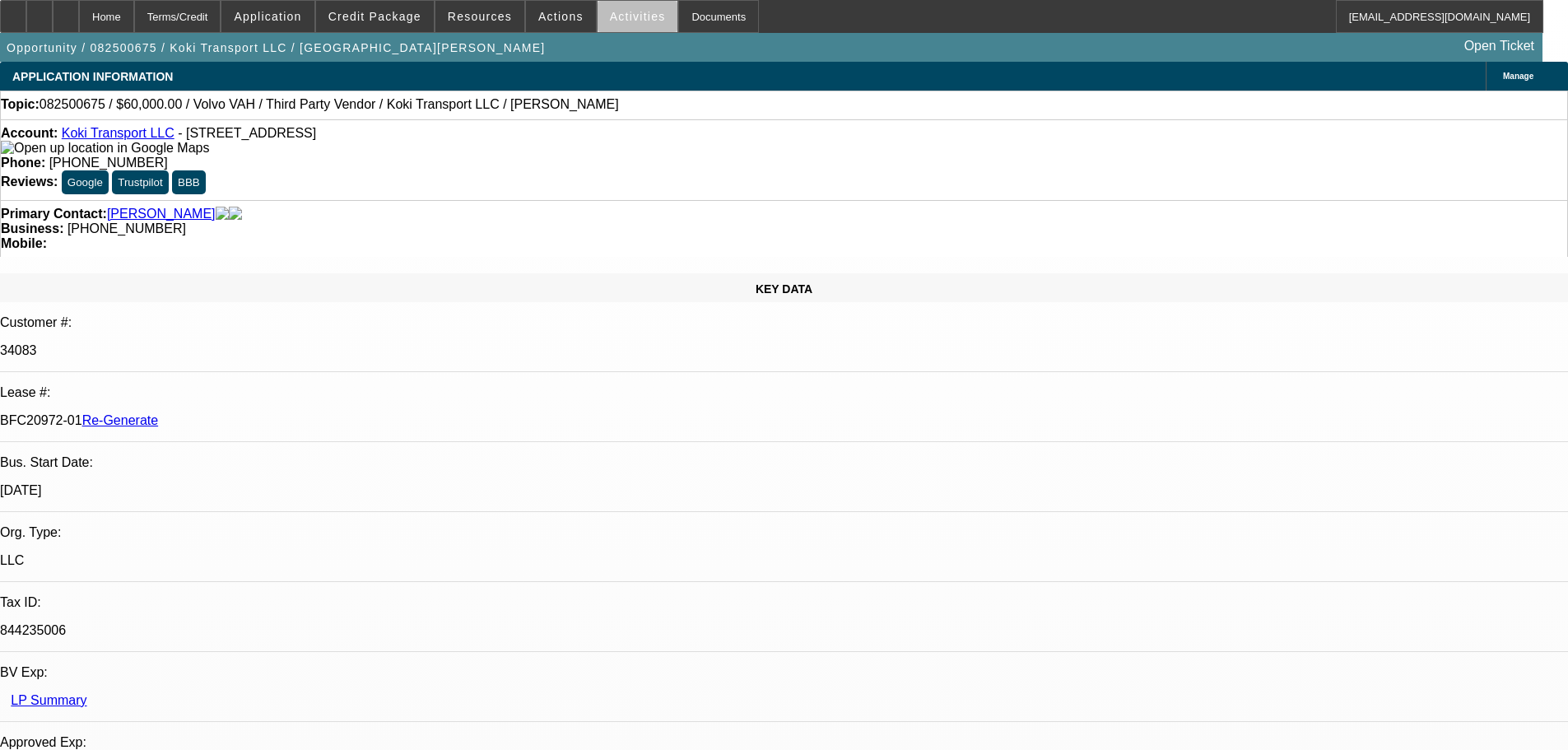
click at [622, 19] on span "Activities" at bounding box center [638, 16] width 56 height 13
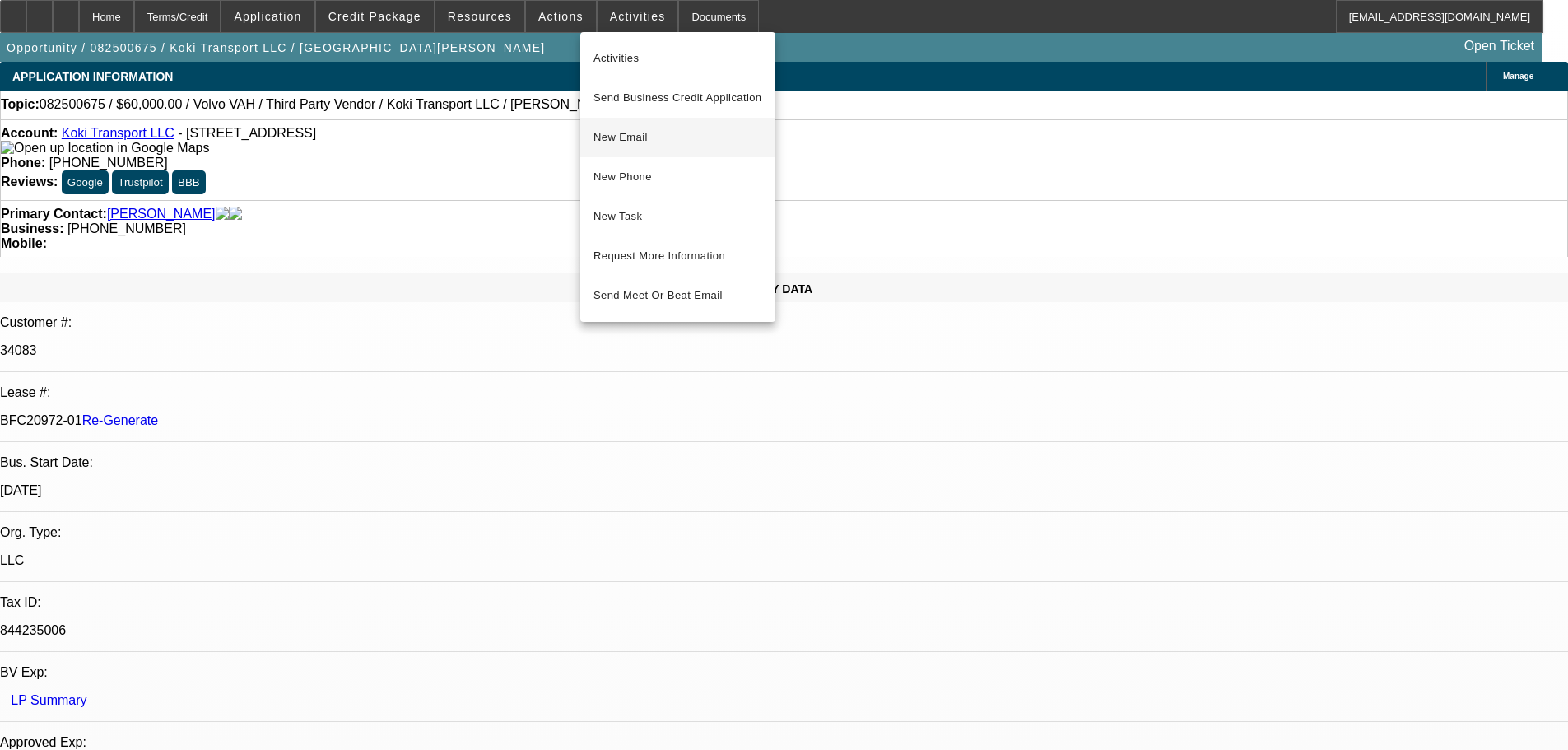
click at [628, 123] on button "New Email" at bounding box center [678, 137] width 195 height 40
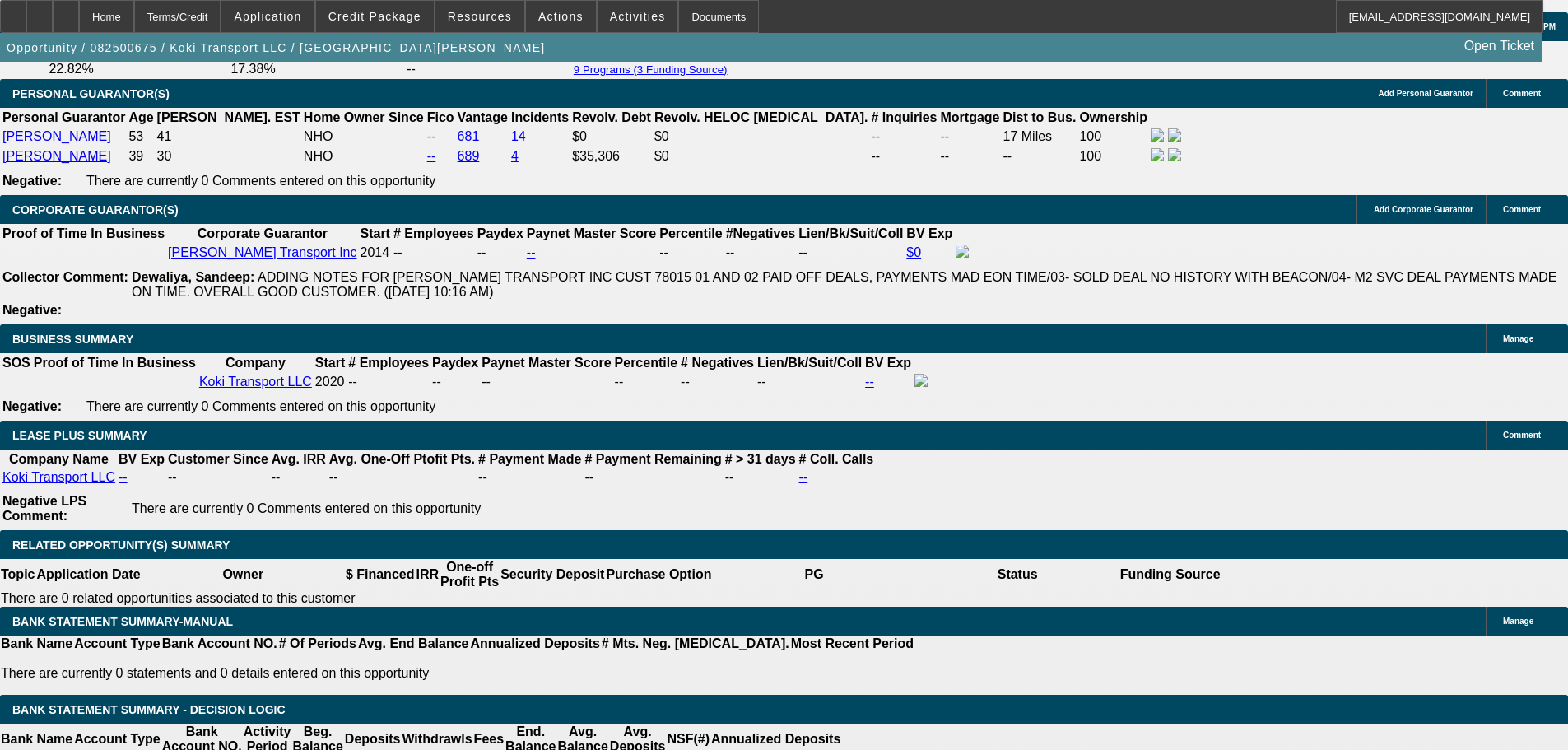
scroll to position [494, 0]
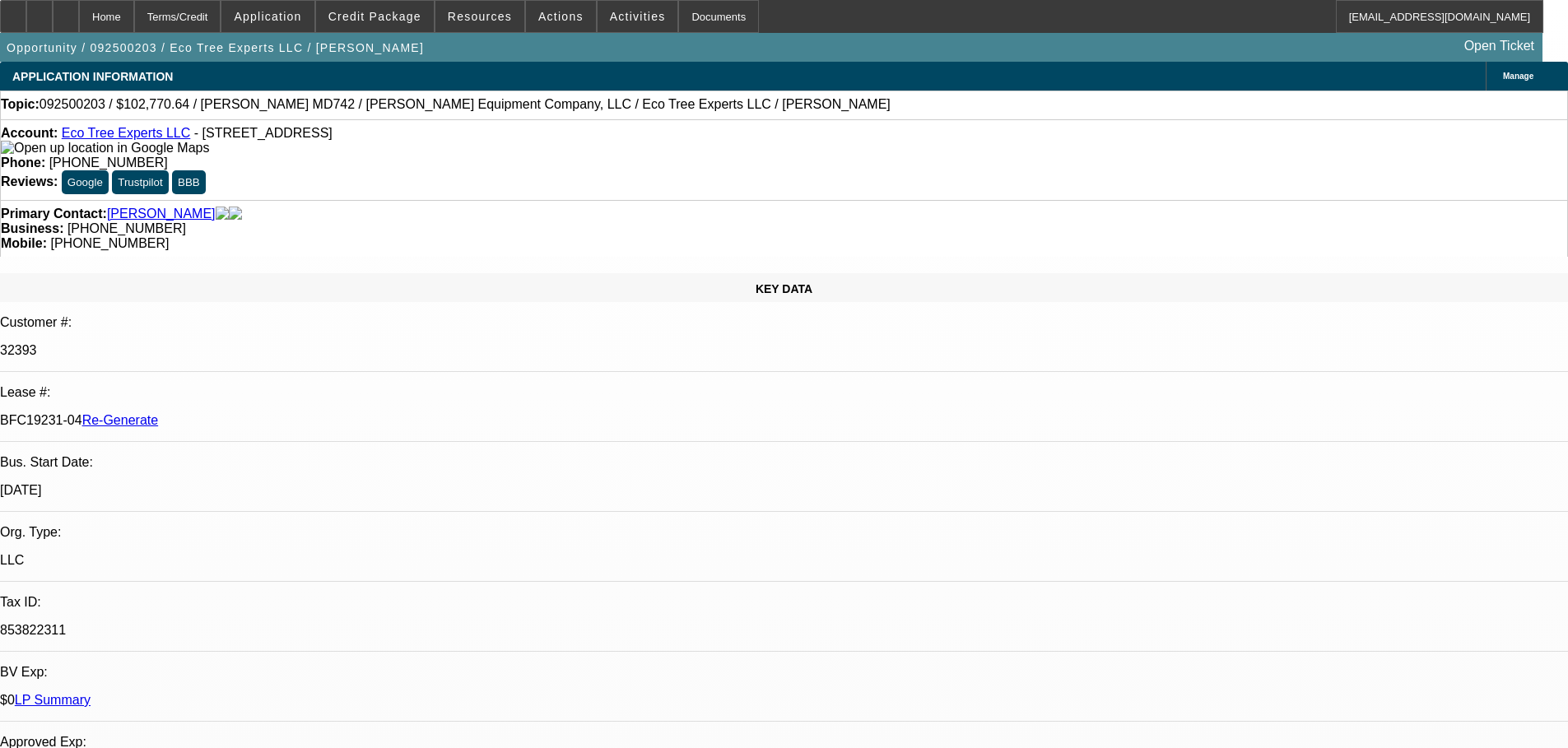
select select "3"
select select "0"
select select "6"
